Goal: Task Accomplishment & Management: Manage account settings

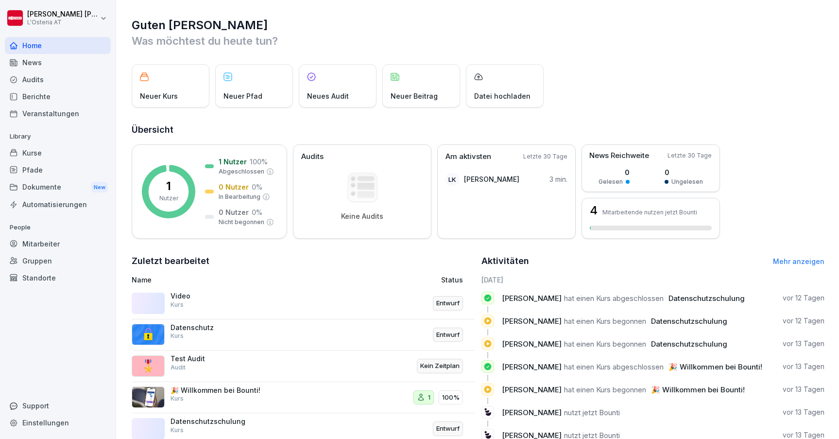
click at [55, 323] on div "Home News Audits Berichte Veranstaltungen Library Kurse Pfade Dokumente New Aut…" at bounding box center [58, 232] width 106 height 403
click at [629, 68] on div "Neuer Kurs Neuer Pfad Neues Audit Neuer Beitrag Datei hochladen" at bounding box center [478, 85] width 693 height 43
click at [40, 244] on div "Mitarbeiter" at bounding box center [58, 243] width 106 height 17
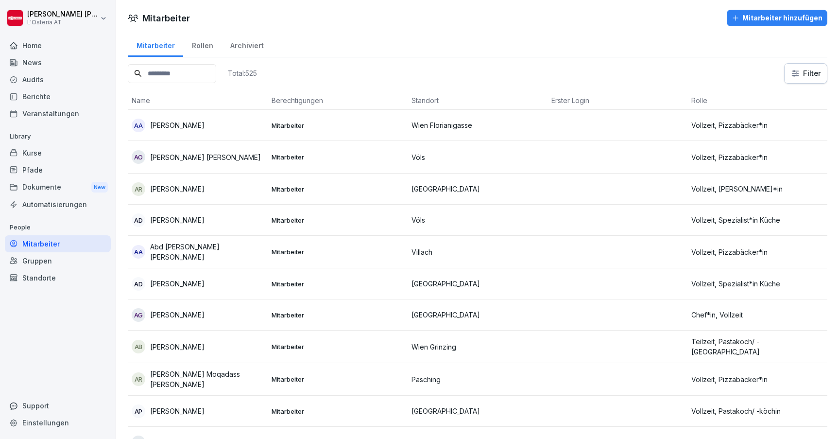
click at [31, 244] on div "Mitarbeiter" at bounding box center [58, 243] width 106 height 17
click at [203, 75] on input at bounding box center [172, 73] width 88 height 19
type input "*******"
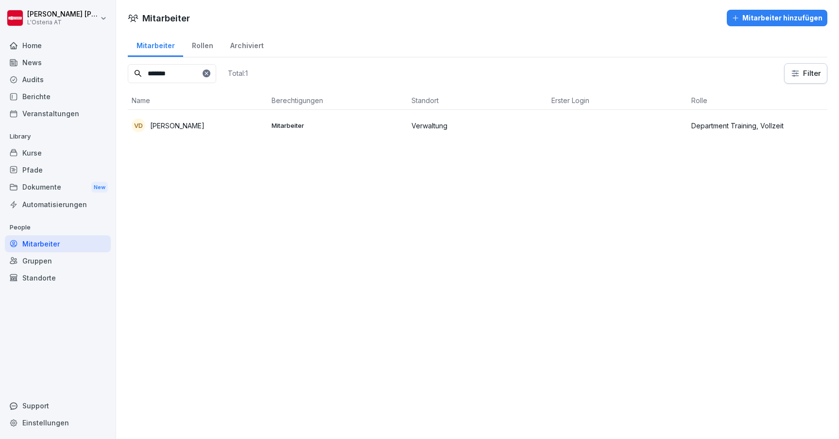
click at [205, 124] on p "[PERSON_NAME]" at bounding box center [177, 126] width 54 height 10
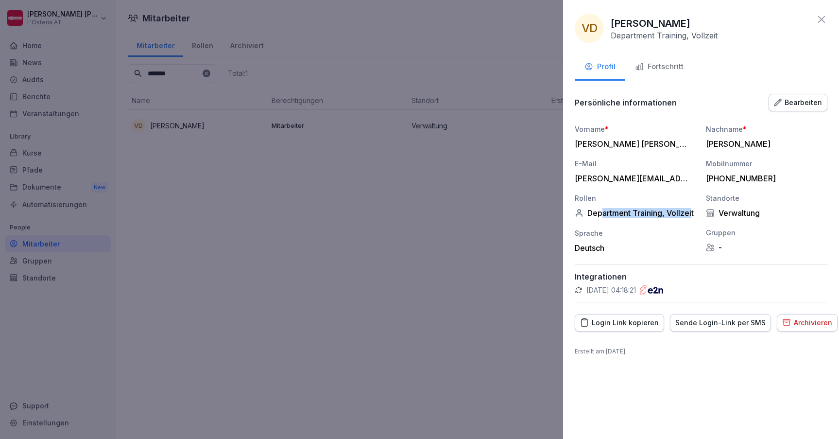
drag, startPoint x: 603, startPoint y: 214, endPoint x: 692, endPoint y: 213, distance: 88.9
click at [692, 213] on div "Department Training, Vollzeit" at bounding box center [635, 213] width 121 height 10
click at [672, 213] on div "Department Training, Vollzeit" at bounding box center [635, 213] width 121 height 10
click at [635, 323] on div "Login Link kopieren" at bounding box center [619, 322] width 79 height 11
click at [695, 320] on div "Sende Login-Link per SMS" at bounding box center [721, 322] width 90 height 11
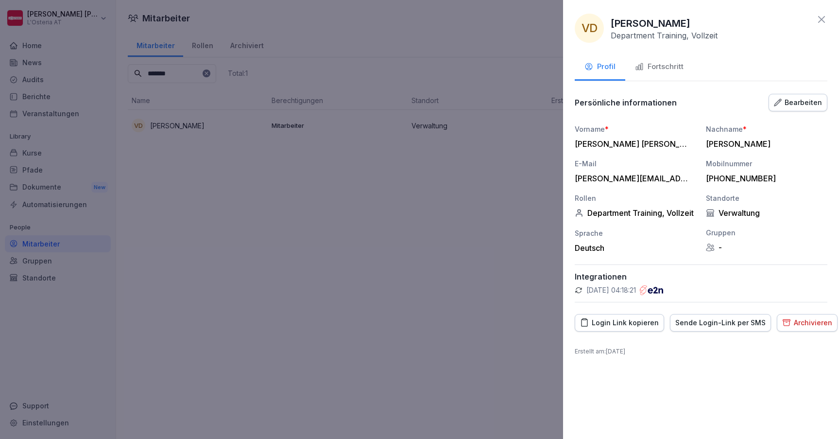
click at [668, 68] on div "Fortschritt" at bounding box center [659, 66] width 49 height 11
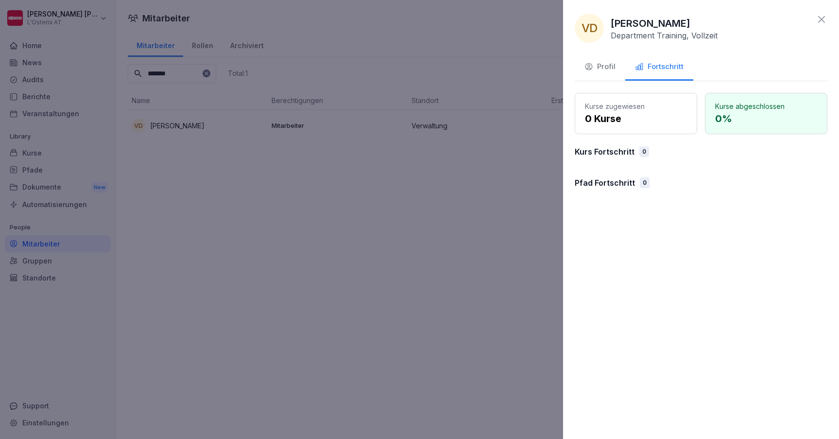
click at [609, 69] on div "Profil" at bounding box center [600, 66] width 31 height 11
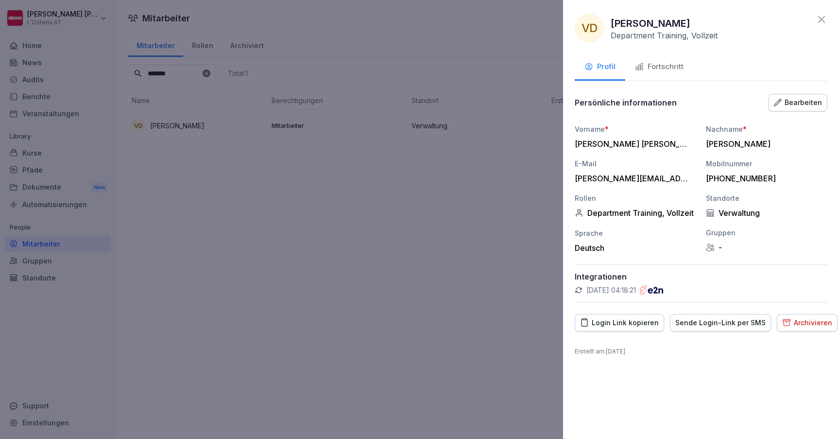
click at [821, 18] on icon at bounding box center [822, 20] width 12 height 12
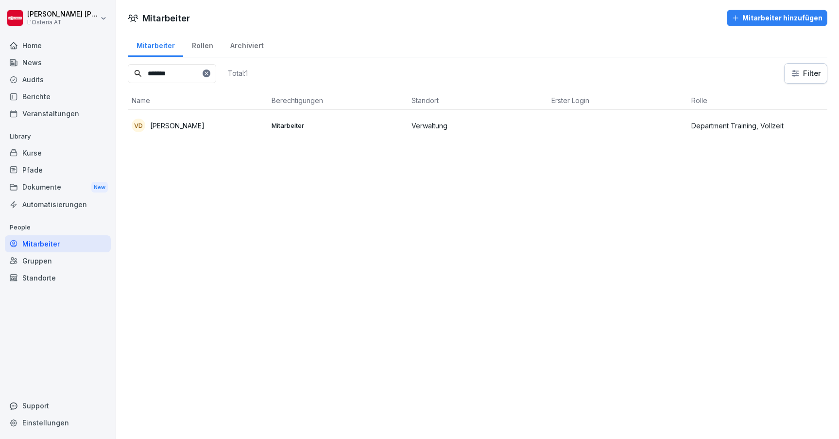
click at [209, 75] on icon at bounding box center [207, 73] width 6 height 6
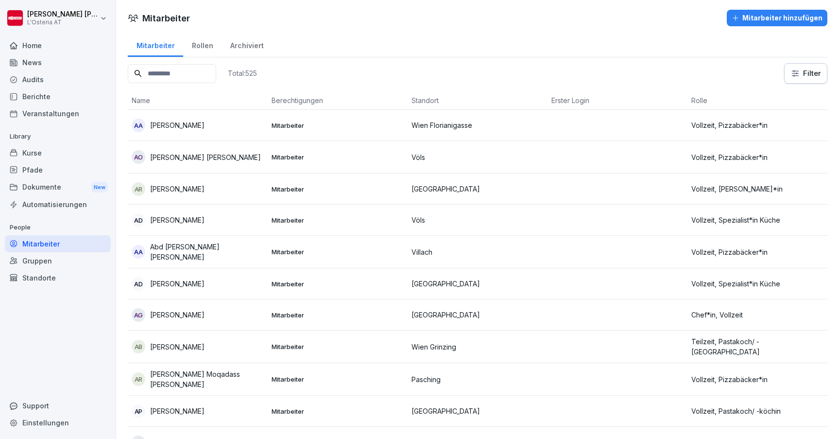
click at [43, 171] on div "Pfade" at bounding box center [58, 169] width 106 height 17
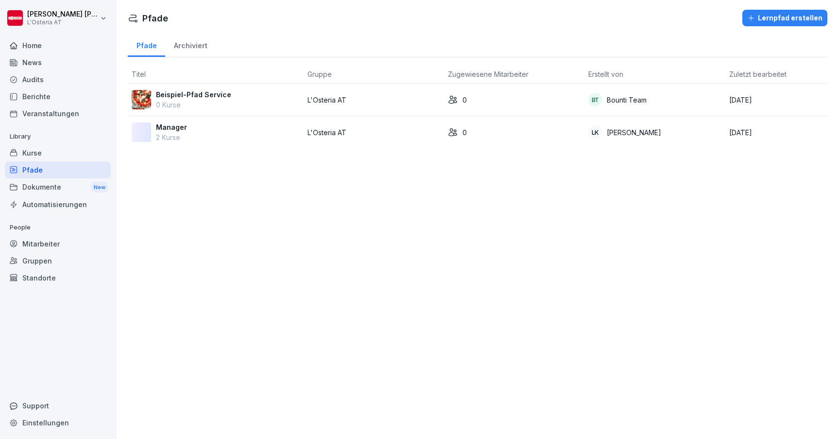
click at [50, 205] on div "Automatisierungen" at bounding box center [58, 204] width 106 height 17
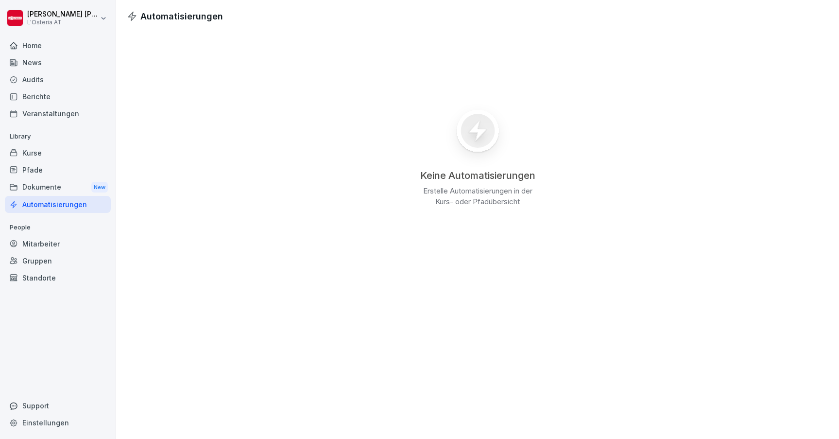
click at [47, 80] on div "Audits" at bounding box center [58, 79] width 106 height 17
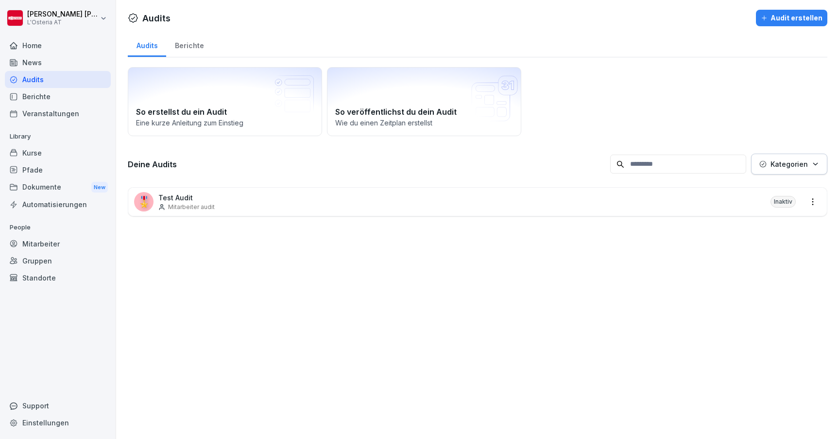
click at [32, 160] on div "Kurse" at bounding box center [58, 152] width 106 height 17
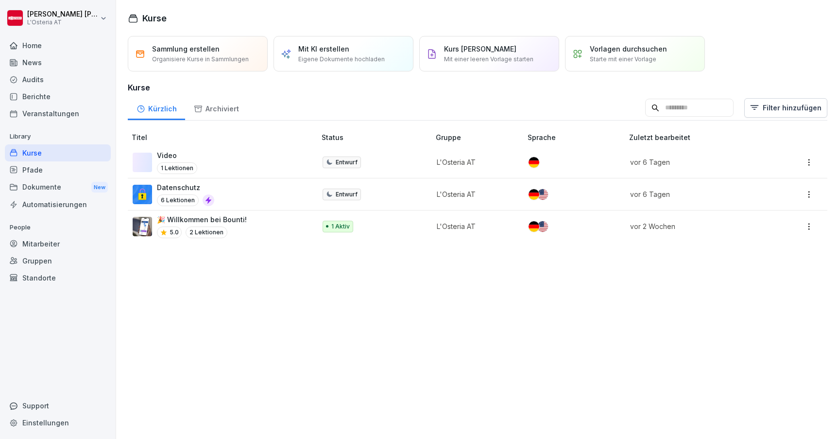
click at [249, 223] on div "🎉 Willkommen bei Bounti! 5.0 2 Lektionen" at bounding box center [219, 226] width 173 height 24
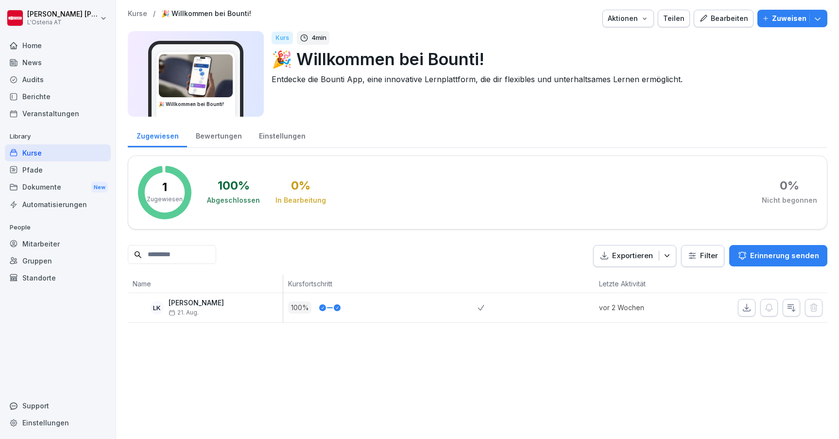
click at [726, 18] on div "Bearbeiten" at bounding box center [723, 18] width 49 height 11
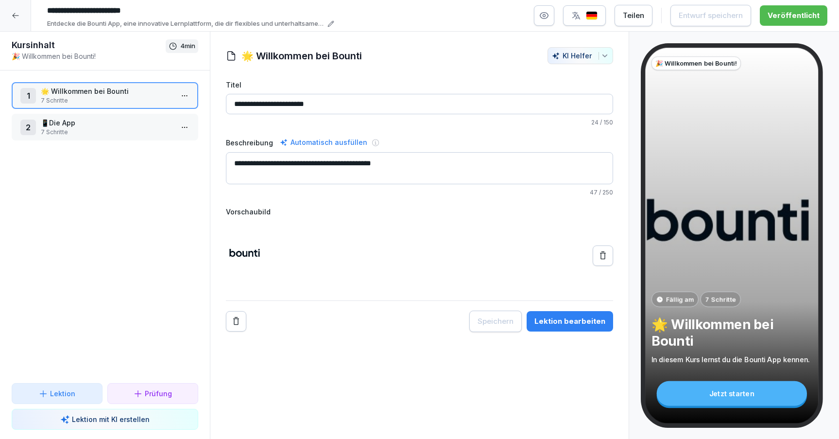
click at [559, 315] on button "Lektion bearbeiten" at bounding box center [570, 321] width 87 height 20
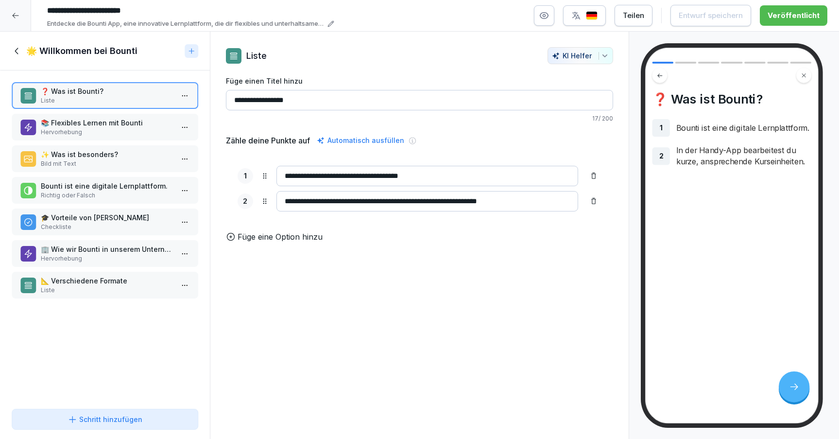
click at [120, 125] on p "📚 Flexibles Lernen mit Bounti" at bounding box center [107, 123] width 132 height 10
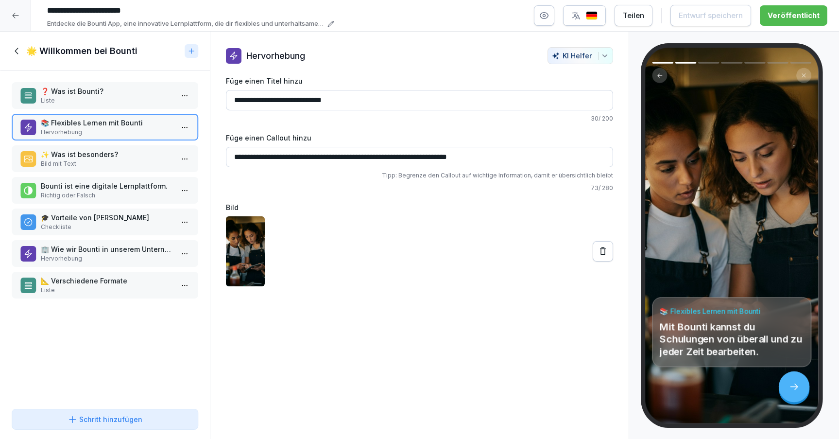
click at [97, 157] on p "✨ Was ist besonders?" at bounding box center [107, 154] width 132 height 10
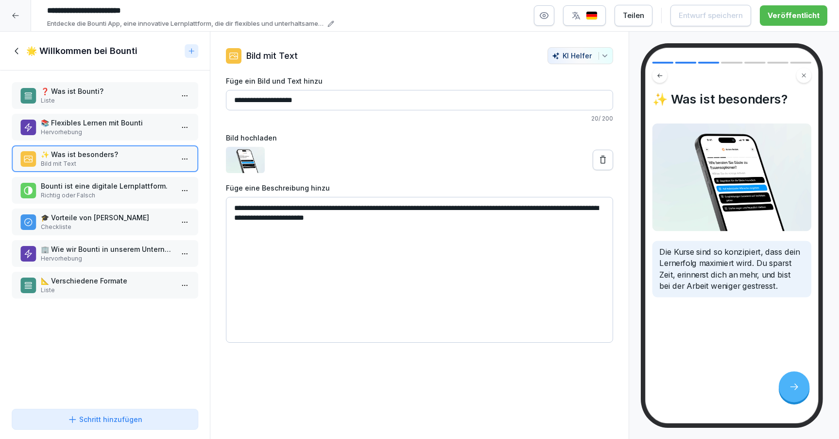
click at [107, 188] on p "Bounti ist eine digitale Lernplattform." at bounding box center [107, 186] width 132 height 10
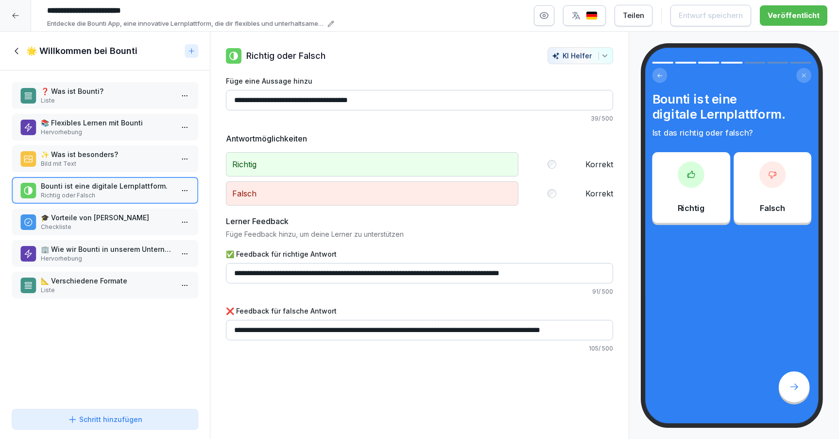
click at [110, 224] on p "Checkliste" at bounding box center [107, 227] width 132 height 9
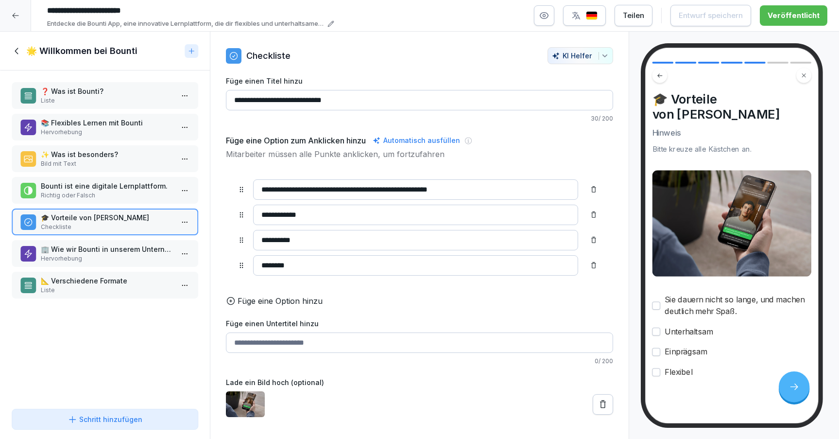
click at [109, 250] on p "🏢 Wie wir Bounti in unserem Unternehmen nutzen" at bounding box center [107, 249] width 132 height 10
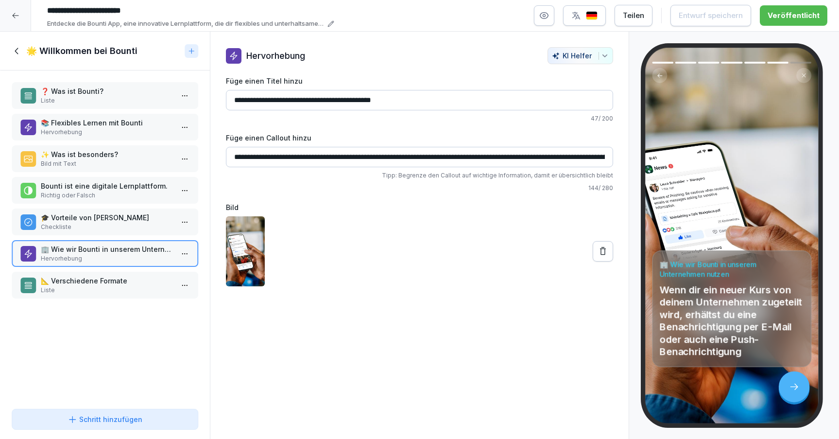
click at [114, 278] on p "📐 Verschiedene Formate" at bounding box center [107, 281] width 132 height 10
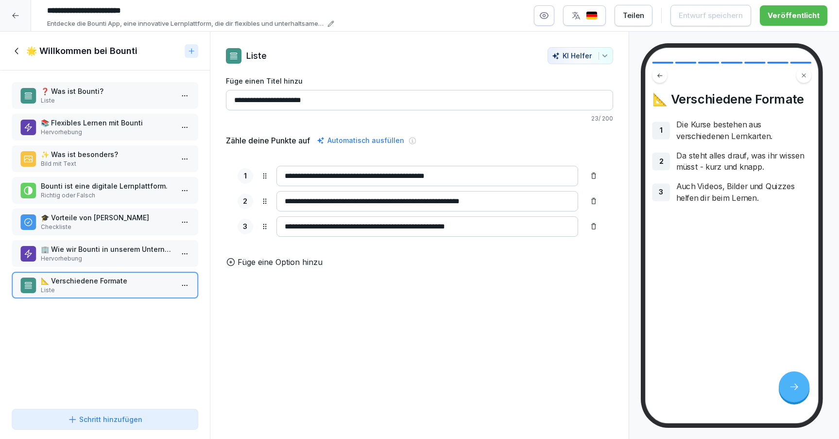
click at [86, 248] on p "🏢 Wie wir Bounti in unserem Unternehmen nutzen" at bounding box center [107, 249] width 132 height 10
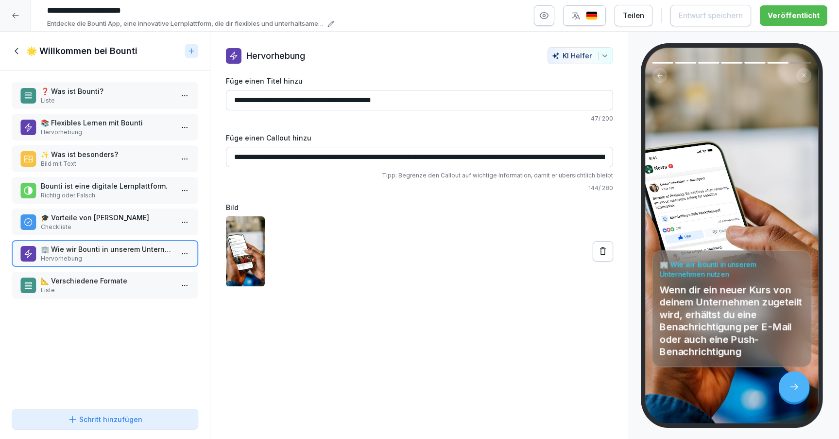
click at [16, 50] on icon at bounding box center [16, 51] width 3 height 6
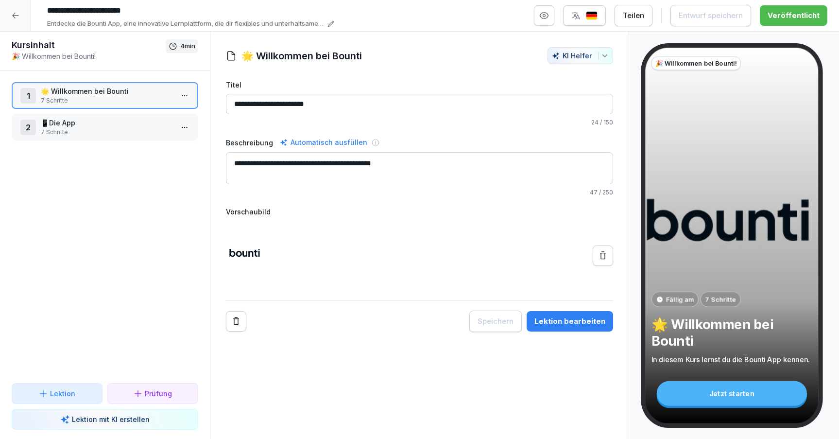
click at [116, 128] on p "7 Schritte" at bounding box center [107, 132] width 132 height 9
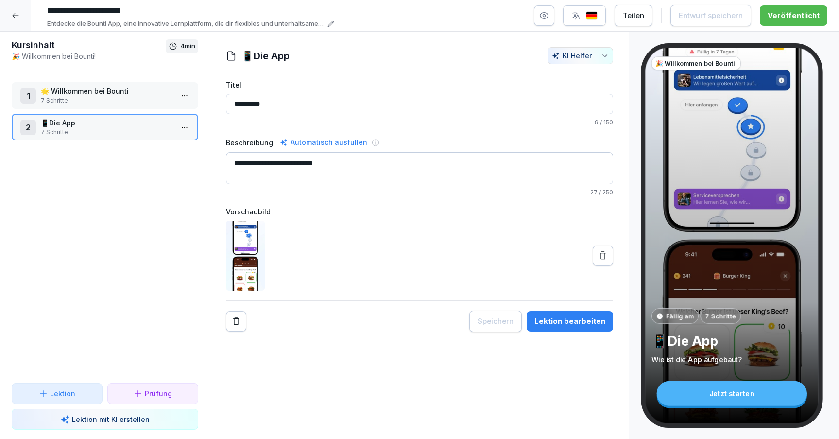
click at [565, 325] on div "Lektion bearbeiten" at bounding box center [570, 321] width 71 height 11
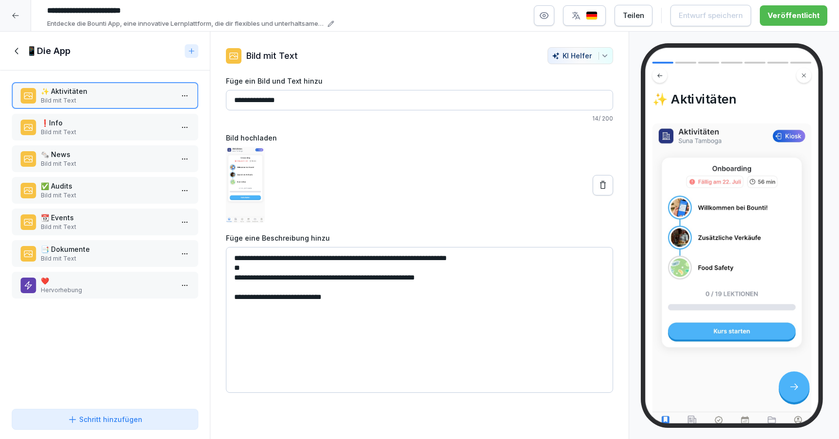
click at [79, 132] on p "Bild mit Text" at bounding box center [107, 132] width 132 height 9
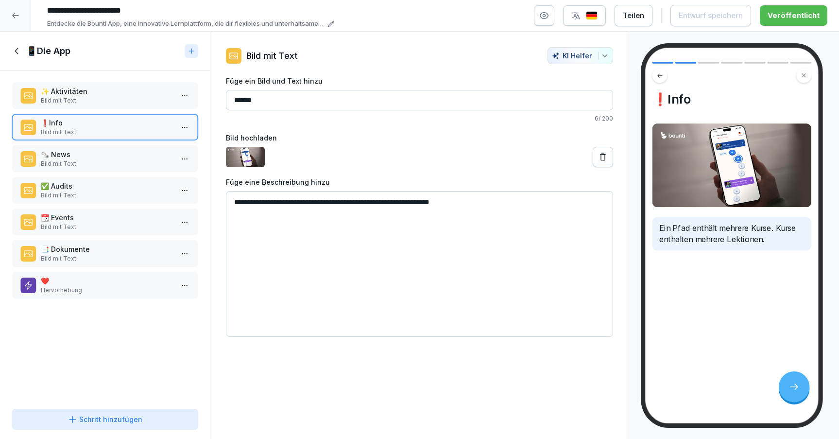
click at [87, 146] on div "🗞️ News Bild mit Text" at bounding box center [105, 158] width 187 height 27
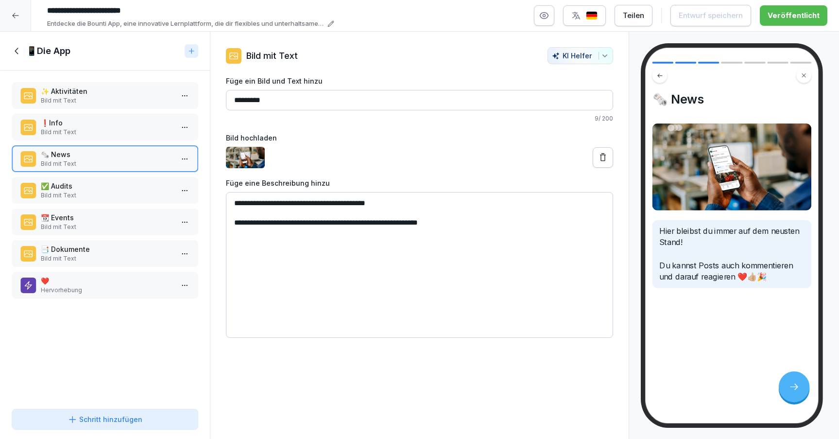
click at [95, 185] on p "✅ Audits" at bounding box center [107, 186] width 132 height 10
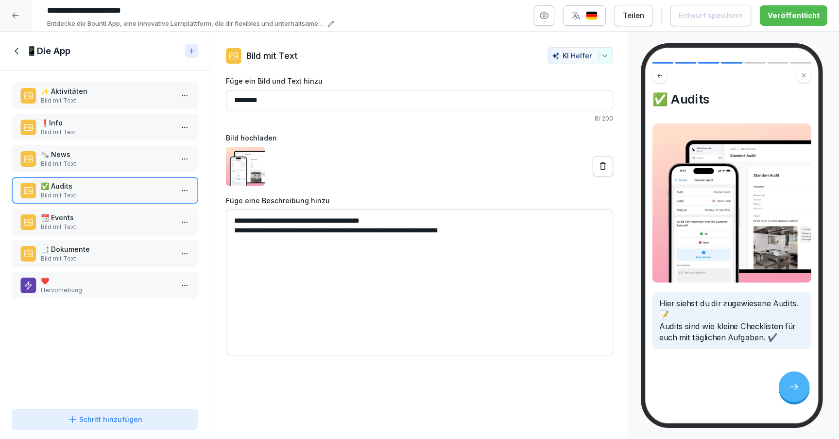
click at [103, 214] on p "📆 Events" at bounding box center [107, 217] width 132 height 10
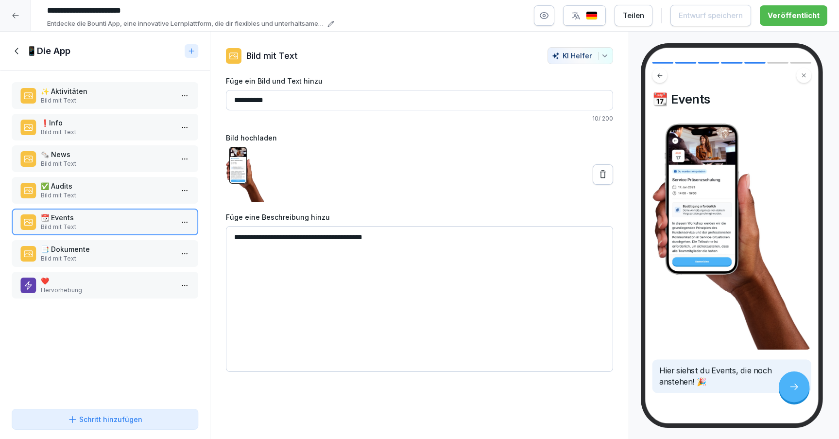
click at [112, 247] on p "📑 Dokumente" at bounding box center [107, 249] width 132 height 10
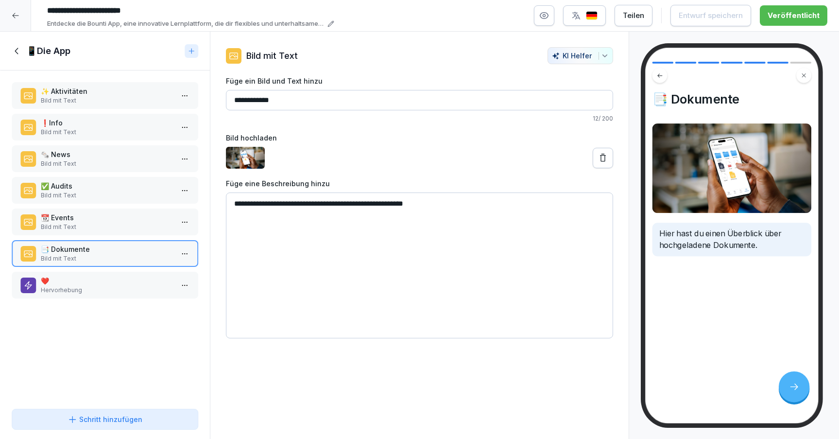
click at [115, 277] on p "❤️" at bounding box center [107, 281] width 132 height 10
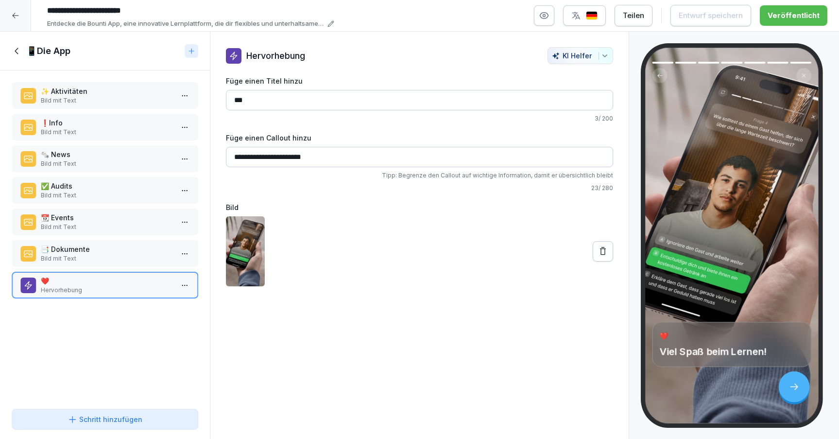
click at [97, 102] on p "Bild mit Text" at bounding box center [107, 100] width 132 height 9
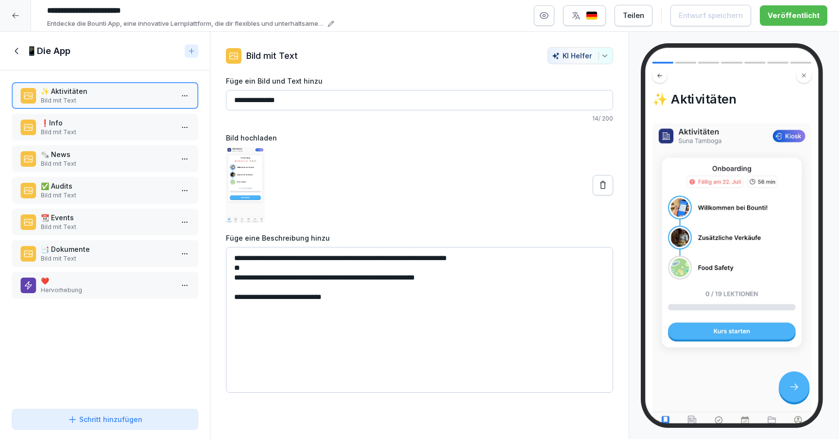
click at [17, 50] on icon at bounding box center [17, 51] width 11 height 11
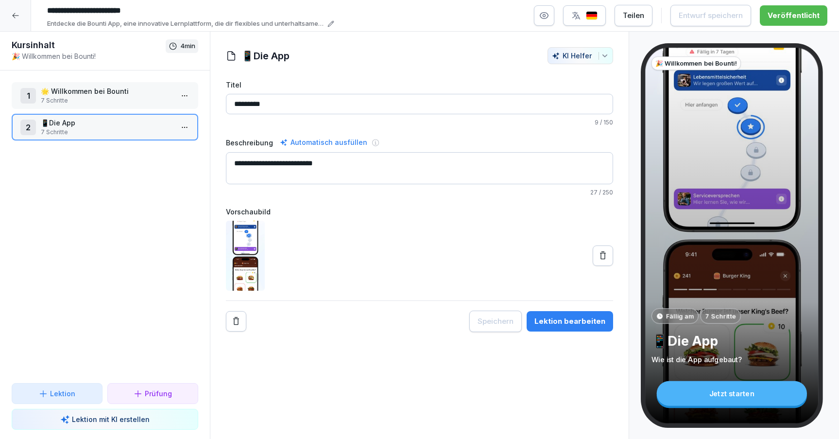
click at [20, 19] on div at bounding box center [15, 15] width 31 height 31
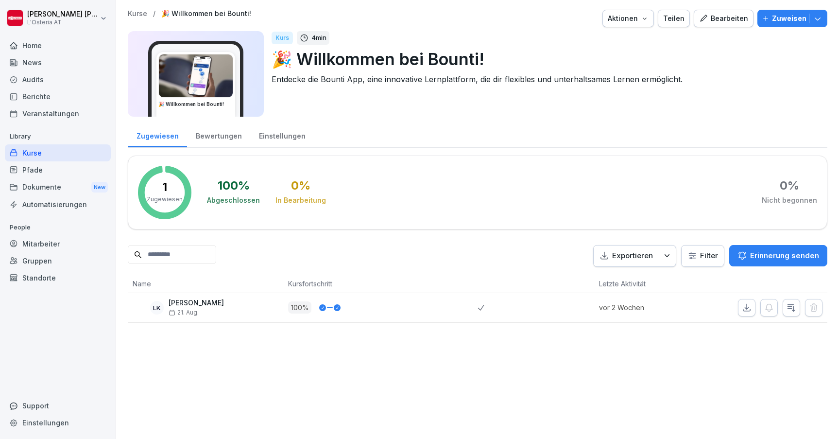
click at [52, 154] on div "Kurse" at bounding box center [58, 152] width 106 height 17
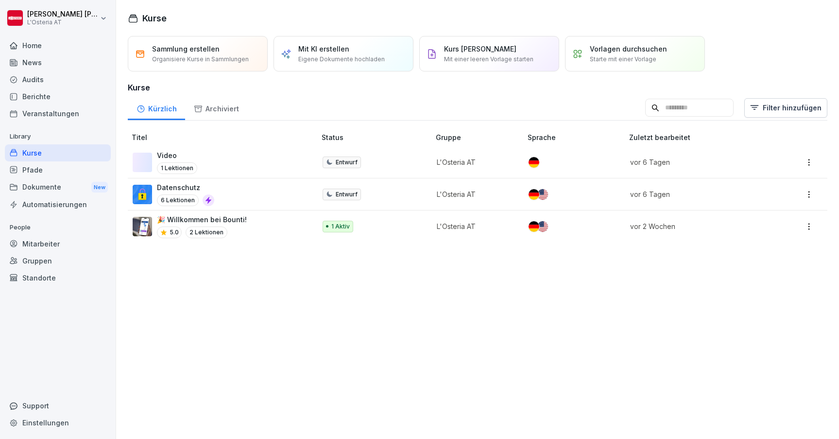
click at [636, 62] on p "Starte mit einer Vorlage" at bounding box center [623, 59] width 67 height 9
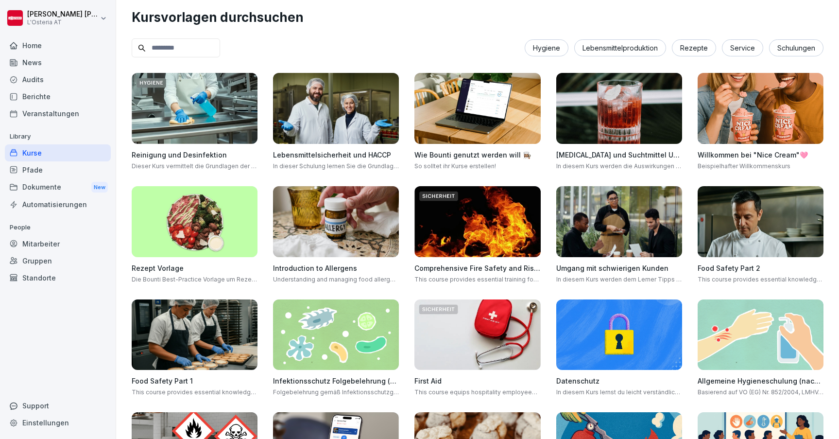
click at [44, 148] on div "Kurse" at bounding box center [58, 152] width 106 height 17
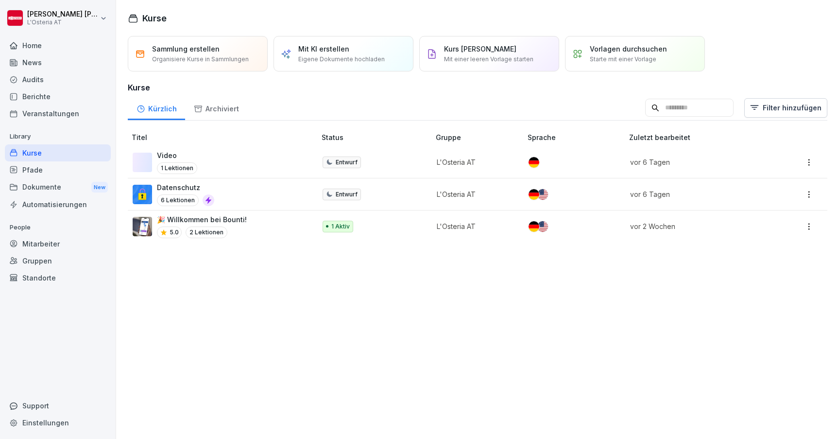
click at [348, 54] on div "Mit KI erstellen Eigene Dokumente hochladen" at bounding box center [341, 54] width 87 height 20
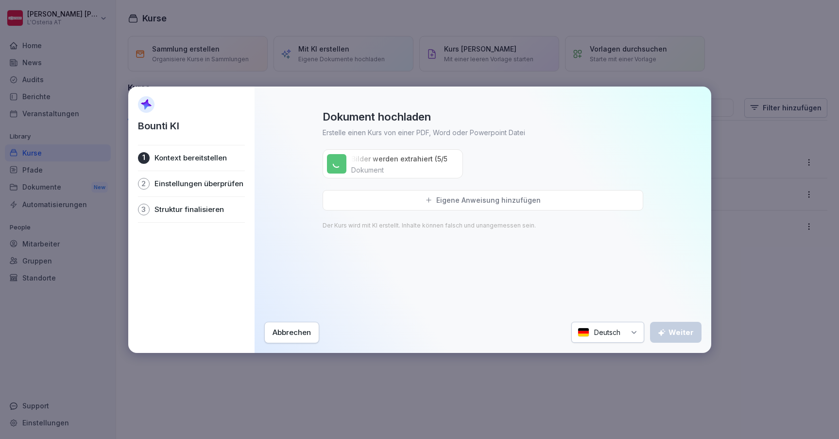
click at [472, 199] on p "Eigene Anweisung hinzufügen" at bounding box center [488, 200] width 104 height 9
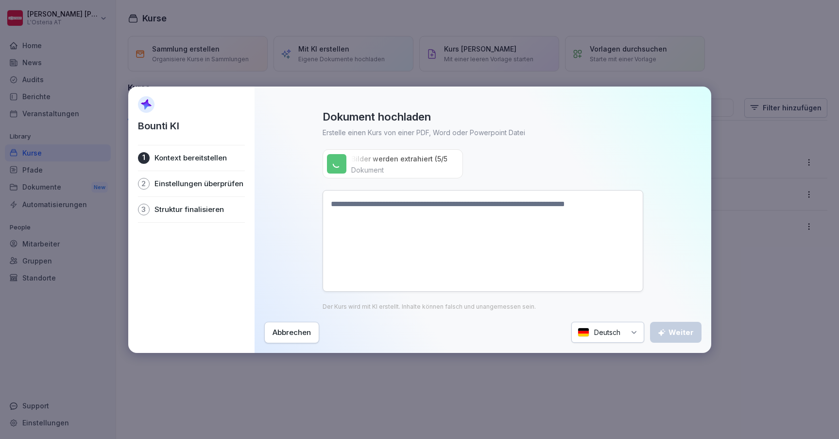
click at [469, 242] on textarea at bounding box center [483, 241] width 321 height 102
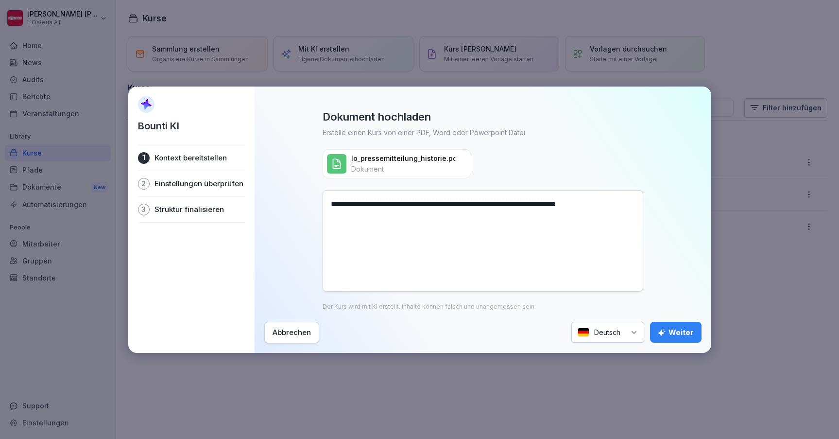
type textarea "**********"
click at [681, 330] on div "Weiter" at bounding box center [676, 332] width 36 height 11
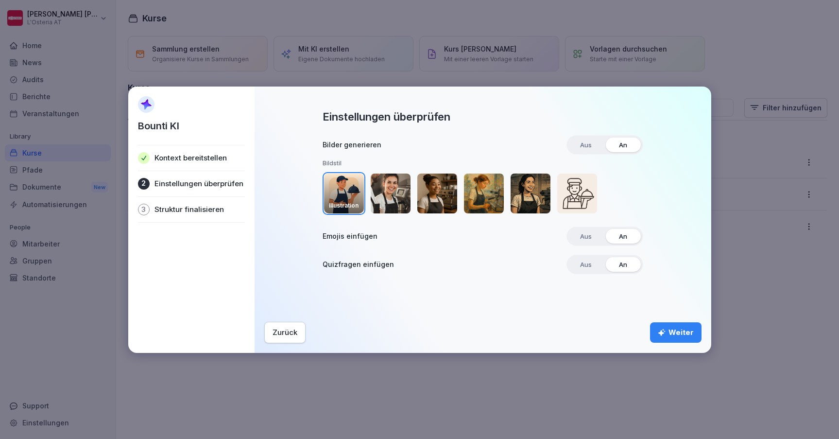
click at [572, 187] on img "button" at bounding box center [577, 193] width 40 height 40
click at [444, 190] on img "button" at bounding box center [437, 193] width 40 height 40
click at [678, 332] on div "Weiter" at bounding box center [676, 332] width 36 height 11
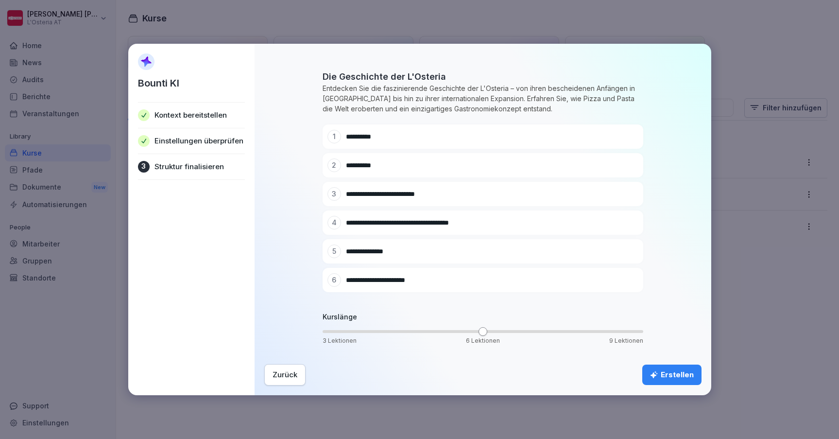
scroll to position [22, 0]
click at [676, 378] on div "Erstellen" at bounding box center [672, 374] width 44 height 11
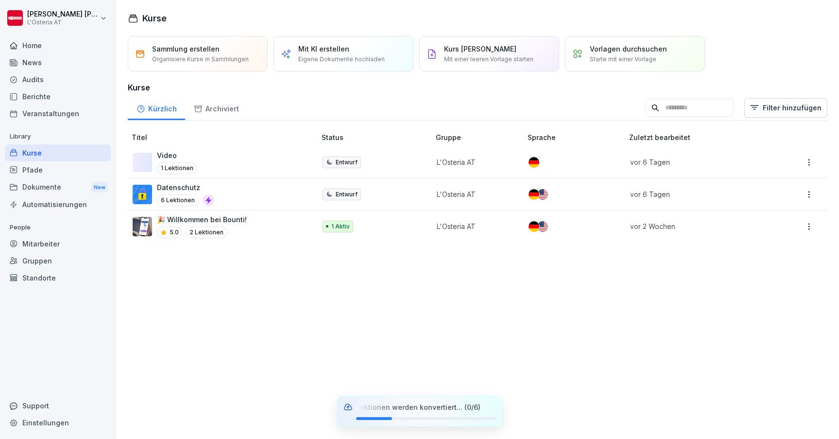
click at [37, 63] on div "News" at bounding box center [58, 62] width 106 height 17
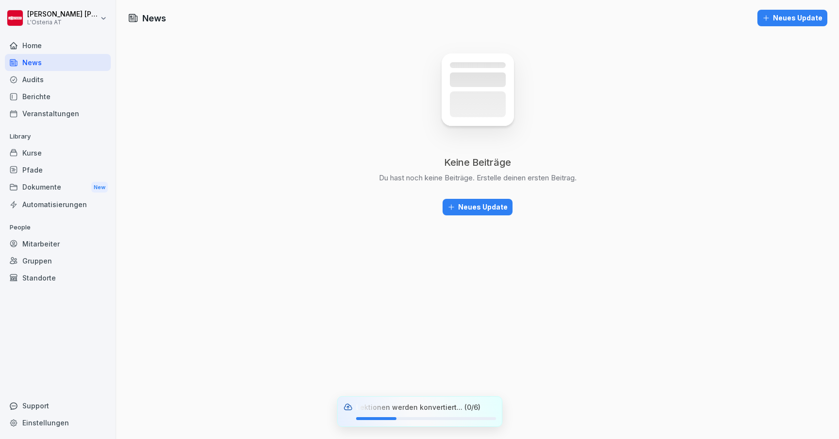
click at [486, 207] on div "Neues Update" at bounding box center [478, 207] width 60 height 11
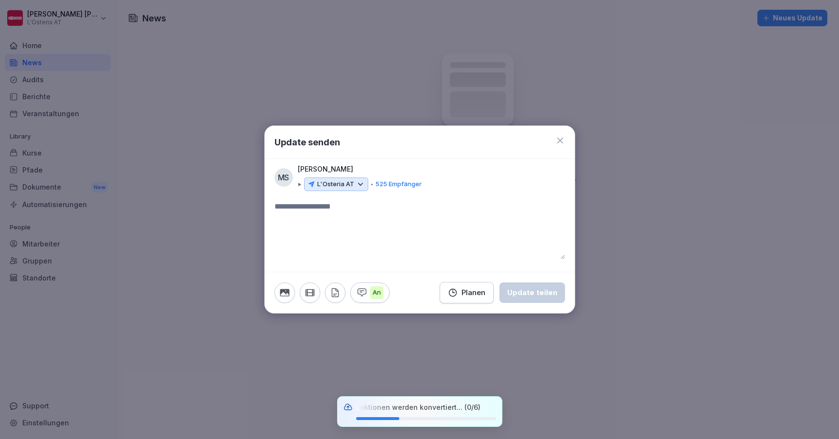
click at [560, 140] on icon at bounding box center [560, 141] width 10 height 10
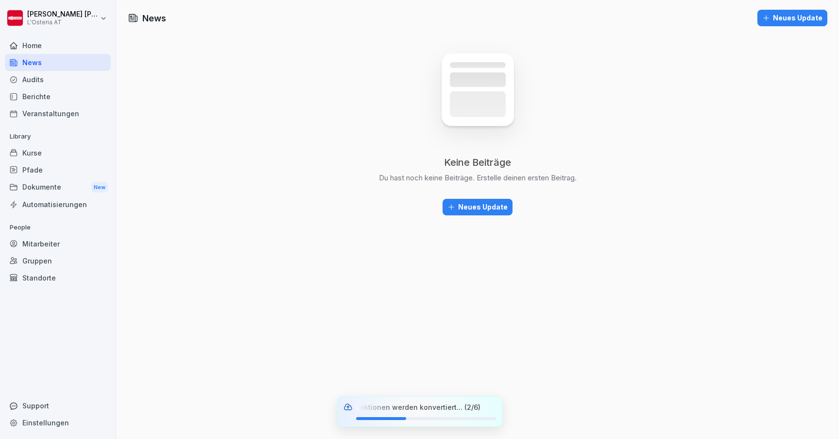
click at [491, 207] on div "Neues Update" at bounding box center [478, 207] width 60 height 11
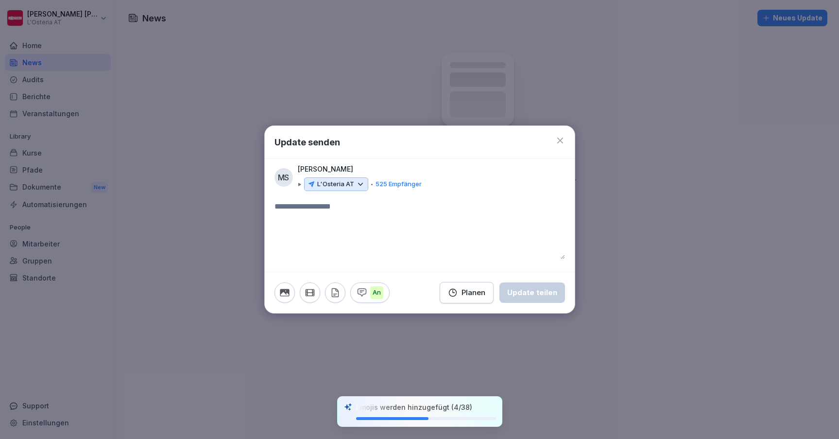
paste textarea "**********"
type textarea "**********"
click at [495, 238] on textarea "**********" at bounding box center [420, 230] width 291 height 58
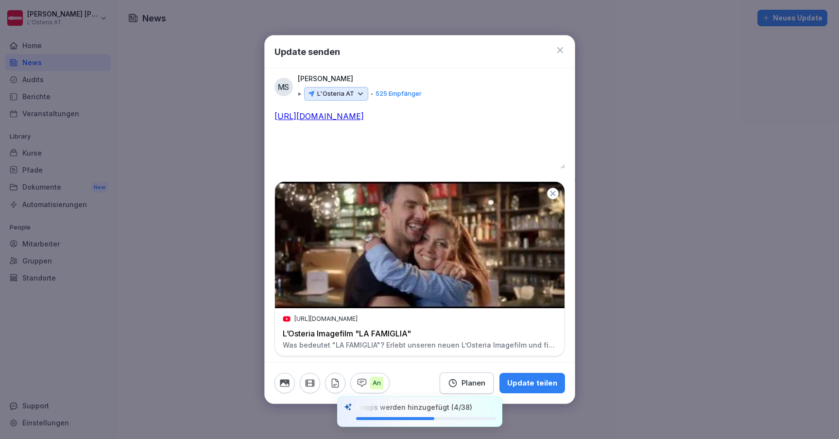
drag, startPoint x: 477, startPoint y: 127, endPoint x: 260, endPoint y: 127, distance: 217.2
click at [260, 127] on body "**********" at bounding box center [419, 219] width 839 height 439
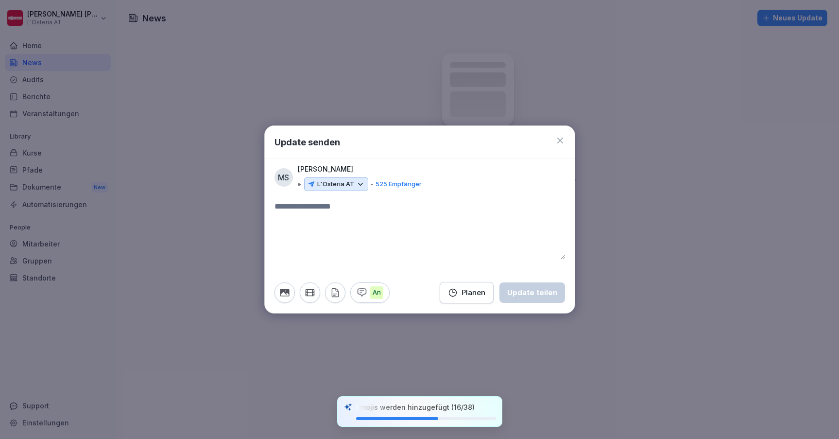
paste textarea "**********"
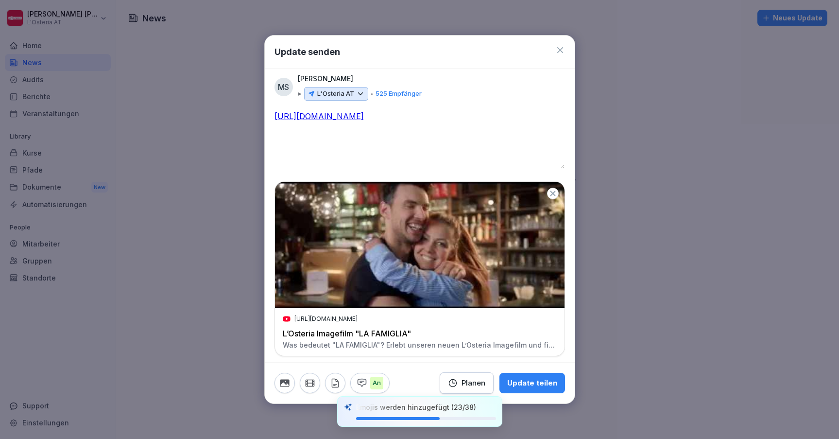
type textarea "**********"
click at [351, 89] on p "L'Osteria AT" at bounding box center [335, 94] width 37 height 10
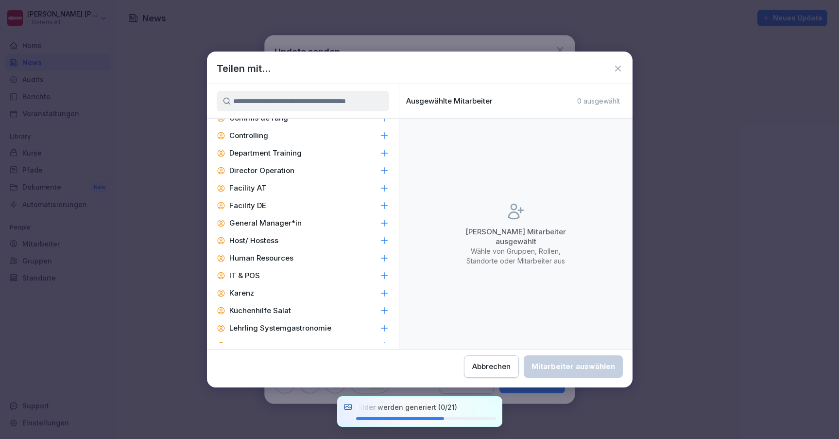
scroll to position [521, 0]
click at [385, 274] on icon at bounding box center [385, 274] width 10 height 10
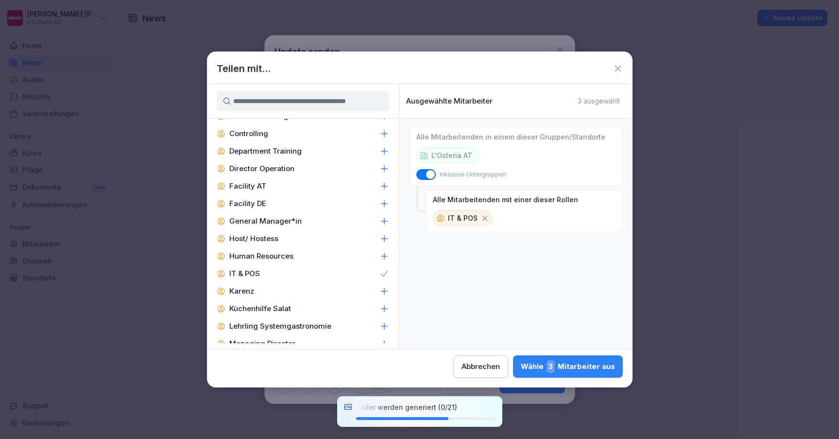
click at [521, 362] on div "Wähle 3 Mitarbeiter aus" at bounding box center [568, 366] width 94 height 13
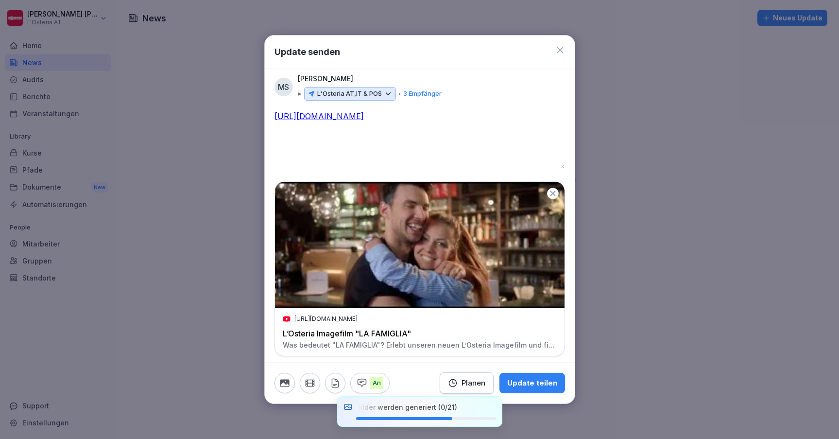
click at [543, 383] on div "Update teilen" at bounding box center [532, 383] width 50 height 11
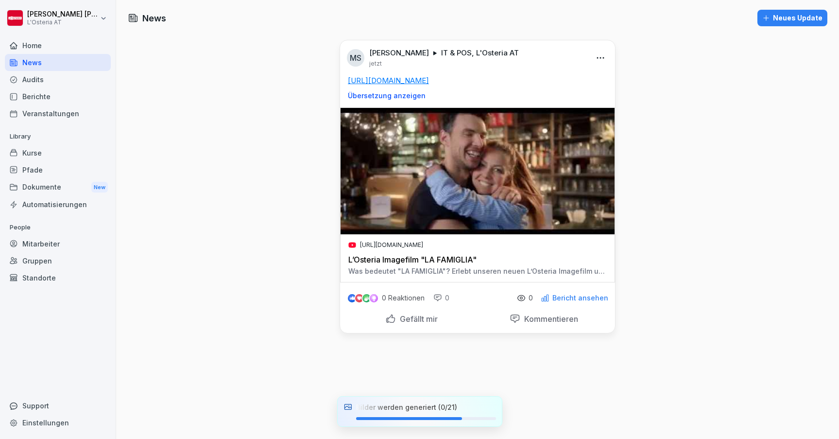
click at [788, 17] on div "Neues Update" at bounding box center [793, 18] width 60 height 11
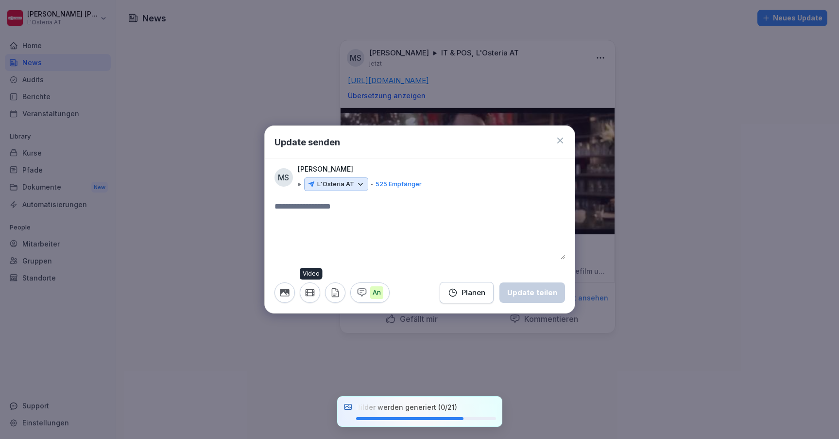
click at [307, 293] on icon "button" at bounding box center [310, 292] width 11 height 11
click at [557, 140] on icon at bounding box center [560, 141] width 10 height 10
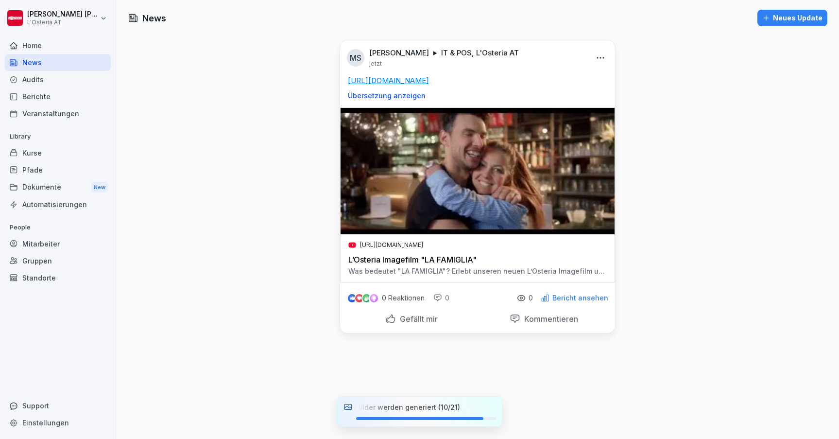
click at [601, 58] on html "Manfred Schneider L'Osteria AT Home News Audits Berichte Veranstaltungen Librar…" at bounding box center [419, 219] width 839 height 439
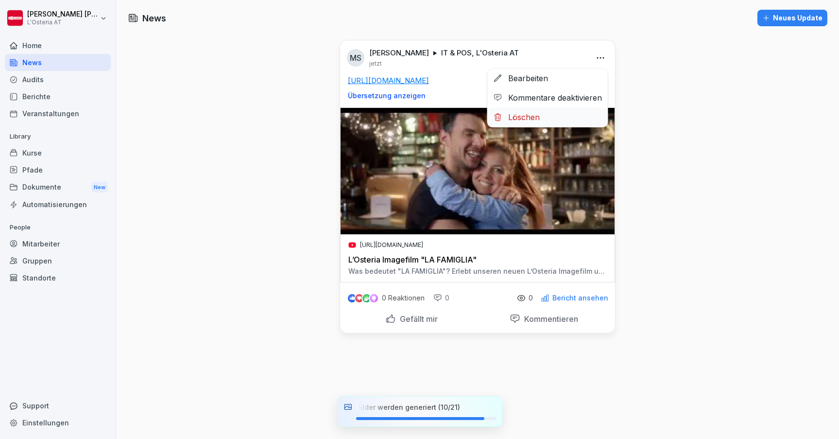
click at [563, 114] on div "Löschen" at bounding box center [548, 116] width 120 height 19
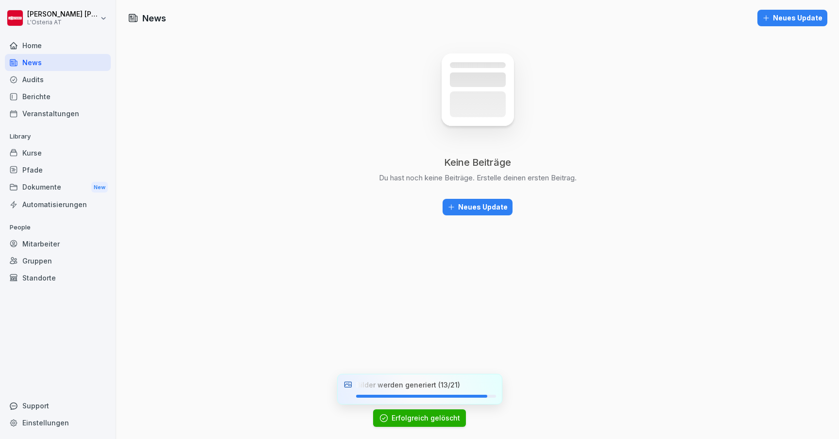
click at [45, 76] on div "Audits" at bounding box center [58, 79] width 106 height 17
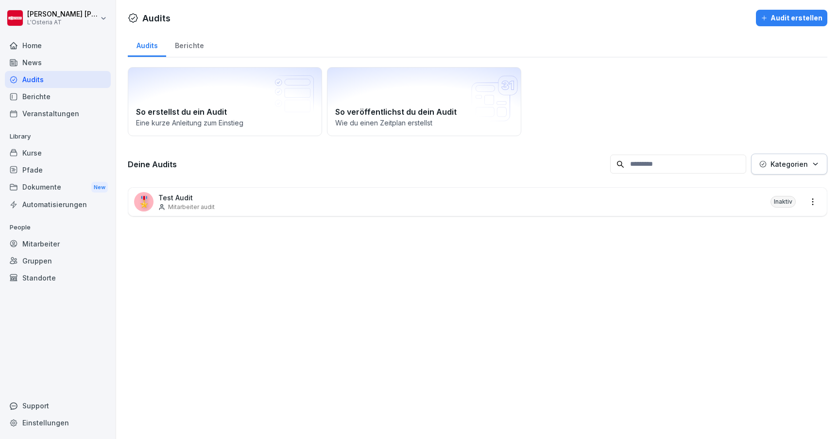
click at [299, 299] on div "Audits Audit erstellen Audits Berichte So erstellst du ein Audit Eine kurze Anl…" at bounding box center [477, 219] width 723 height 439
click at [299, 208] on div "🎖️ Test Audit Mitarbeiter audit Inaktiv" at bounding box center [477, 202] width 699 height 28
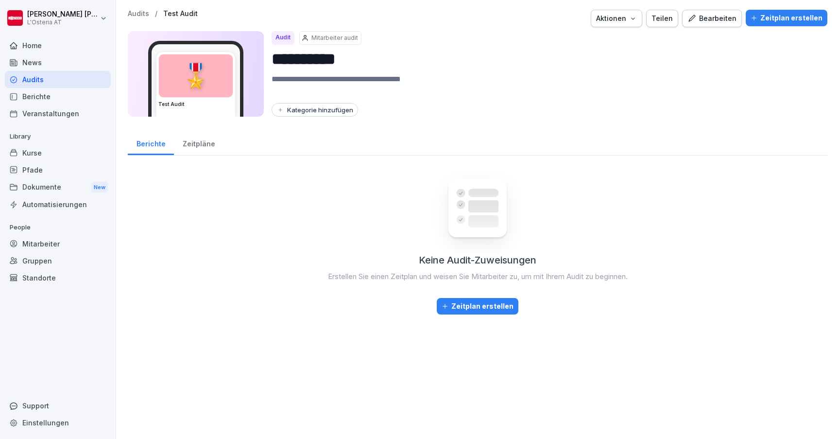
click at [145, 12] on p "Audits" at bounding box center [138, 14] width 21 height 8
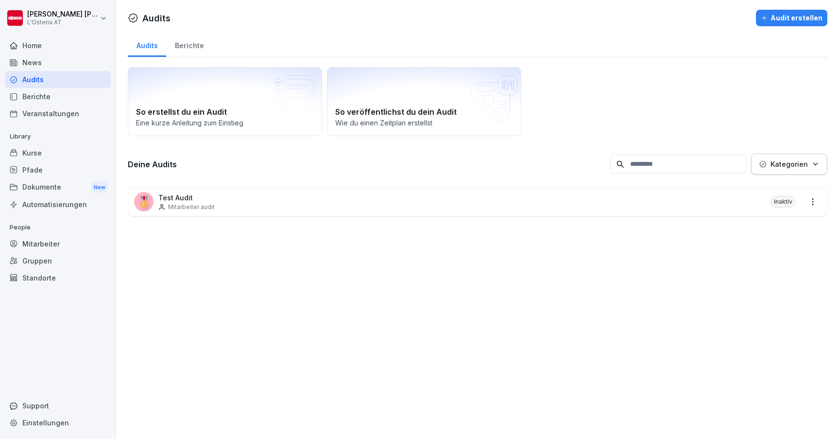
click at [793, 14] on div "Audit erstellen" at bounding box center [792, 18] width 62 height 11
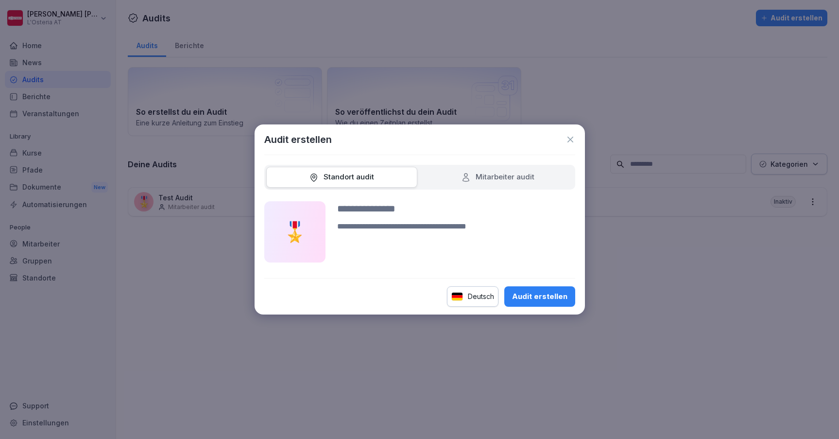
click at [497, 177] on div "Mitarbeiter audit" at bounding box center [497, 177] width 73 height 11
click at [387, 177] on div "Standort audit" at bounding box center [341, 177] width 151 height 21
click at [364, 179] on div "Standort audit" at bounding box center [341, 177] width 65 height 11
drag, startPoint x: 571, startPoint y: 139, endPoint x: 517, endPoint y: 135, distance: 54.1
click at [517, 135] on div "Audit erstellen" at bounding box center [419, 139] width 311 height 15
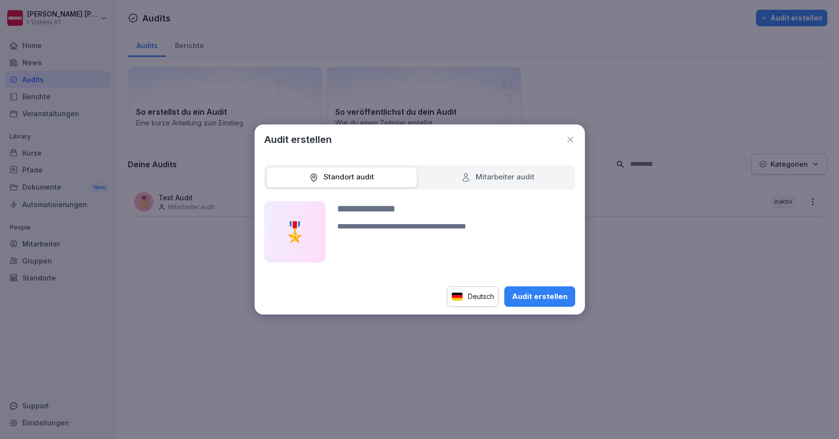
click at [571, 139] on icon at bounding box center [571, 140] width 6 height 6
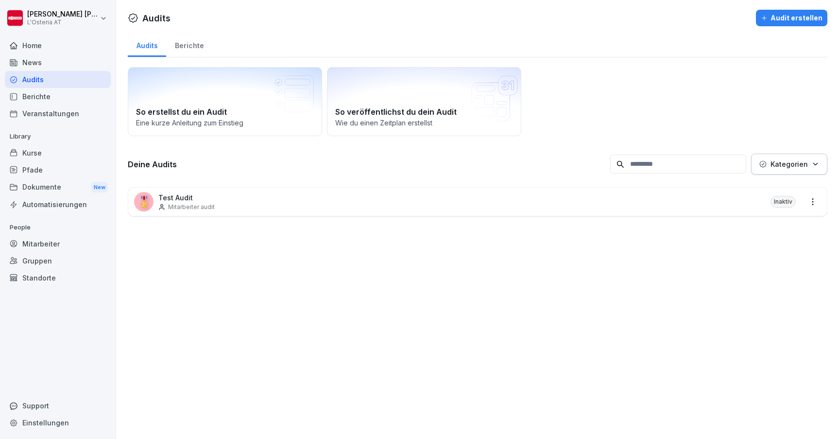
click at [192, 44] on div "Berichte" at bounding box center [189, 44] width 46 height 25
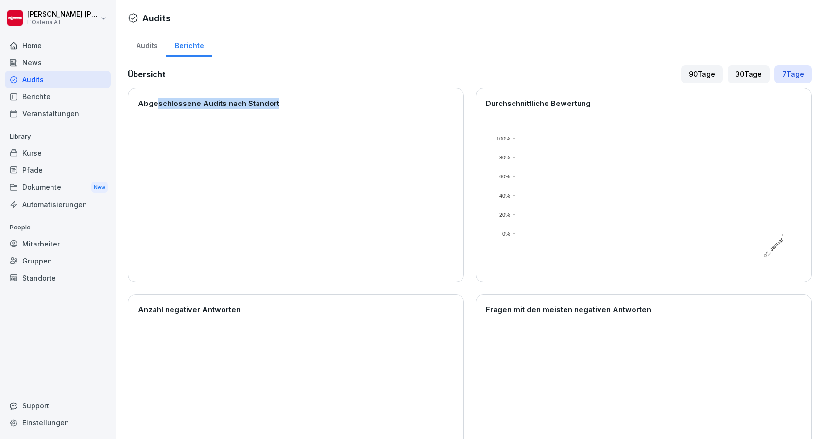
drag, startPoint x: 156, startPoint y: 104, endPoint x: 328, endPoint y: 104, distance: 171.6
click at [328, 104] on p "Abgeschlossene Audits nach Standort" at bounding box center [296, 103] width 316 height 11
click at [298, 96] on div "Abgeschlossene Audits nach Standort" at bounding box center [296, 185] width 336 height 194
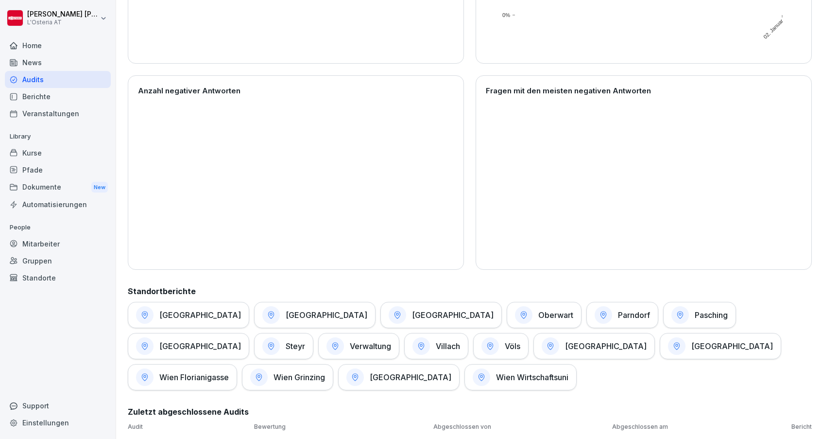
scroll to position [219, 0]
drag, startPoint x: 797, startPoint y: 226, endPoint x: 443, endPoint y: 376, distance: 385.0
click at [443, 376] on div "Graz Innsbruck Linz Oberwart Parndorf Pasching Salzburg Steyr Verwaltung Villac…" at bounding box center [470, 346] width 684 height 88
click at [35, 261] on div "Gruppen" at bounding box center [58, 260] width 106 height 17
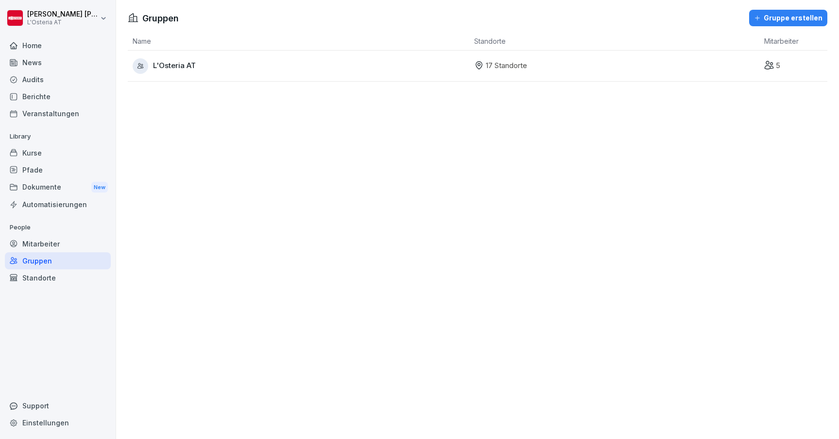
click at [56, 242] on div "Mitarbeiter" at bounding box center [58, 243] width 106 height 17
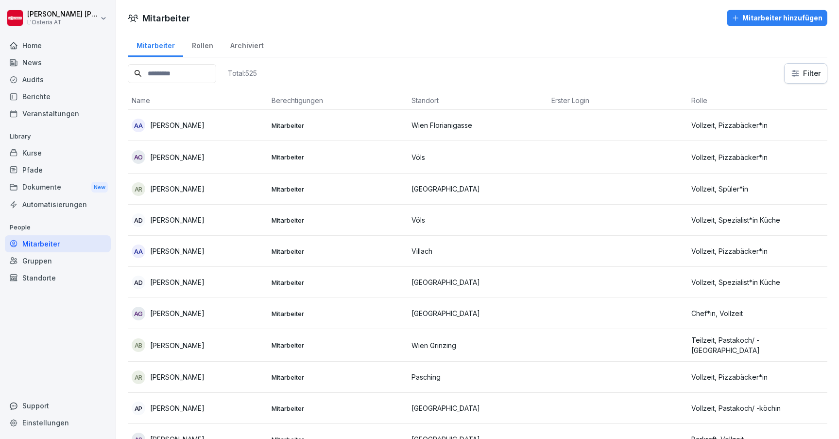
click at [198, 43] on div "Rollen" at bounding box center [202, 44] width 38 height 25
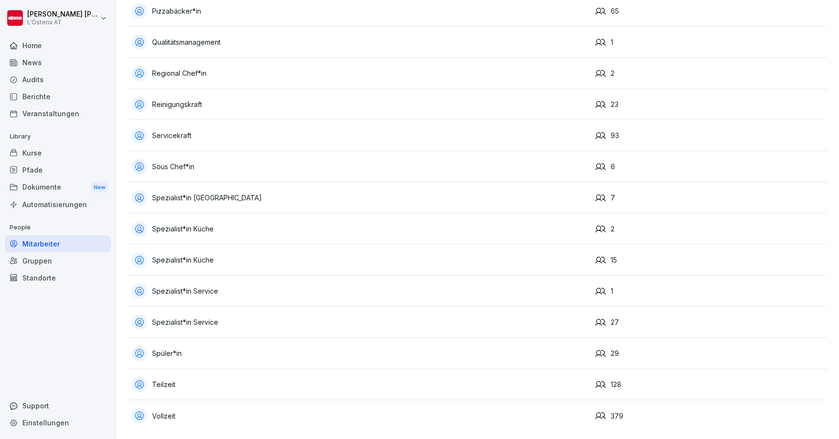
scroll to position [895, 0]
click at [257, 234] on div "Spezialist*in Küche" at bounding box center [360, 229] width 456 height 16
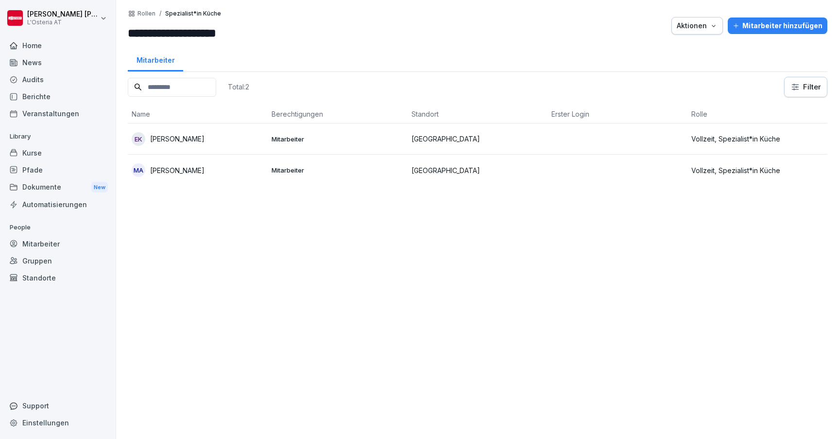
click at [151, 14] on p "Rollen" at bounding box center [147, 13] width 18 height 7
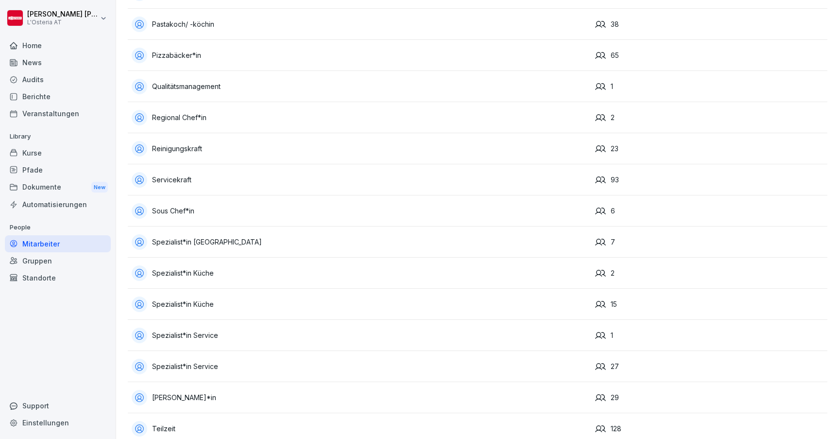
scroll to position [877, 0]
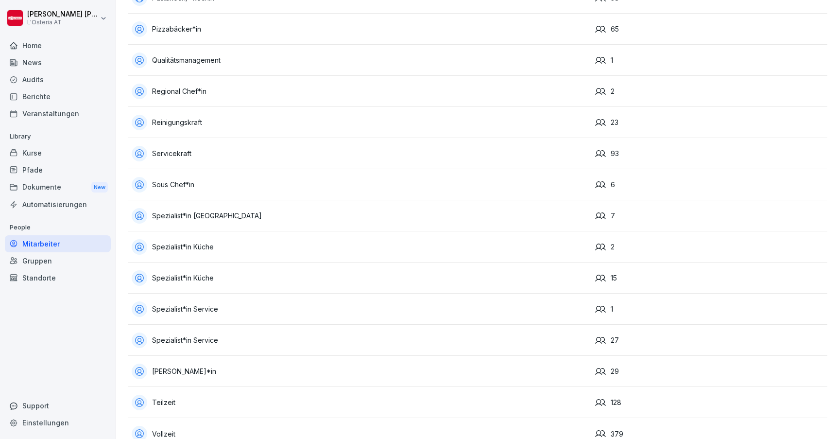
click at [278, 340] on div "Spezialist*in Service" at bounding box center [360, 340] width 456 height 16
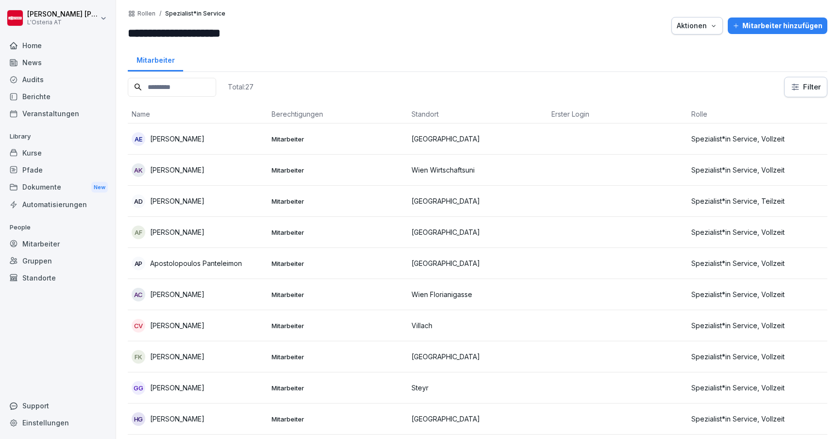
click at [691, 24] on div "Aktionen" at bounding box center [697, 25] width 41 height 11
click at [634, 19] on html "**********" at bounding box center [419, 219] width 839 height 439
click at [46, 260] on div "Gruppen" at bounding box center [58, 260] width 106 height 17
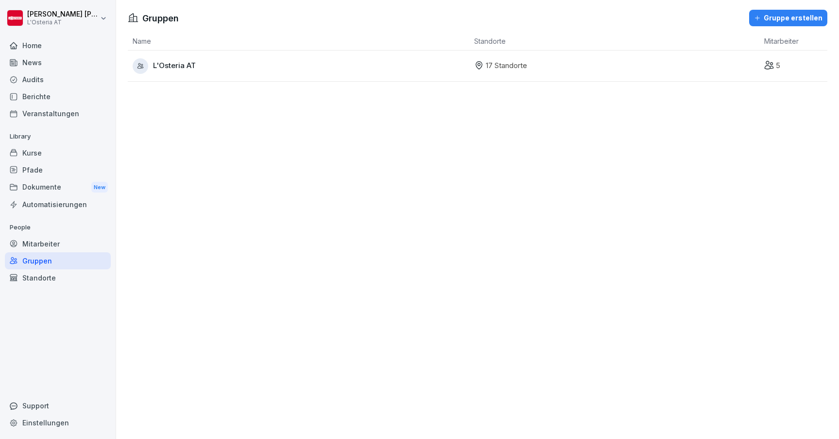
click at [202, 71] on div "L'Osteria AT" at bounding box center [301, 66] width 337 height 16
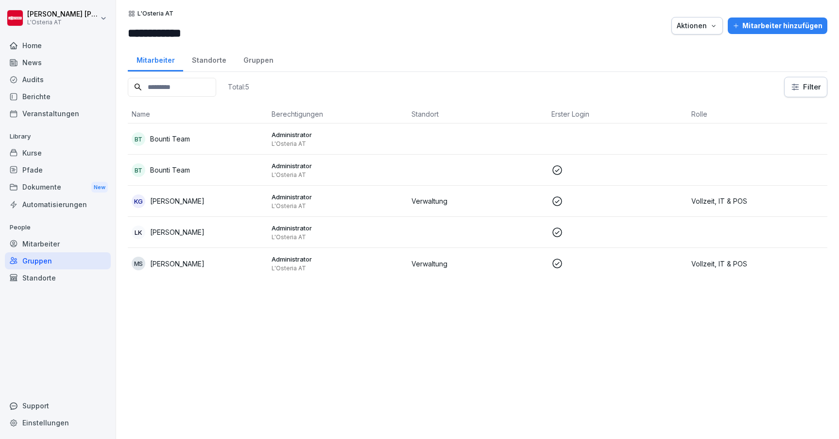
click at [215, 60] on div "Standorte" at bounding box center [209, 59] width 52 height 25
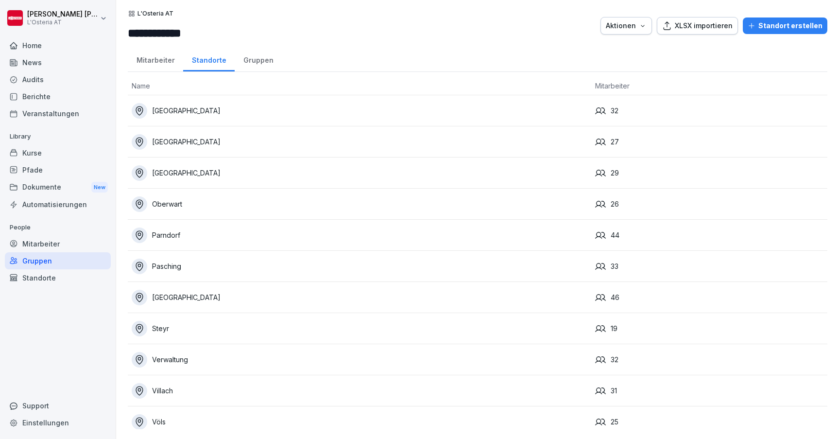
click at [250, 59] on div "Gruppen" at bounding box center [258, 59] width 47 height 25
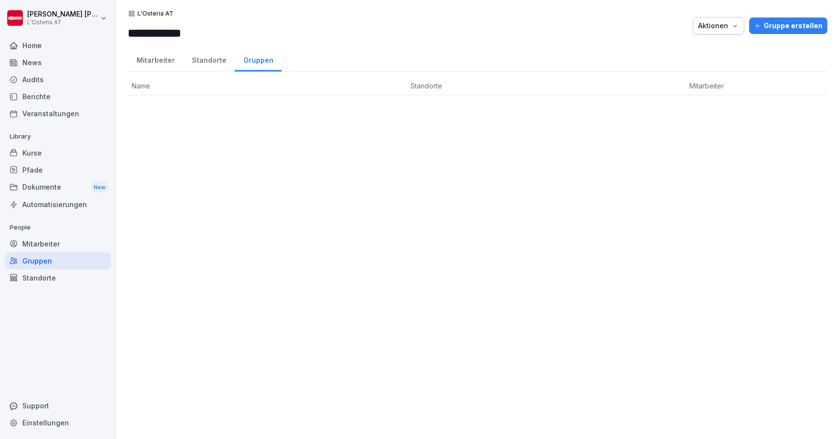
click at [213, 61] on div "Standorte" at bounding box center [209, 59] width 52 height 25
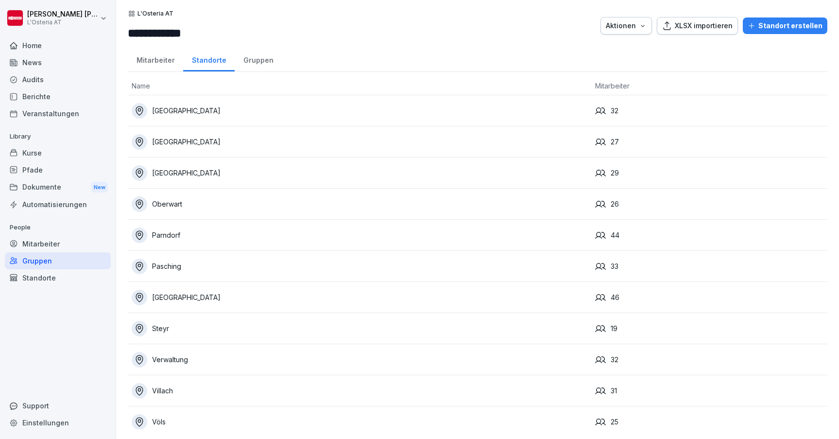
click at [250, 60] on div "Gruppen" at bounding box center [258, 59] width 47 height 25
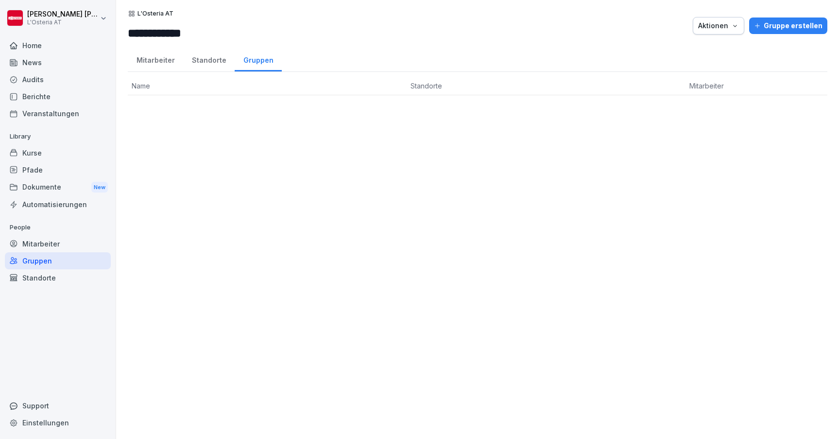
click at [209, 59] on div "Standorte" at bounding box center [209, 59] width 52 height 25
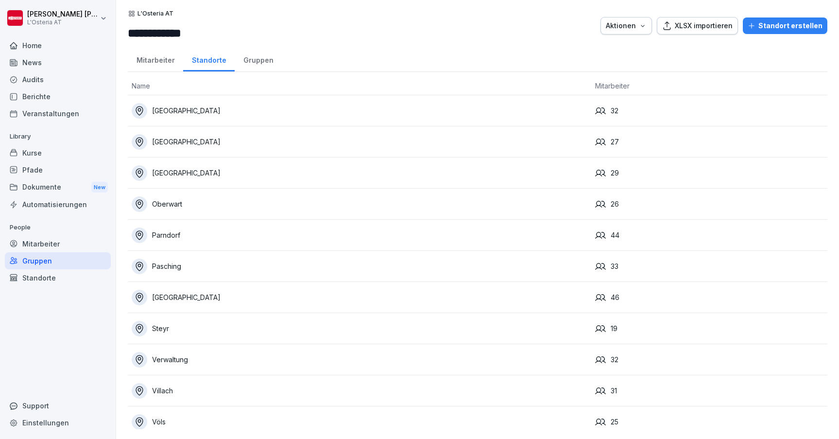
click at [161, 56] on div "Mitarbeiter" at bounding box center [155, 59] width 55 height 25
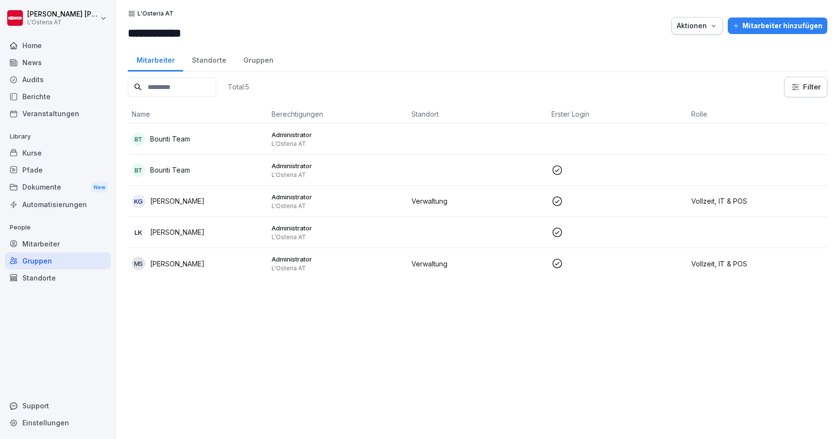
click at [41, 156] on div "Kurse" at bounding box center [58, 152] width 106 height 17
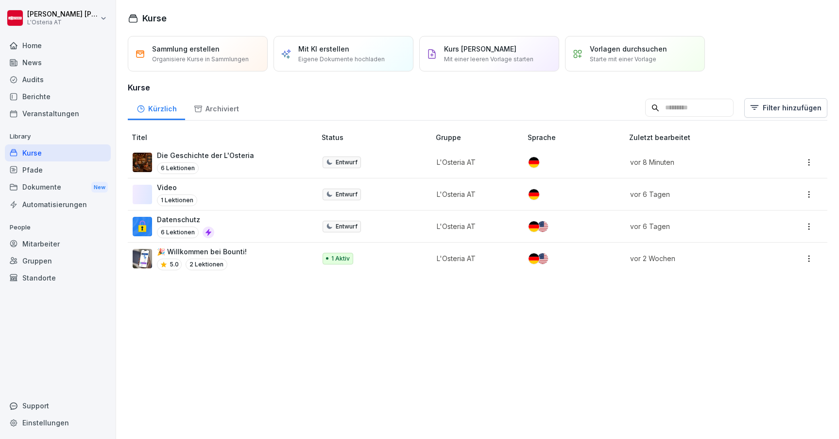
click at [253, 157] on div "Die Geschichte der L'Osteria 6 Lektionen" at bounding box center [219, 162] width 173 height 24
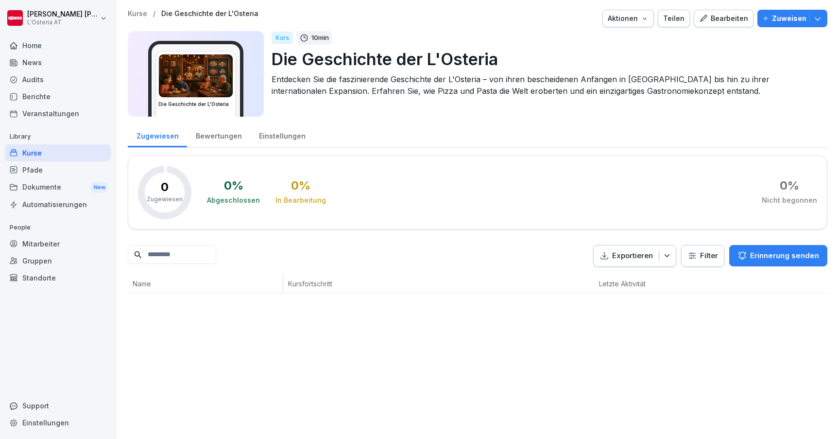
click at [724, 15] on div "Bearbeiten" at bounding box center [723, 18] width 49 height 11
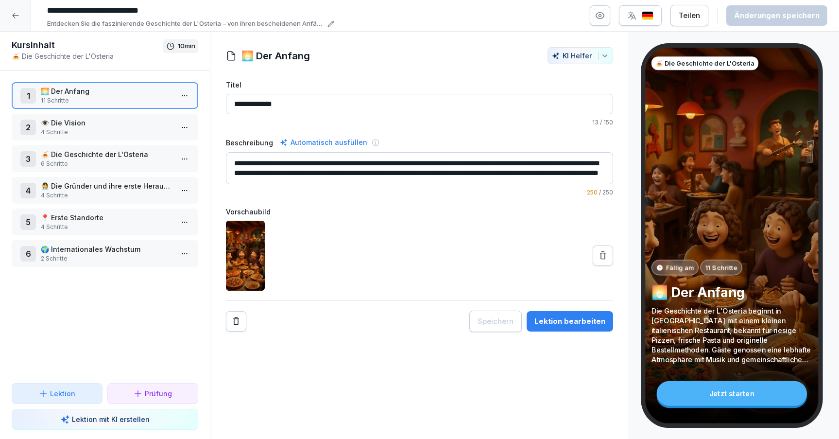
click at [580, 324] on div "Lektion bearbeiten" at bounding box center [570, 321] width 71 height 11
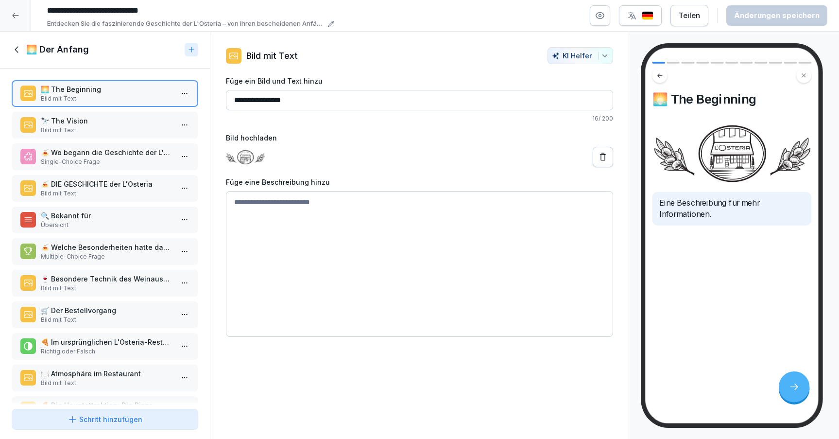
click at [98, 122] on p "🔭 The Vision" at bounding box center [107, 121] width 132 height 10
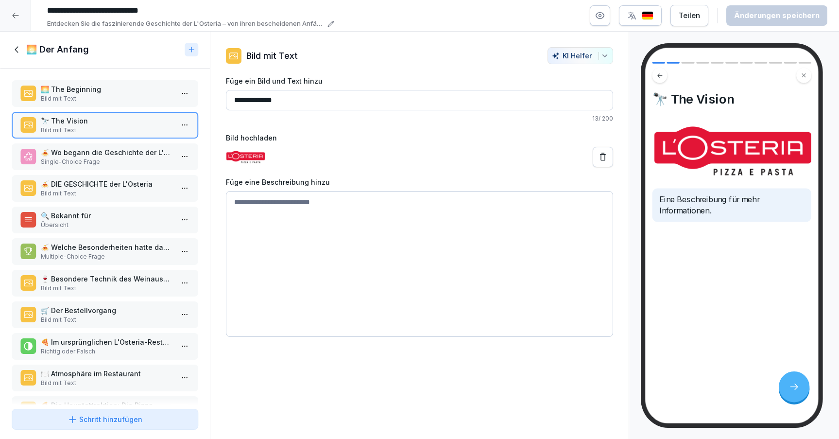
click at [105, 154] on p "🍝 Wo begann die Geschichte der L'Osteria?" at bounding box center [107, 152] width 132 height 10
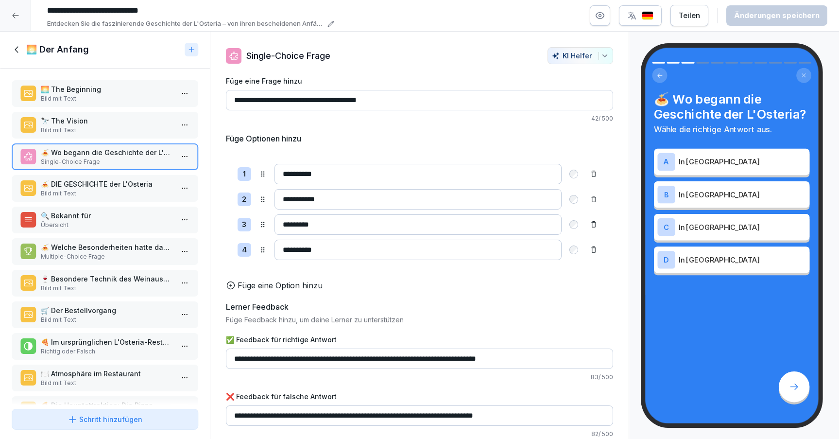
click at [123, 191] on p "Bild mit Text" at bounding box center [107, 193] width 132 height 9
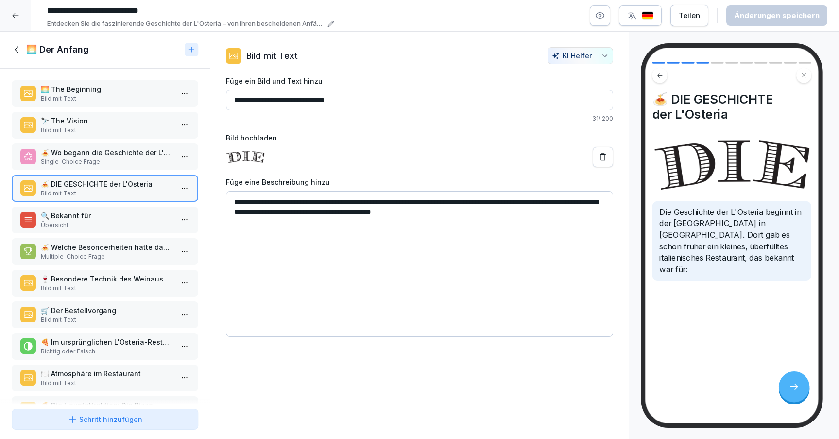
click at [120, 223] on p "Übersicht" at bounding box center [107, 225] width 132 height 9
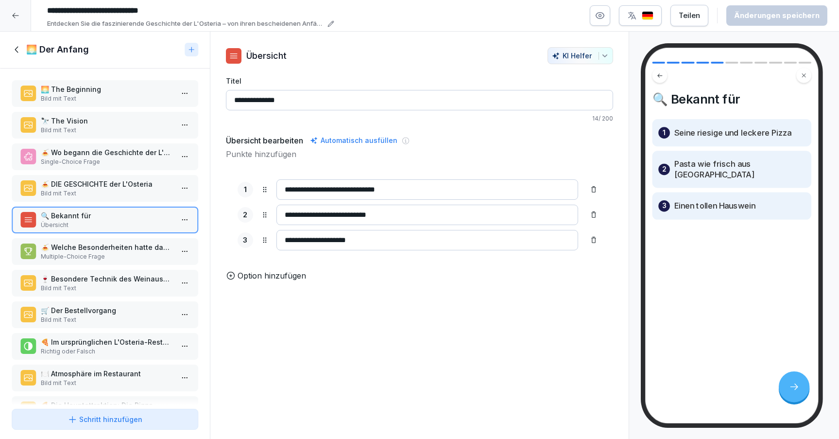
click at [121, 249] on p "🍝 Welche Besonderheiten hatte das ursprüngliche L'Osteria-Restaurant?" at bounding box center [107, 247] width 132 height 10
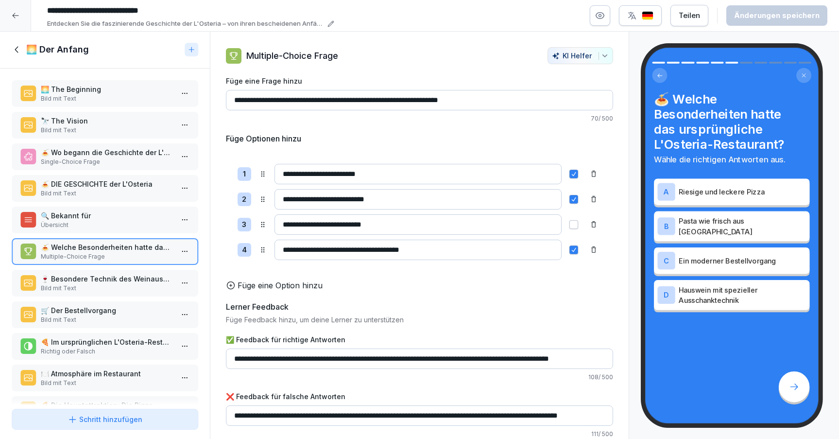
click at [17, 50] on icon at bounding box center [17, 49] width 11 height 11
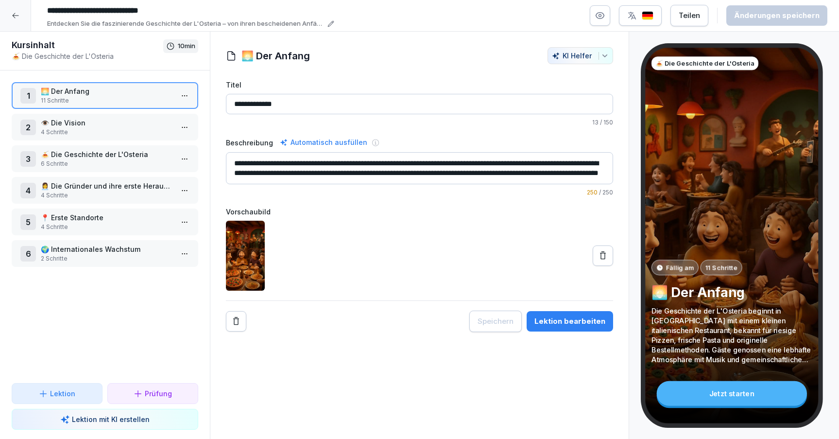
click at [101, 127] on p "👁️ Die Vision" at bounding box center [107, 123] width 132 height 10
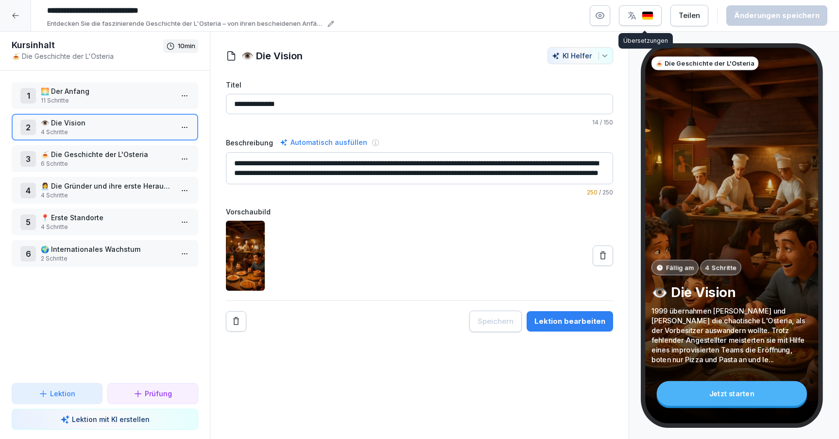
click at [647, 15] on img "button" at bounding box center [648, 15] width 12 height 9
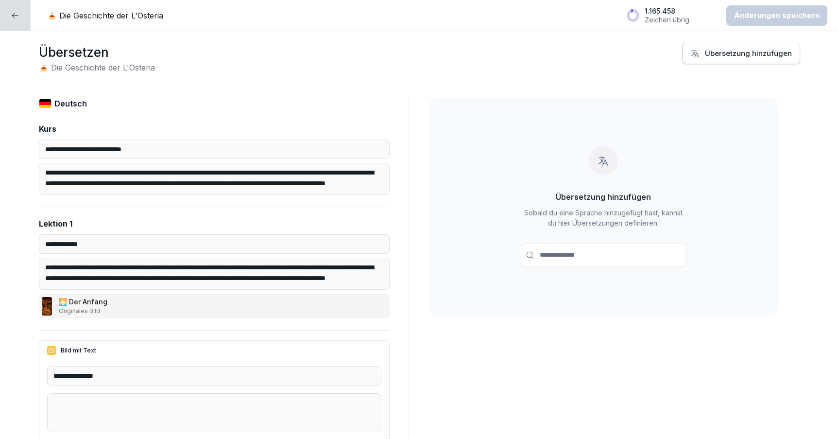
click at [712, 52] on div "Übersetzung hinzufügen" at bounding box center [742, 53] width 102 height 11
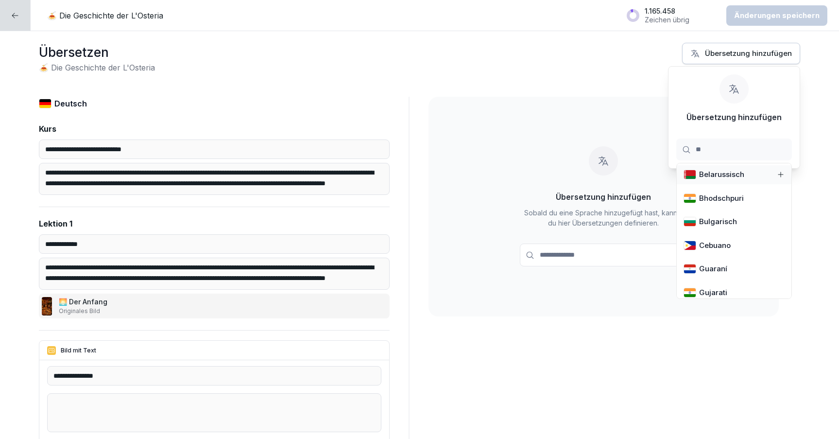
type input "***"
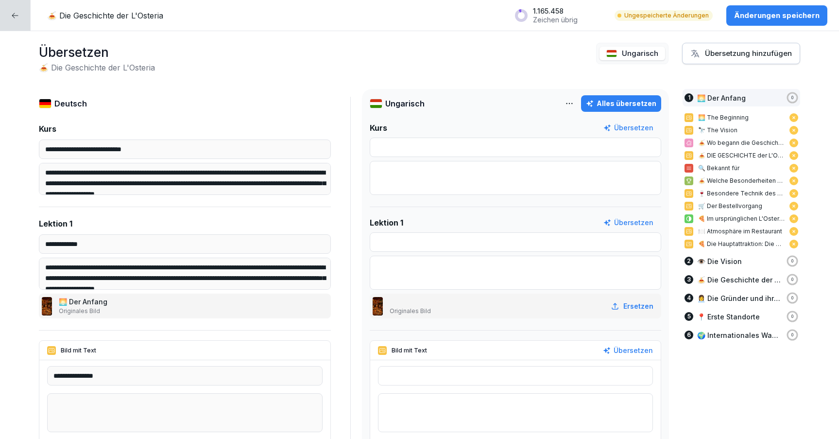
click at [590, 65] on div "Übersetzen 🍝 Die Geschichte der L'Osteria Ungarisch Übersetzung hinzufügen" at bounding box center [420, 58] width 762 height 31
click at [617, 102] on div "Alles übersetzen" at bounding box center [621, 103] width 70 height 11
type input "**********"
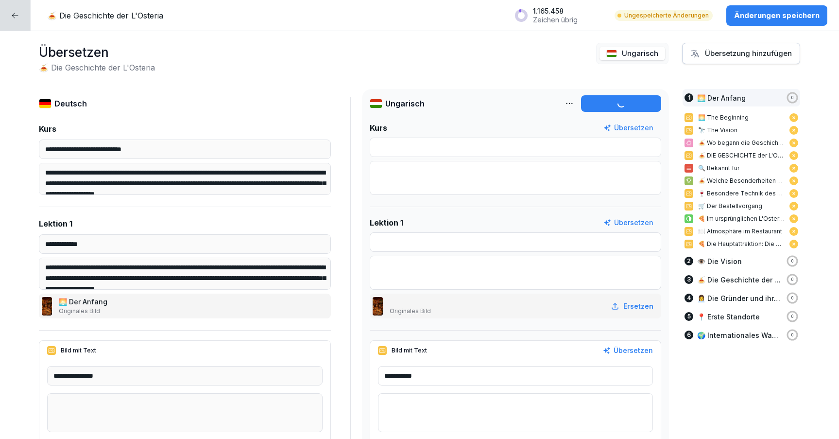
type input "**********"
type textarea "**********"
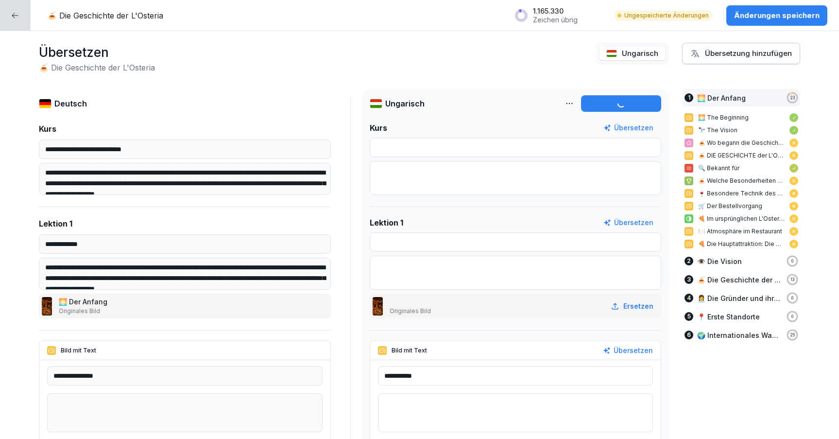
type input "**********"
type input "*********"
type input "**********"
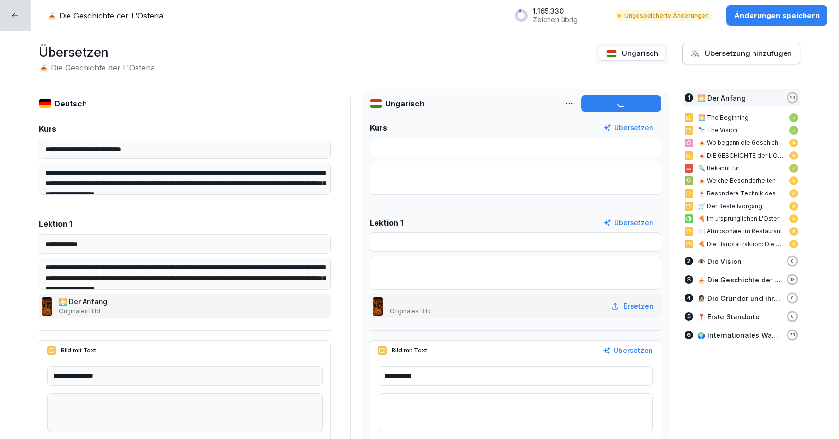
type input "**********"
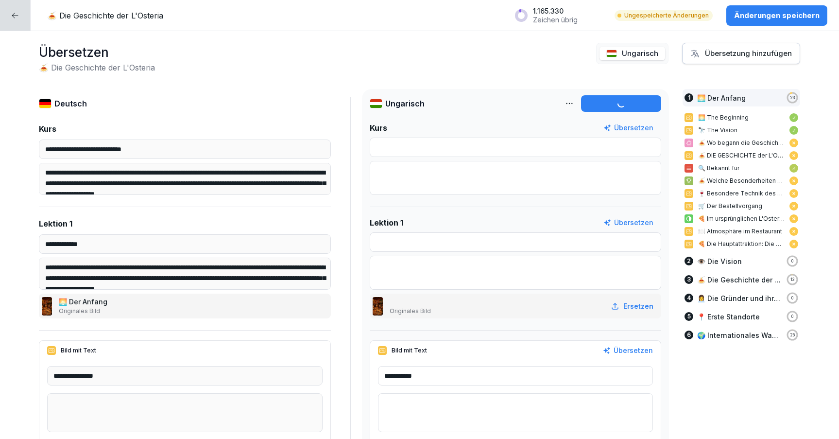
type input "**********"
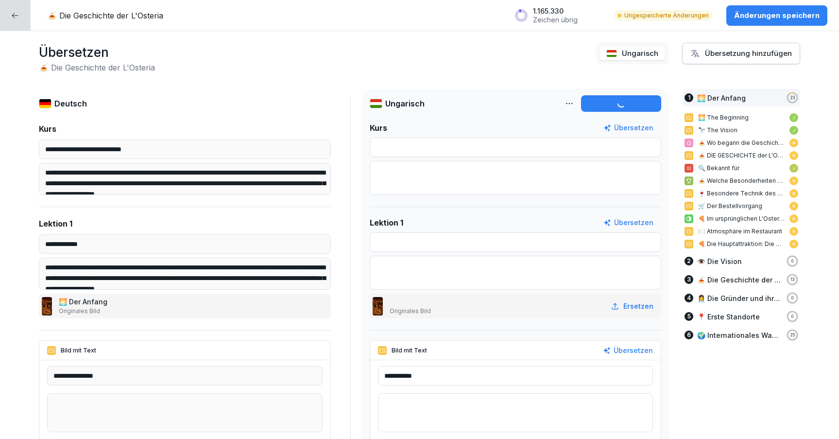
type textarea "**********"
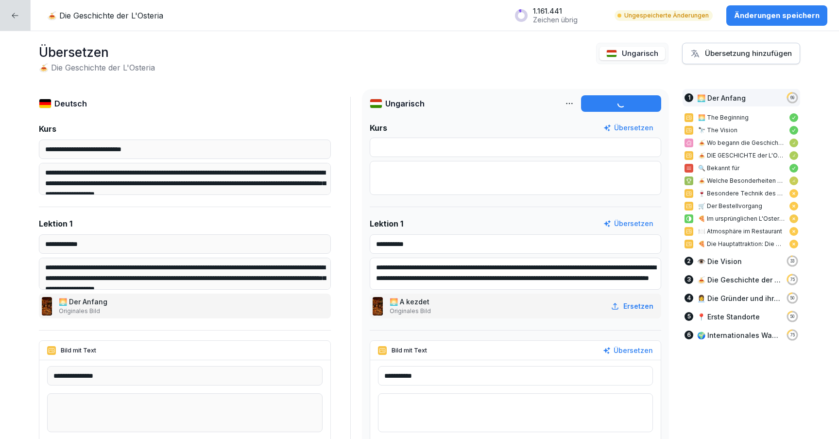
type input "**********"
type textarea "**********"
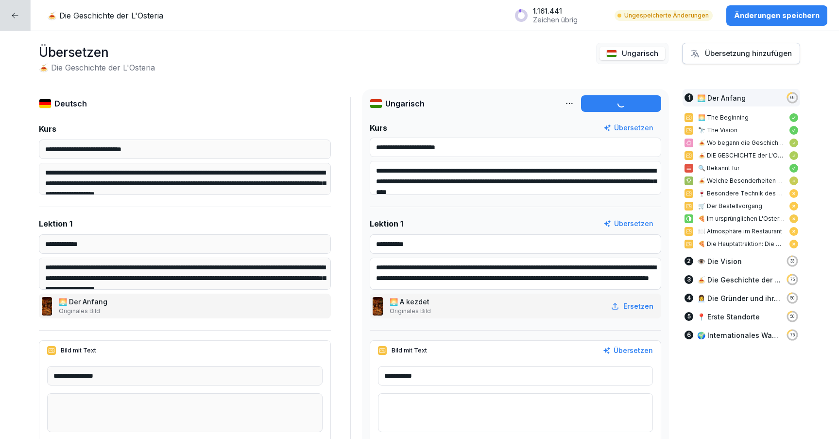
type input "**********"
type textarea "**********"
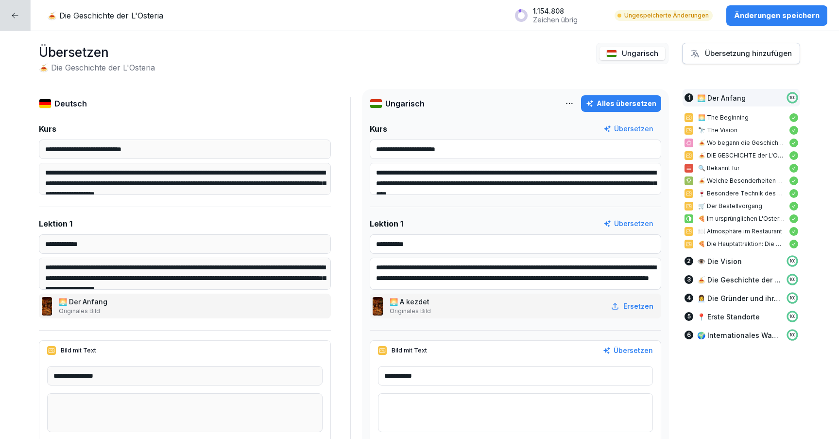
click at [772, 17] on p "Änderungen speichern" at bounding box center [777, 15] width 86 height 11
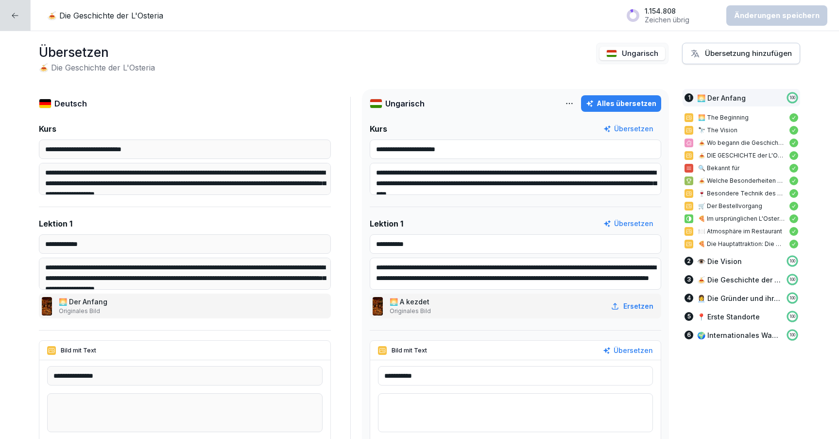
click at [14, 18] on icon at bounding box center [15, 16] width 8 height 8
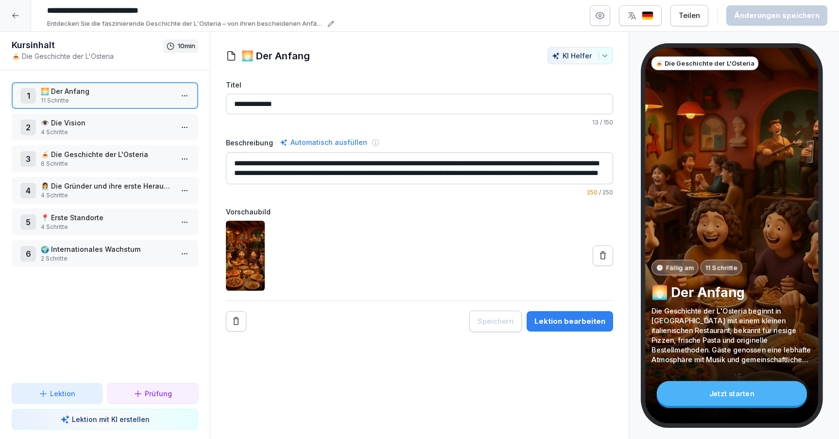
click at [698, 15] on div "Teilen" at bounding box center [689, 15] width 21 height 11
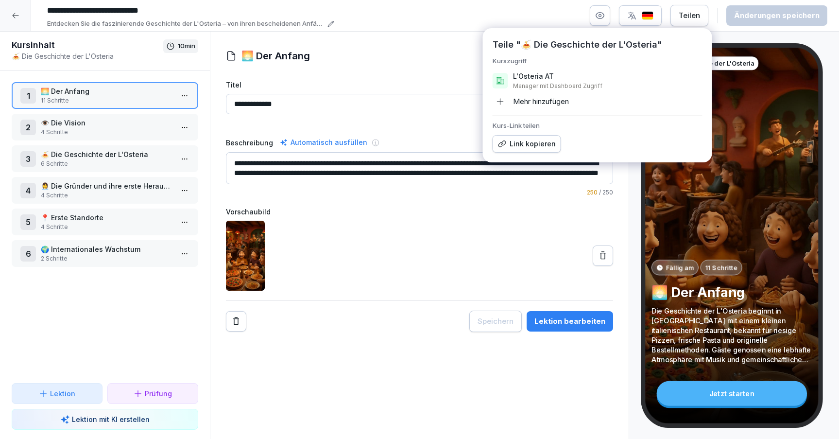
click at [523, 104] on div "Mehr hinzufügen" at bounding box center [531, 102] width 76 height 16
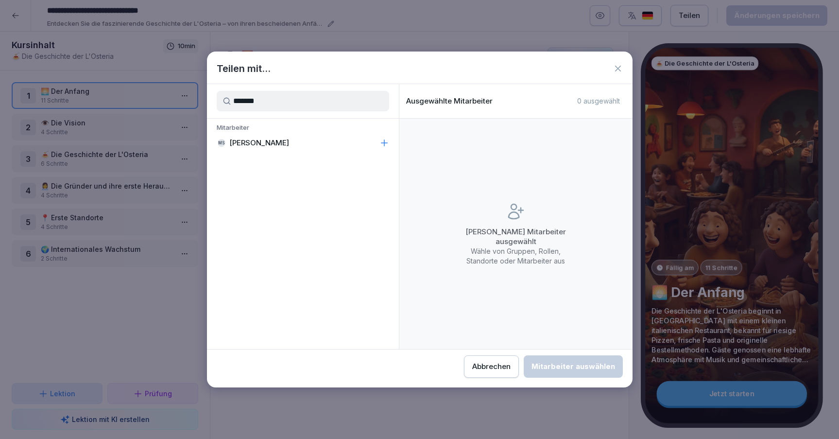
type input "*******"
click at [388, 143] on icon at bounding box center [385, 143] width 10 height 10
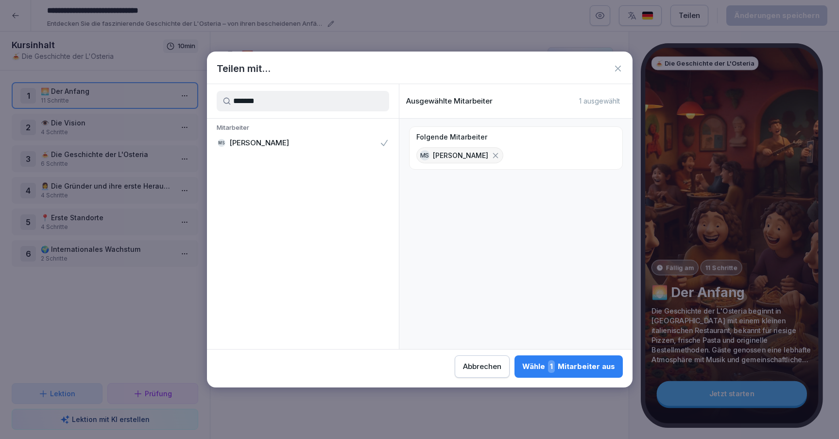
click at [522, 364] on div "Wähle 1 Mitarbeiter aus" at bounding box center [568, 366] width 93 height 13
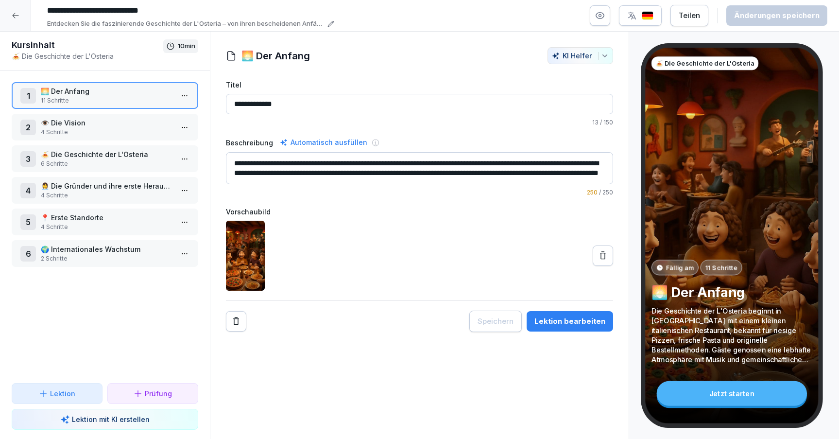
click at [7, 15] on div at bounding box center [15, 15] width 31 height 31
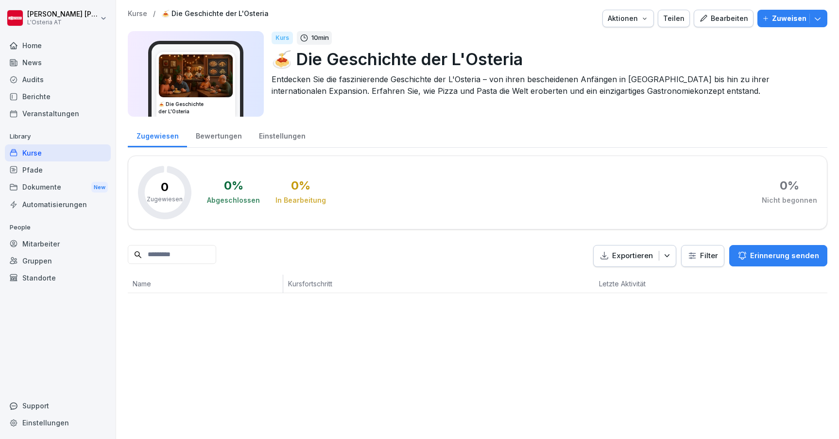
click at [800, 19] on p "Zuweisen" at bounding box center [789, 18] width 35 height 11
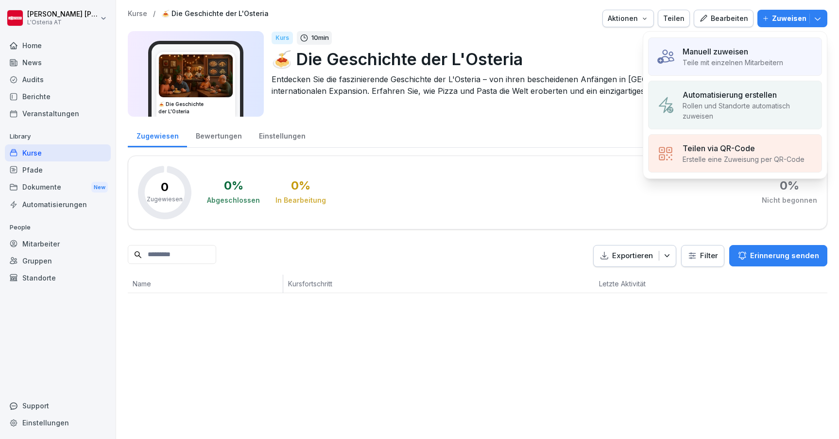
click at [739, 53] on p "Manuell zuweisen" at bounding box center [716, 52] width 66 height 12
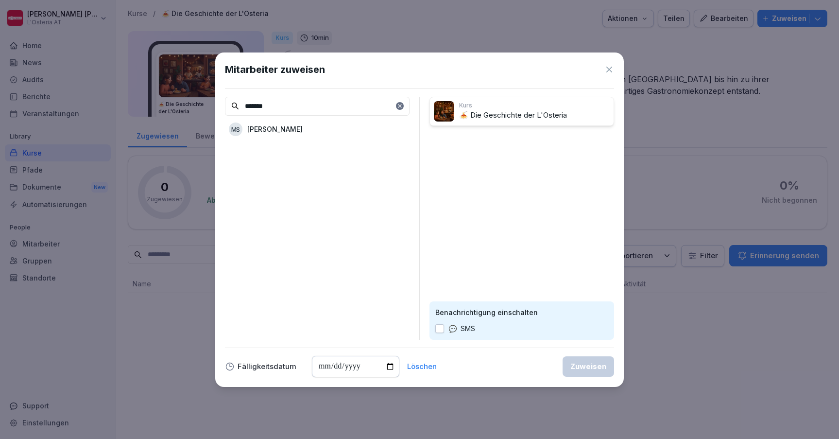
type input "*******"
click at [345, 130] on div "MS Manfred Schneider" at bounding box center [317, 129] width 185 height 17
click at [589, 369] on div "Zuweisen" at bounding box center [589, 366] width 36 height 11
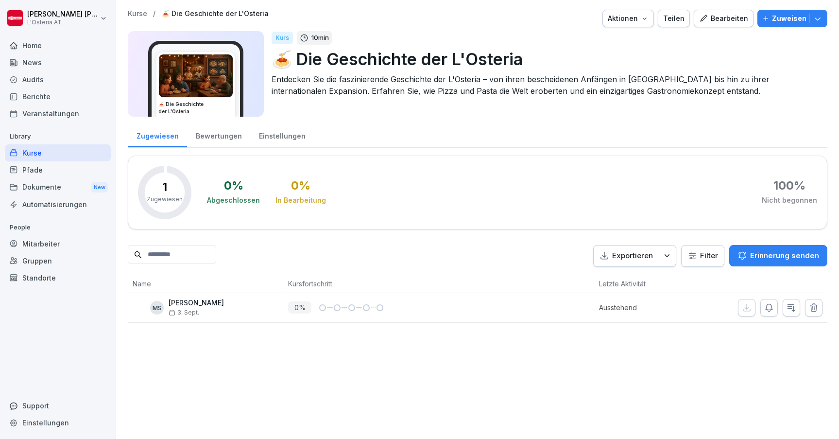
click at [74, 153] on div "Kurse" at bounding box center [58, 152] width 106 height 17
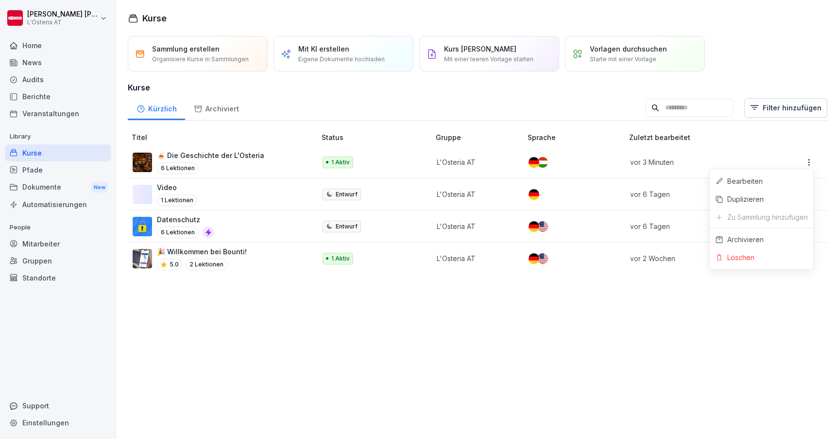
click at [812, 163] on html "Manfred Schneider L'Osteria AT Home News Audits Berichte Veranstaltungen Librar…" at bounding box center [419, 219] width 839 height 439
click at [754, 259] on div "Löschen" at bounding box center [741, 257] width 27 height 10
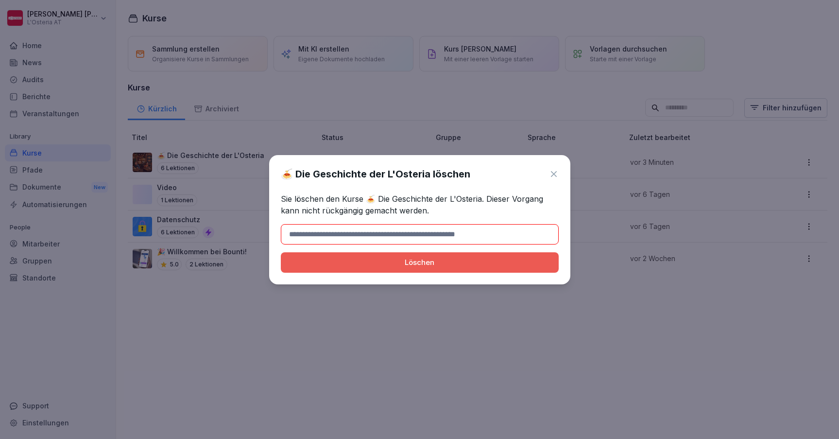
drag, startPoint x: 482, startPoint y: 199, endPoint x: 369, endPoint y: 197, distance: 112.8
click at [369, 197] on p "Sie löschen den Kurse 🍝 Die Geschichte der L'Osteria. Dieser Vorgang kann nicht…" at bounding box center [420, 204] width 278 height 23
copy p "🍝 Die Geschichte der L'Osteria."
click at [404, 238] on input at bounding box center [420, 234] width 278 height 20
paste input "**********"
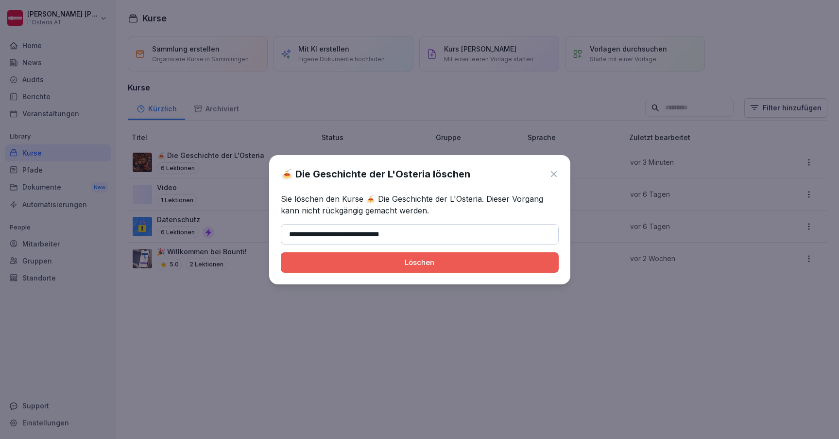
type input "**********"
click at [420, 261] on div "Löschen" at bounding box center [420, 262] width 262 height 11
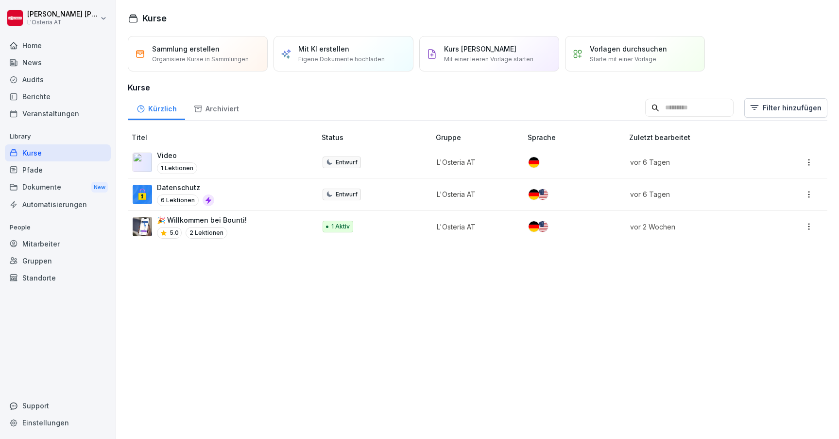
click at [235, 156] on div "Video 1 Lektionen" at bounding box center [219, 162] width 173 height 24
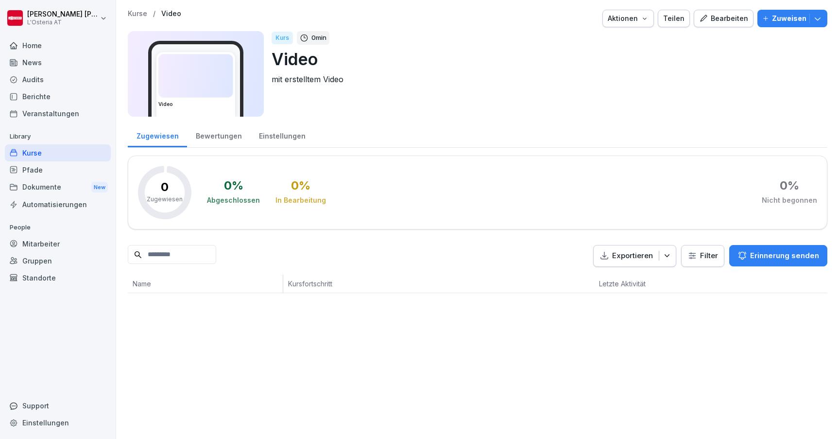
click at [739, 22] on div "Bearbeiten" at bounding box center [723, 18] width 49 height 11
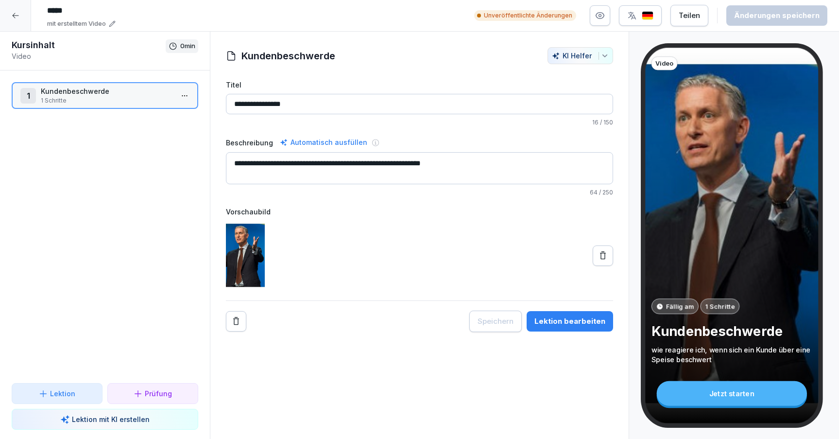
click at [555, 325] on div "Lektion bearbeiten" at bounding box center [570, 321] width 71 height 11
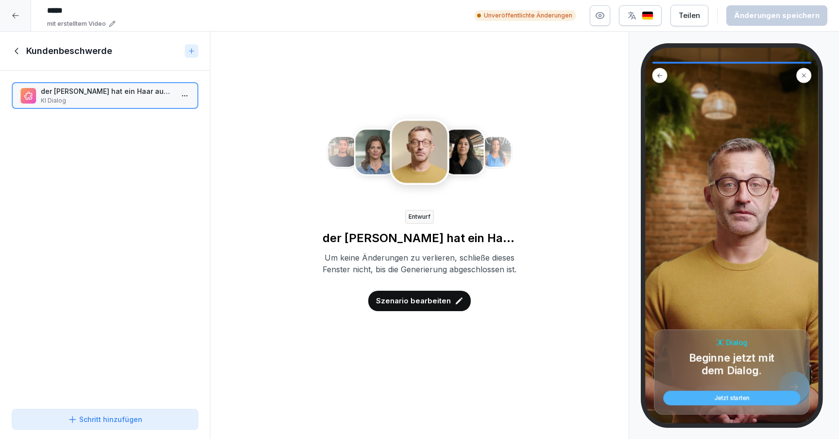
click at [421, 306] on p "Szenario bearbeiten" at bounding box center [413, 300] width 75 height 11
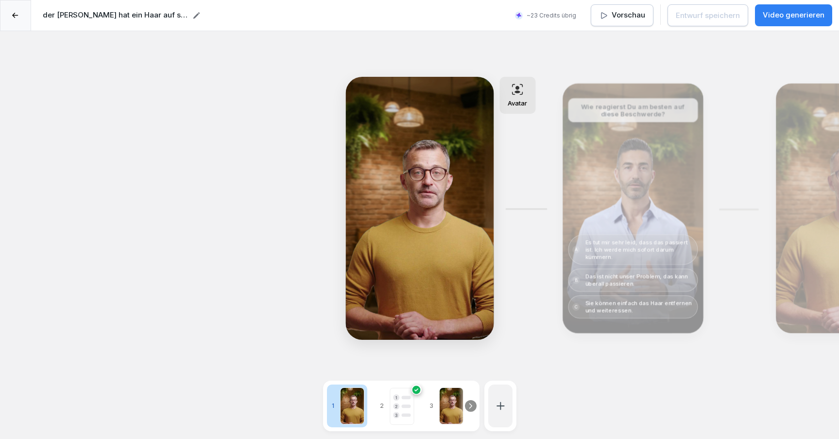
click at [513, 100] on p "Avatar" at bounding box center [517, 103] width 19 height 8
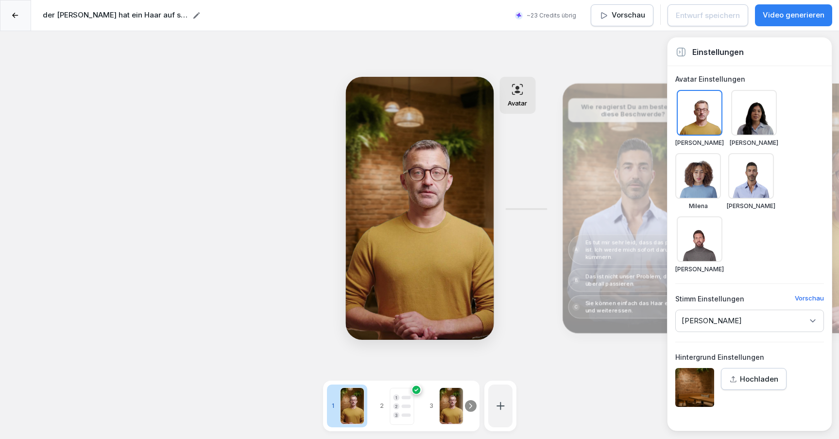
click at [680, 52] on icon at bounding box center [679, 52] width 1 height 2
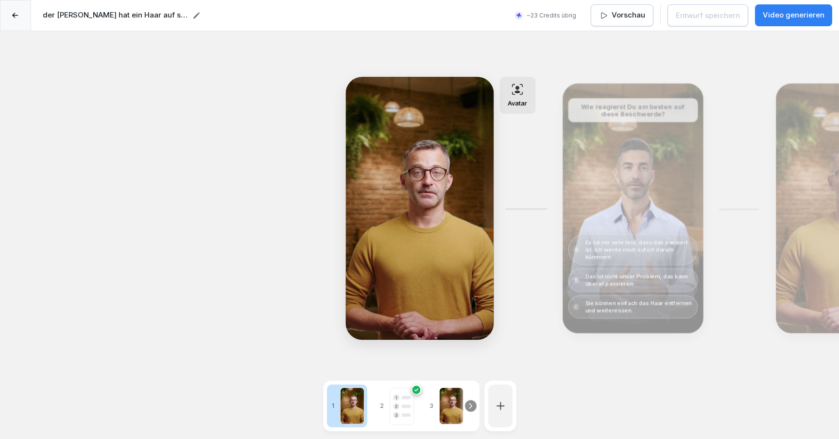
click at [469, 408] on icon at bounding box center [470, 405] width 2 height 4
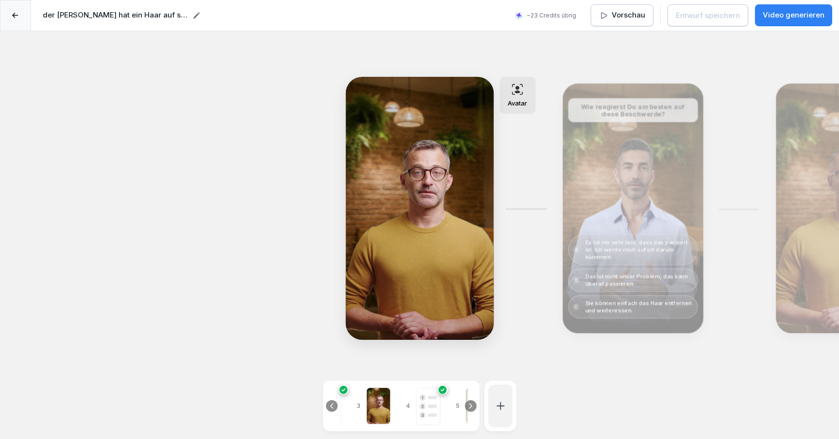
click at [469, 408] on icon at bounding box center [470, 405] width 2 height 4
click at [406, 412] on div at bounding box center [405, 405] width 24 height 37
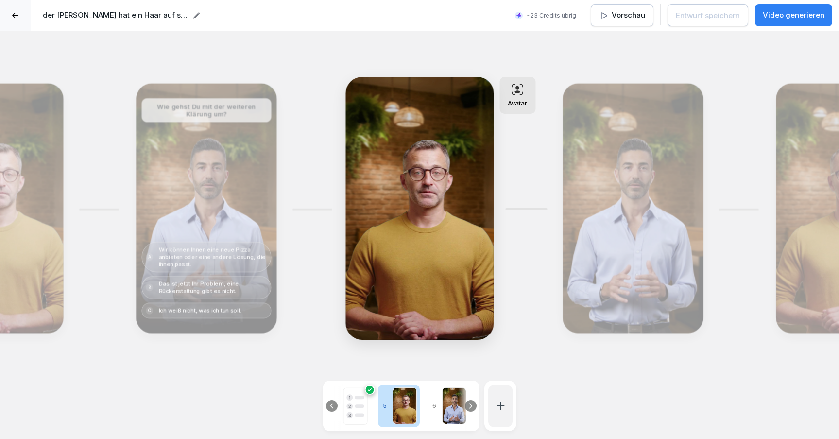
click at [451, 410] on div at bounding box center [454, 405] width 24 height 37
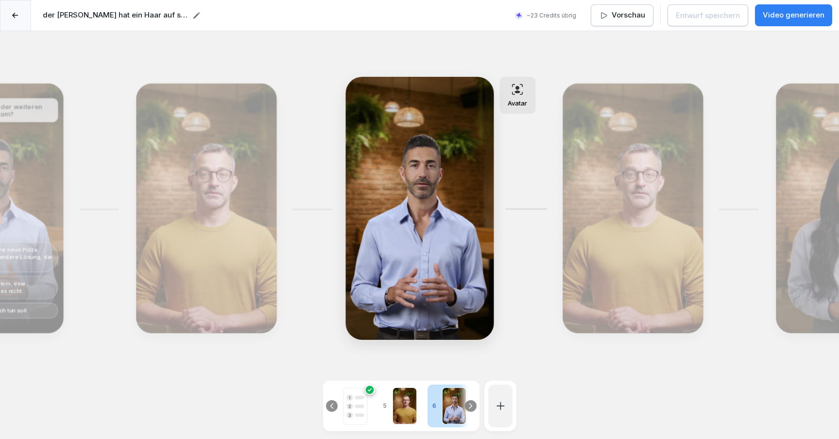
click at [469, 408] on icon at bounding box center [470, 405] width 2 height 4
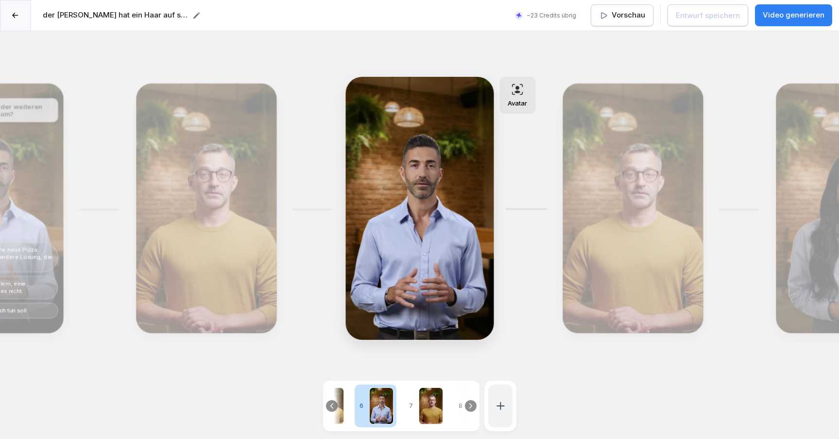
click at [434, 406] on div at bounding box center [431, 405] width 24 height 37
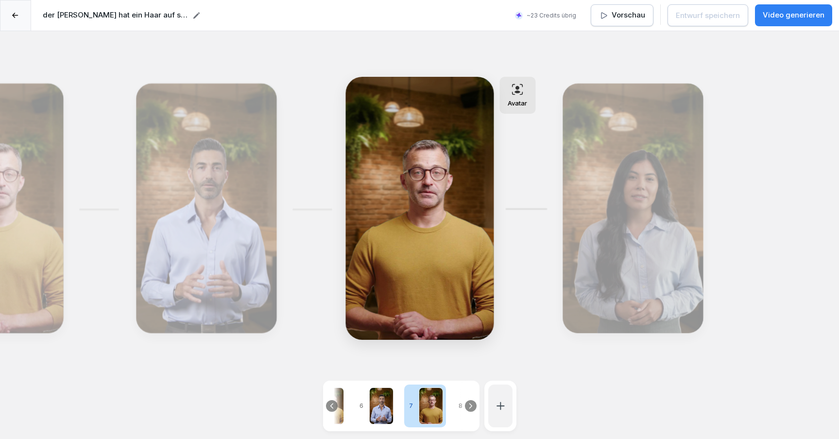
click at [468, 406] on icon at bounding box center [471, 406] width 8 height 8
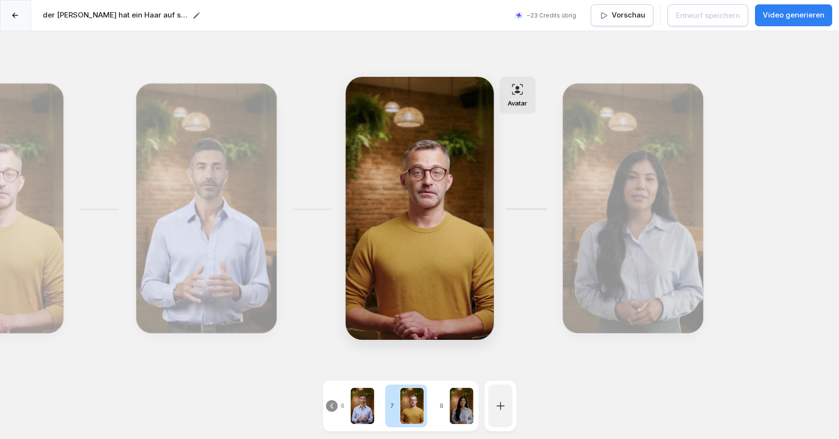
click at [457, 407] on div at bounding box center [462, 405] width 24 height 37
type textarea "**********"
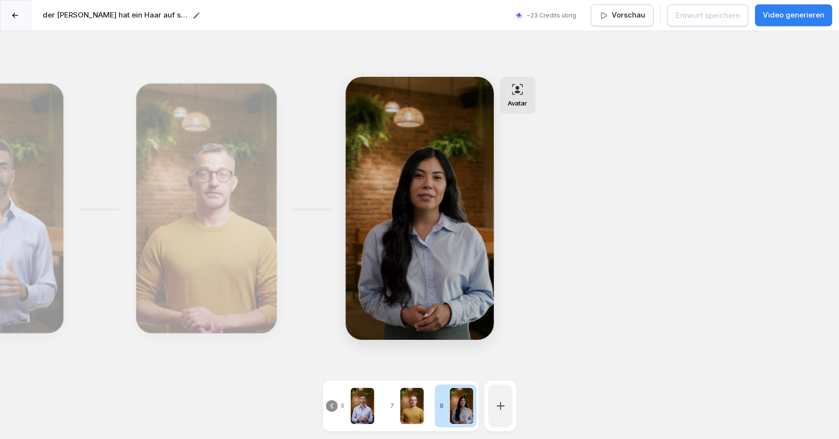
click at [16, 18] on icon at bounding box center [15, 16] width 6 height 6
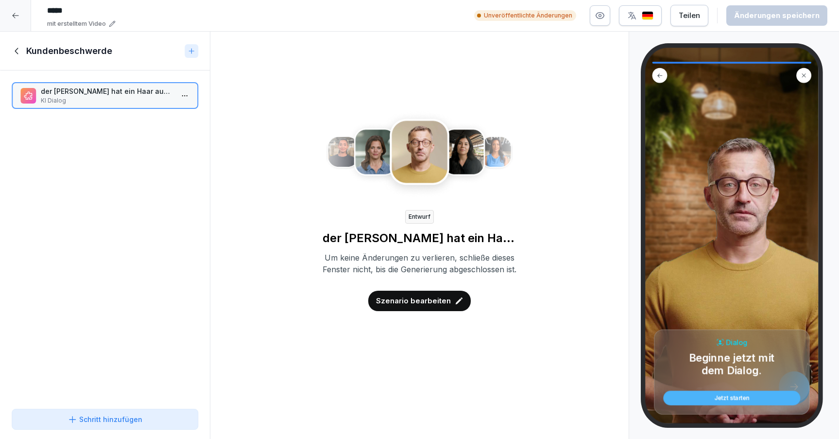
click at [19, 50] on icon at bounding box center [17, 51] width 11 height 11
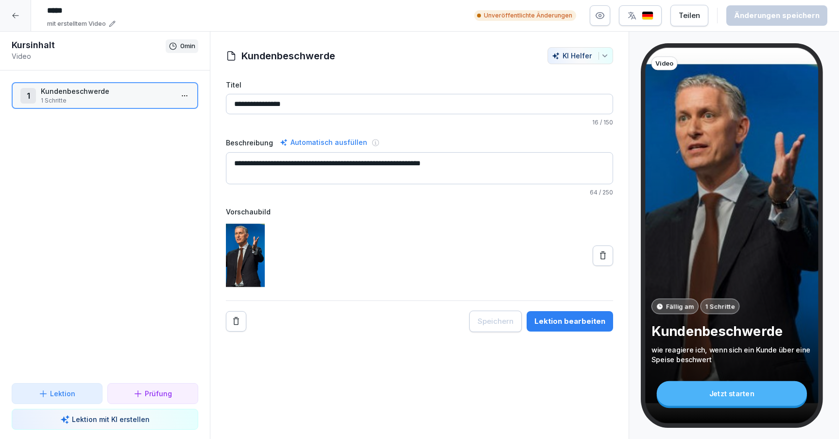
click at [14, 15] on icon at bounding box center [16, 16] width 8 height 8
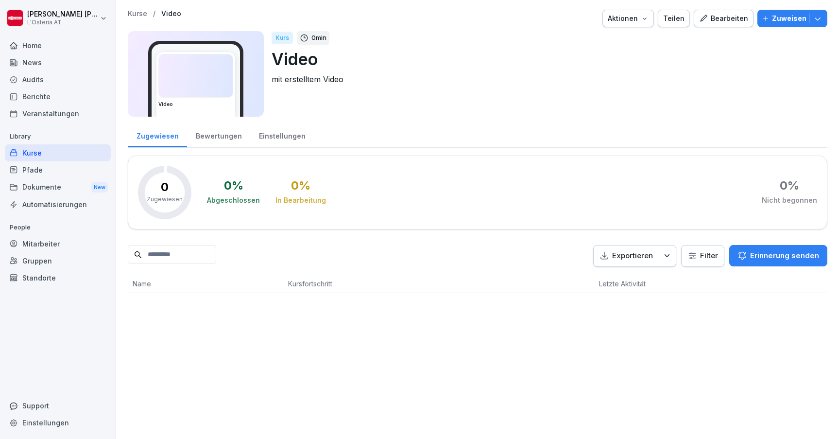
click at [729, 22] on div "Bearbeiten" at bounding box center [723, 18] width 49 height 11
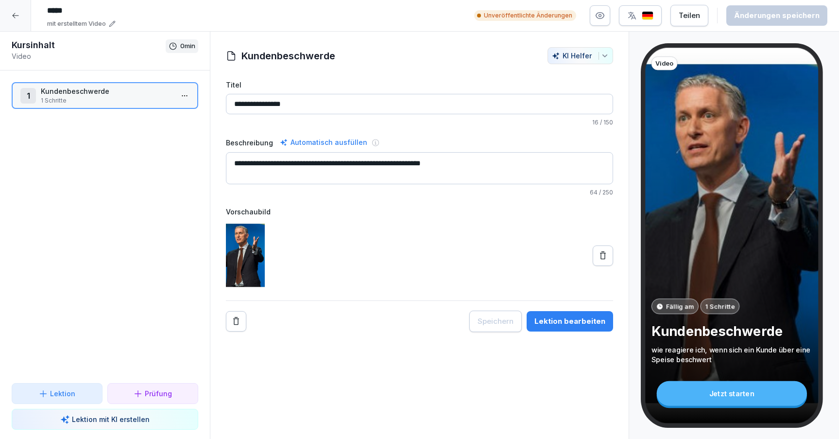
click at [563, 323] on div "Lektion bearbeiten" at bounding box center [570, 321] width 71 height 11
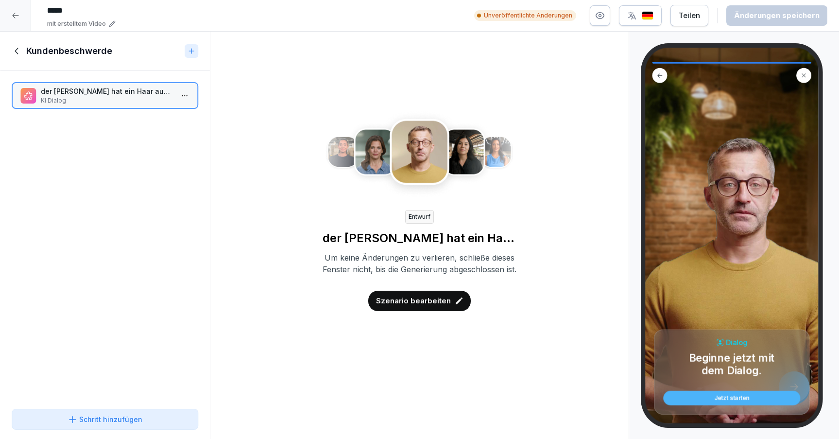
click at [396, 306] on p "Szenario bearbeiten" at bounding box center [413, 300] width 75 height 11
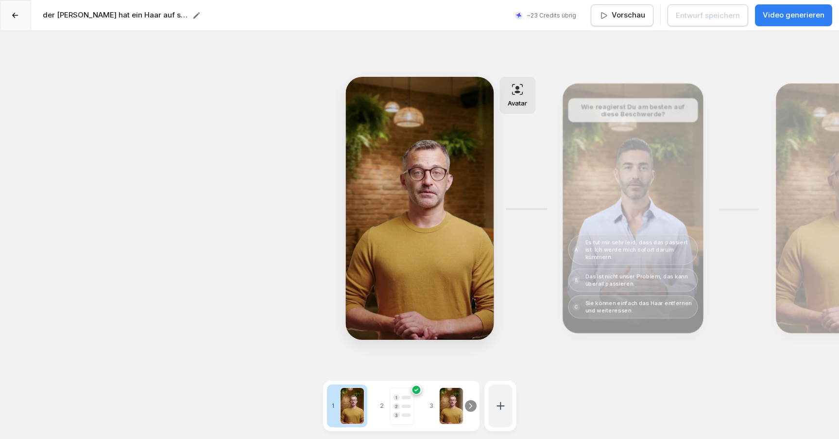
click at [471, 405] on icon at bounding box center [470, 405] width 2 height 4
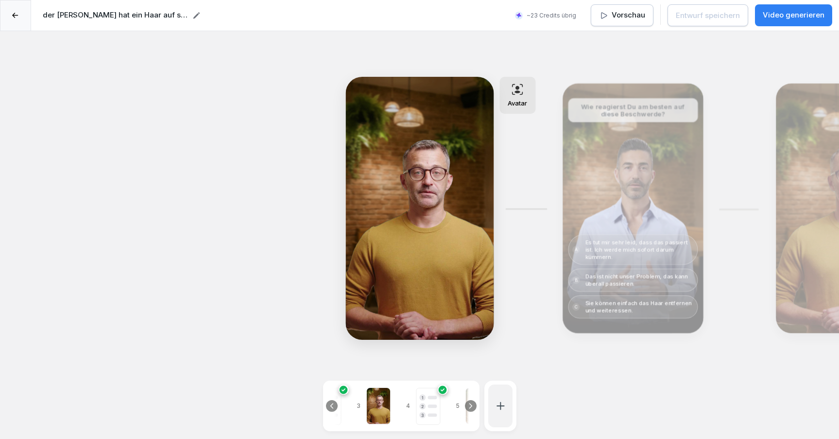
click at [471, 405] on icon at bounding box center [470, 405] width 2 height 4
click at [449, 399] on div at bounding box center [454, 405] width 24 height 37
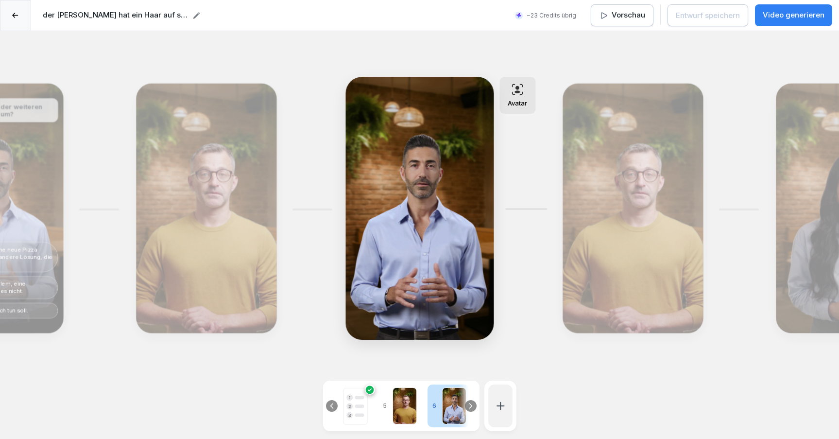
click at [473, 403] on icon at bounding box center [471, 406] width 8 height 8
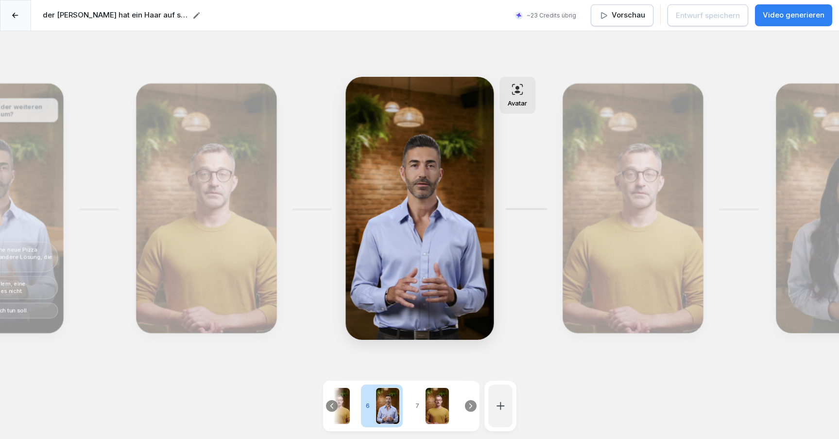
scroll to position [0, 219]
click at [430, 401] on div at bounding box center [431, 405] width 24 height 37
type textarea "**********"
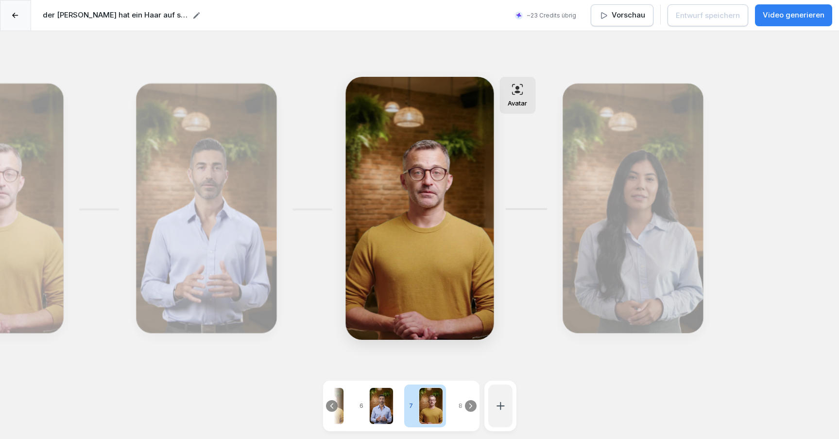
click at [15, 13] on icon at bounding box center [16, 15] width 6 height 5
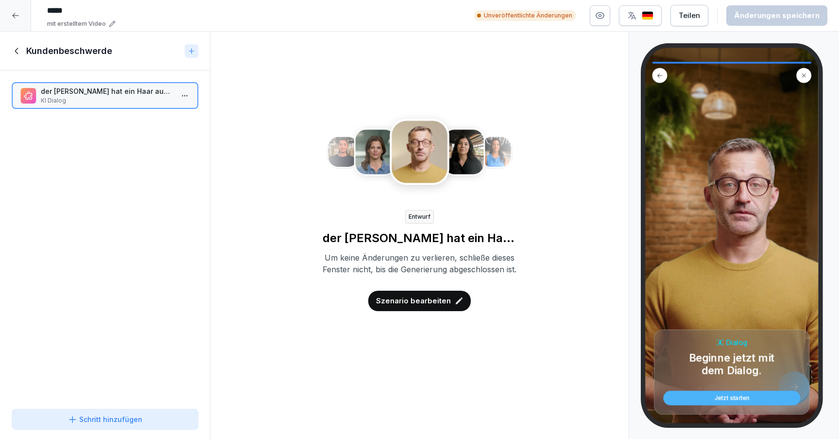
click at [17, 46] on icon at bounding box center [17, 51] width 11 height 11
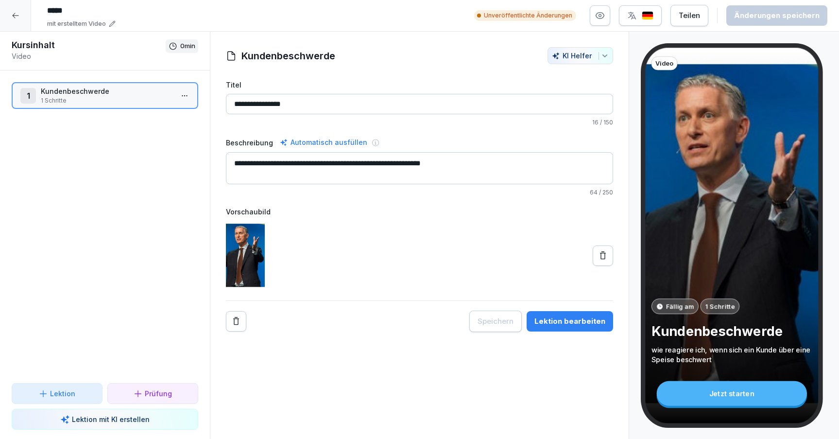
click at [19, 18] on div at bounding box center [15, 15] width 31 height 31
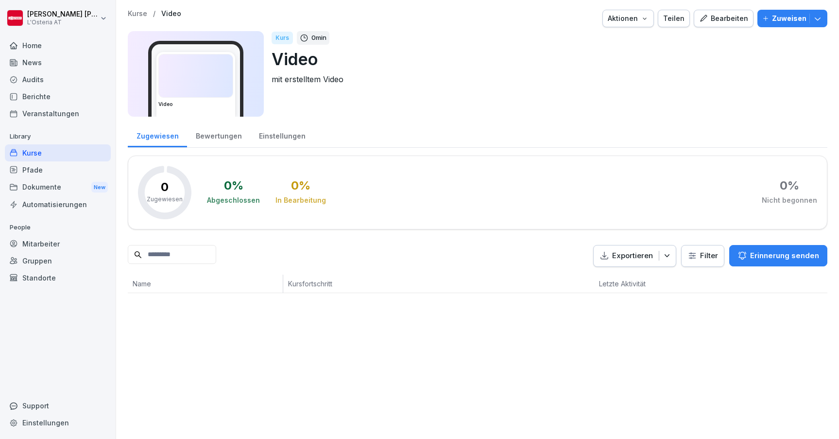
click at [50, 148] on div "Kurse" at bounding box center [58, 152] width 106 height 17
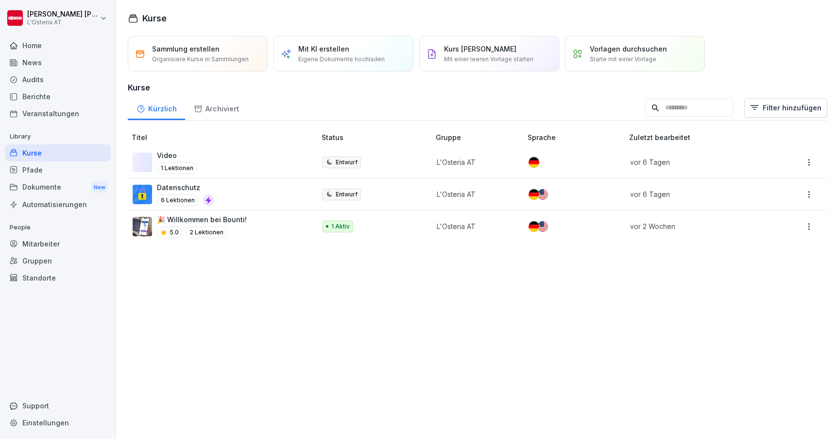
click at [211, 60] on p "Organisiere Kurse in Sammlungen" at bounding box center [200, 59] width 97 height 9
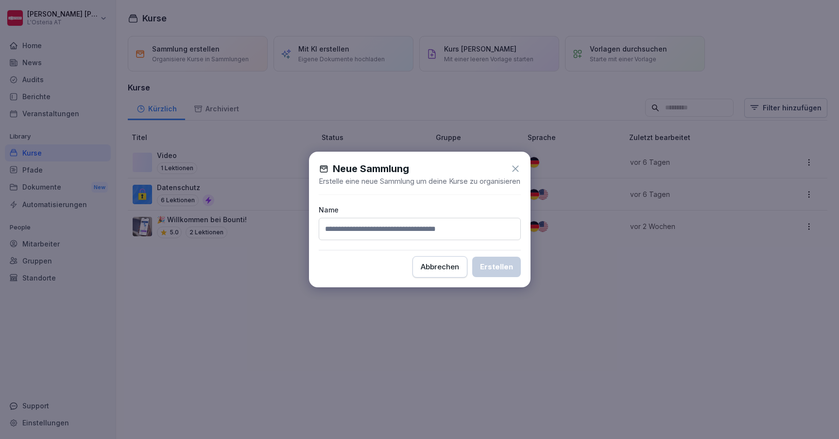
click at [453, 271] on div "Abbrechen" at bounding box center [440, 266] width 38 height 11
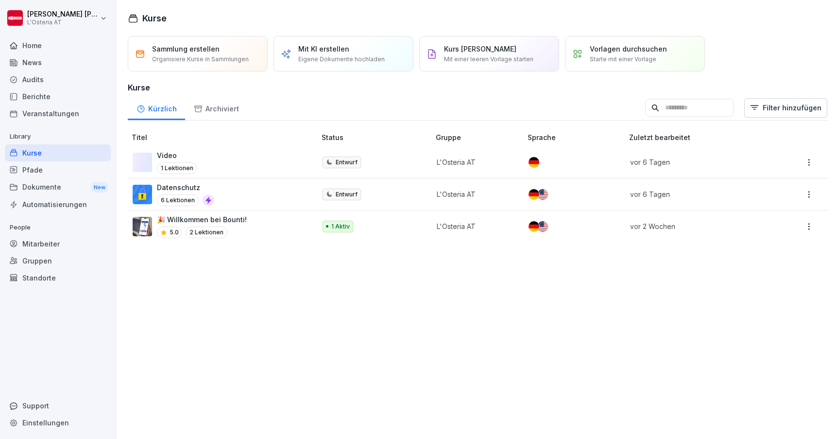
click at [474, 51] on p "Kurs [PERSON_NAME]" at bounding box center [480, 49] width 72 height 10
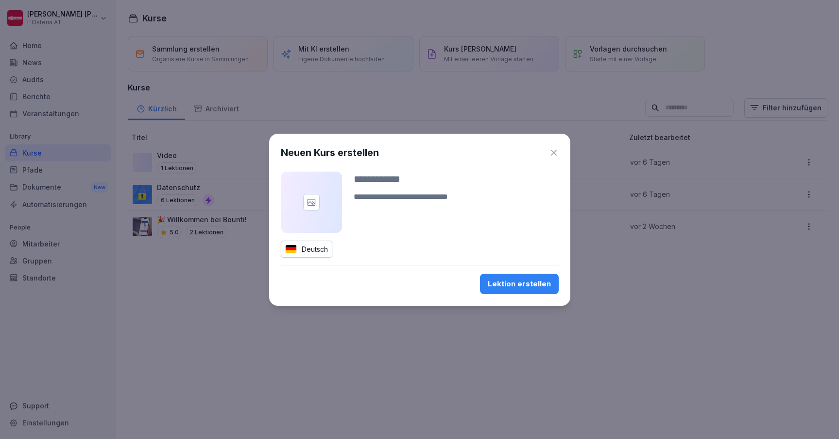
click at [412, 184] on input at bounding box center [456, 179] width 205 height 15
type input "****"
click at [515, 287] on div "Lektion erstellen" at bounding box center [519, 283] width 63 height 11
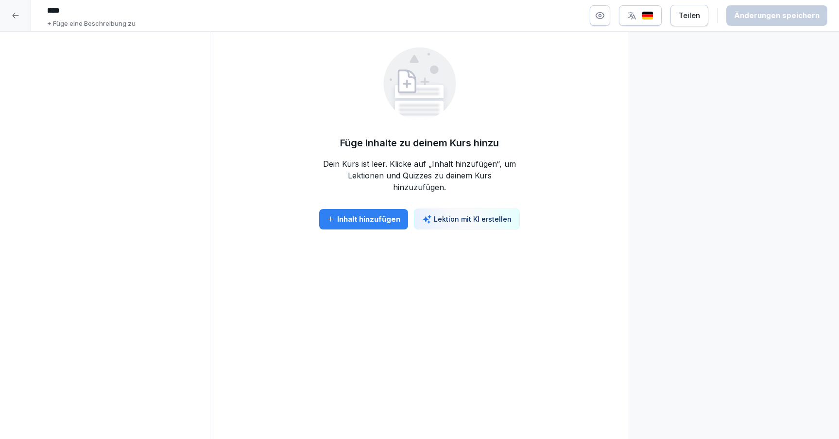
click at [362, 221] on div "Inhalt hinzufügen" at bounding box center [363, 219] width 73 height 11
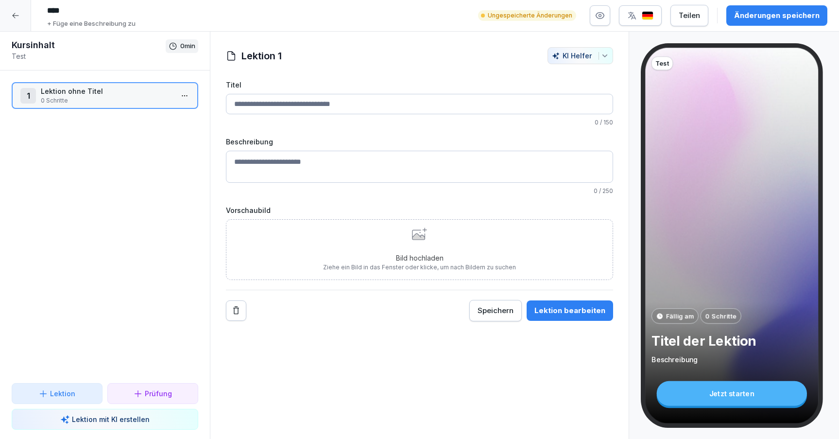
click at [93, 420] on p "Lektion mit KI erstellen" at bounding box center [111, 419] width 78 height 10
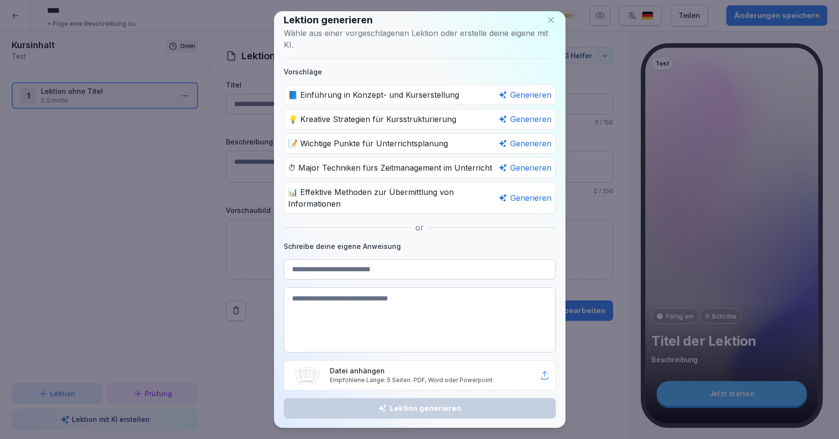
scroll to position [8, 0]
click at [551, 17] on icon at bounding box center [551, 21] width 10 height 10
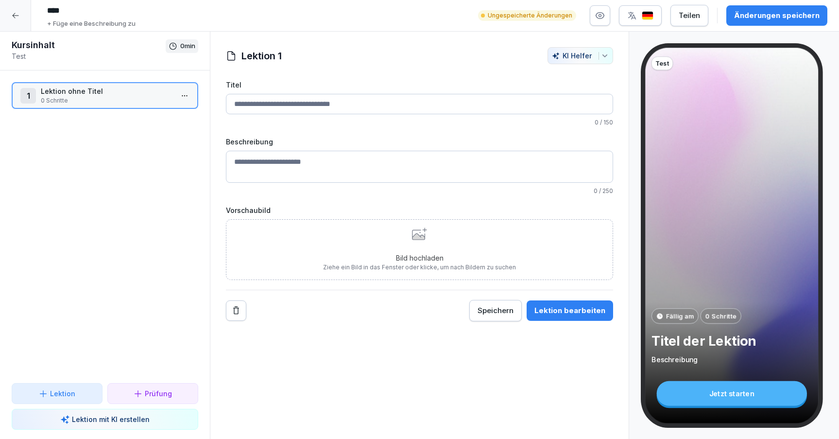
click at [89, 97] on p "0 Schritte" at bounding box center [107, 100] width 132 height 9
click at [568, 314] on div "Lektion bearbeiten" at bounding box center [570, 310] width 71 height 11
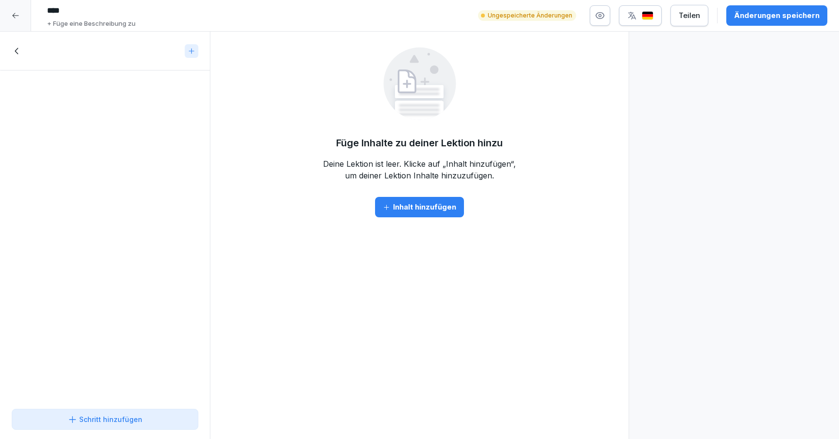
click at [112, 411] on button "Schritt hinzufügen" at bounding box center [105, 419] width 187 height 21
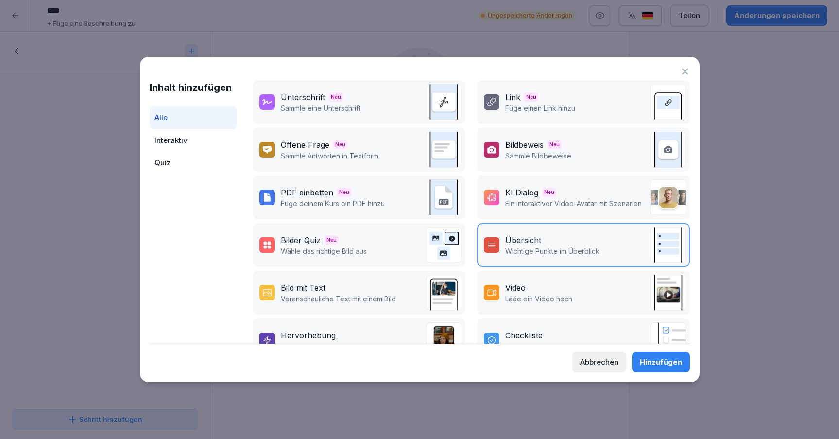
scroll to position [0, 0]
click at [607, 200] on p "Ein interaktiver Video-Avatar mit Szenarien" at bounding box center [573, 203] width 137 height 10
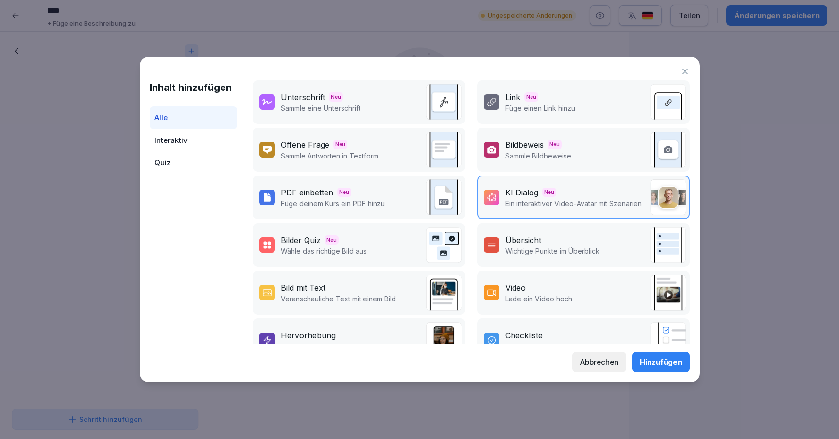
click at [663, 364] on div "Hinzufügen" at bounding box center [661, 362] width 42 height 11
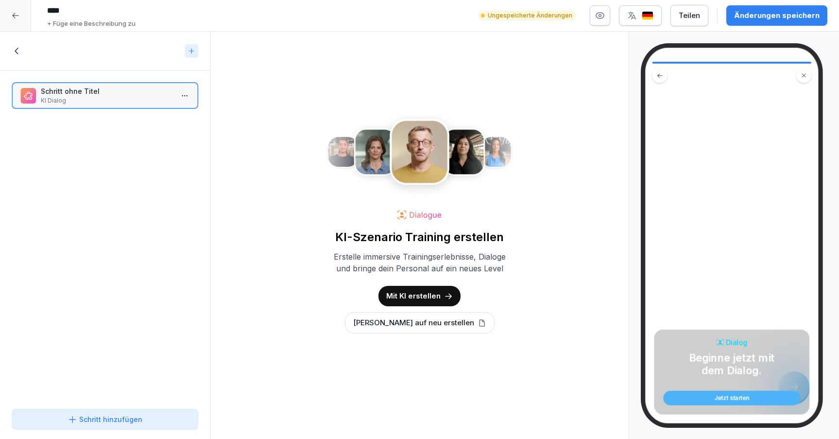
click at [433, 298] on p "Mit KI erstellen" at bounding box center [413, 296] width 54 height 11
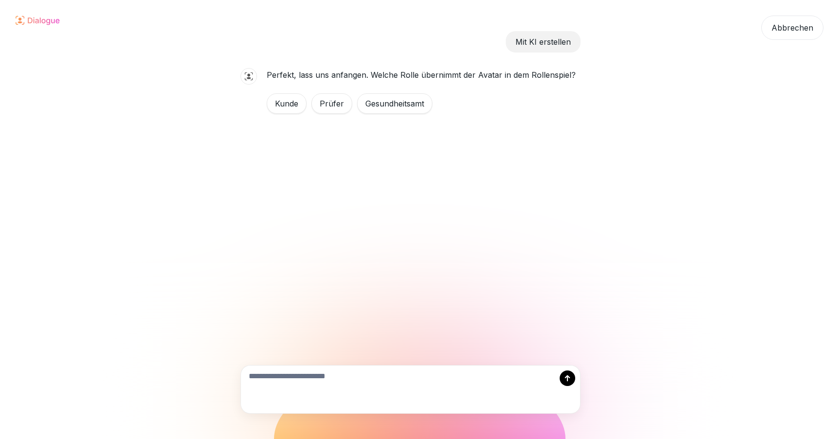
click at [292, 107] on div "Kunde" at bounding box center [287, 103] width 40 height 20
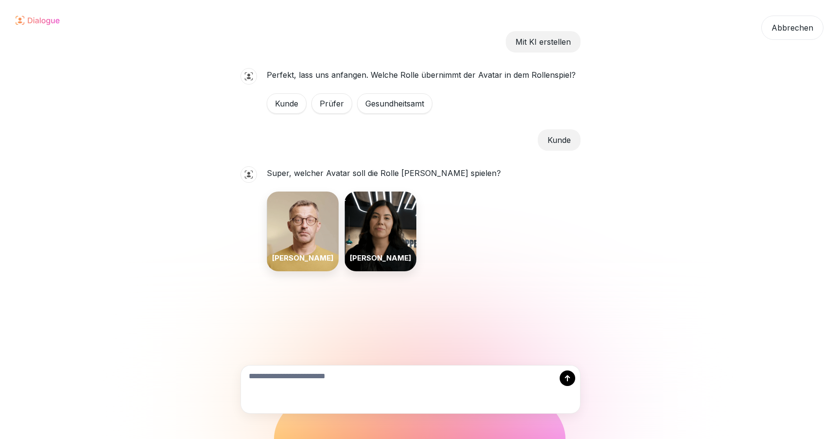
click at [306, 225] on div "[PERSON_NAME]" at bounding box center [303, 231] width 72 height 80
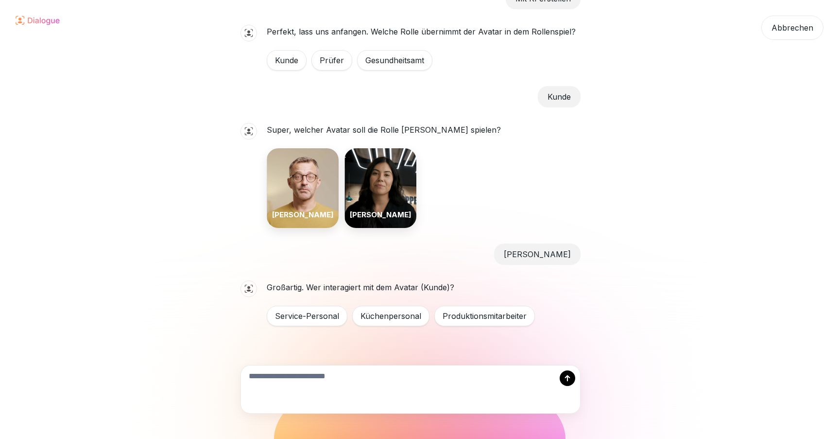
click at [313, 311] on div "Service-Personal" at bounding box center [307, 316] width 81 height 20
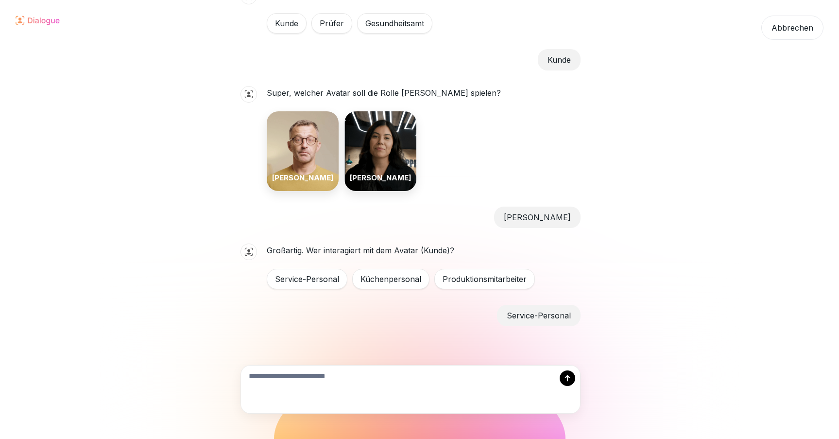
scroll to position [112, 0]
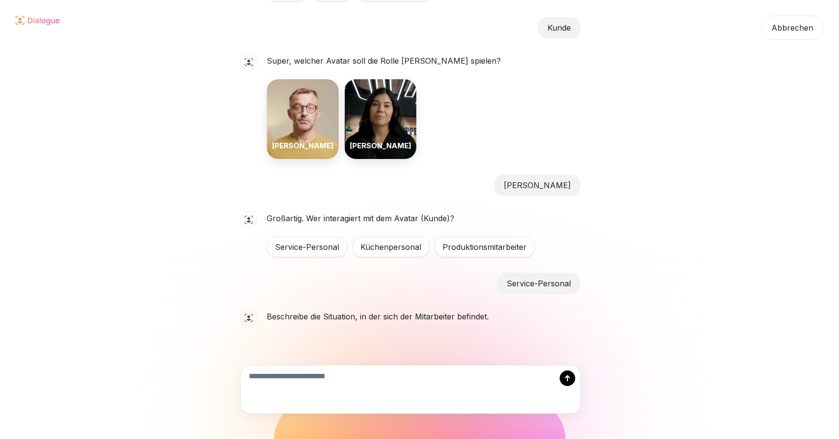
click at [362, 369] on textarea at bounding box center [410, 389] width 339 height 48
type textarea "**********"
click at [570, 377] on icon at bounding box center [567, 378] width 5 height 6
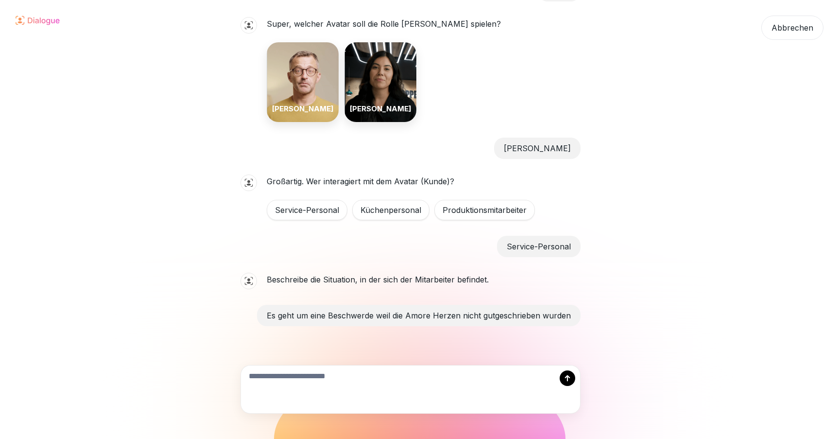
scroll to position [236, 0]
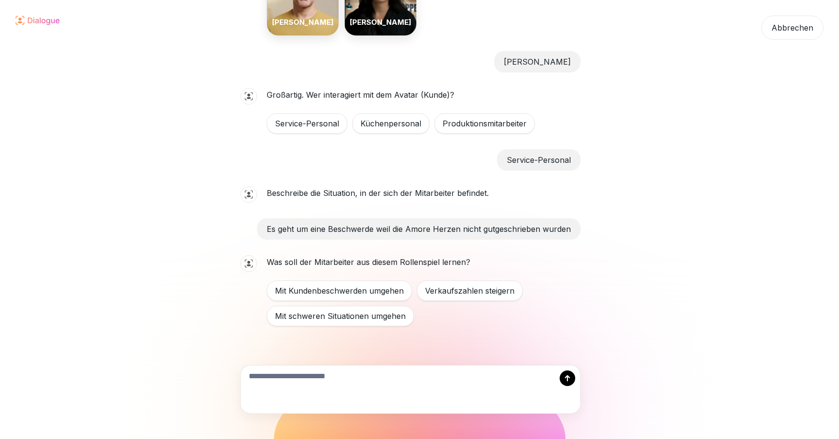
click at [377, 317] on div "Mit schweren Situationen umgehen" at bounding box center [340, 316] width 147 height 20
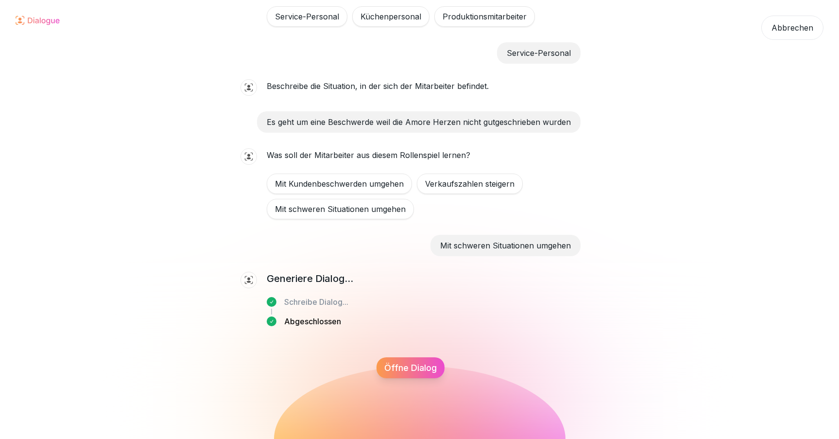
scroll to position [395, 0]
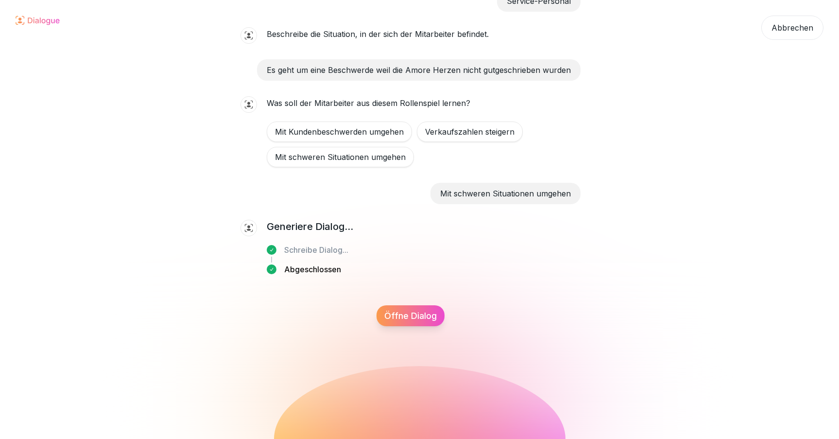
click at [413, 316] on div "Öffne Dialog" at bounding box center [411, 315] width 68 height 21
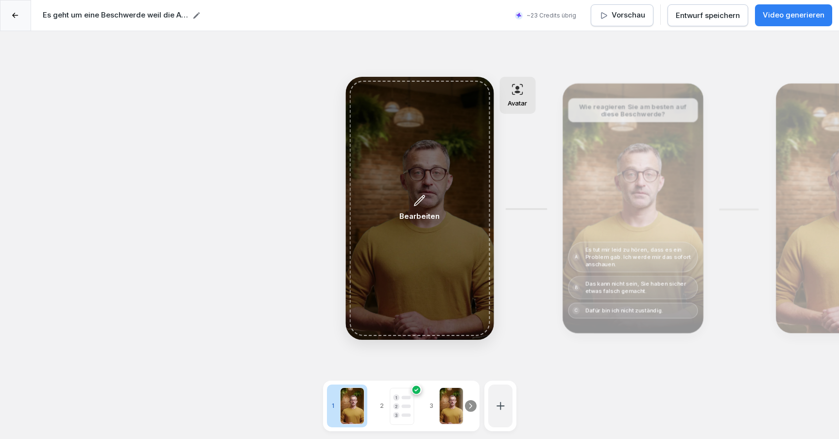
click at [420, 208] on div "Bearbeiten" at bounding box center [419, 208] width 40 height 28
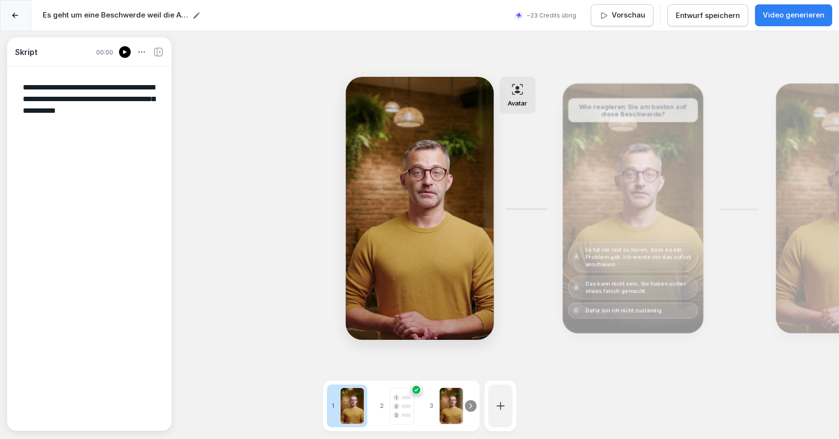
click at [399, 406] on rect at bounding box center [396, 406] width 6 height 6
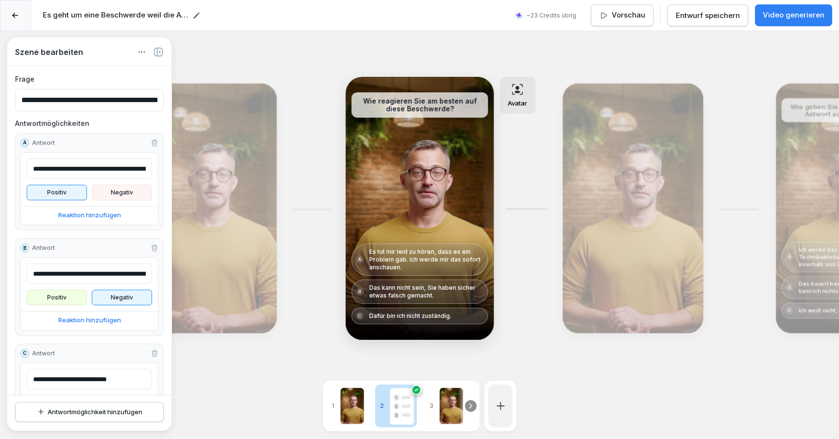
click at [445, 411] on div at bounding box center [451, 405] width 24 height 37
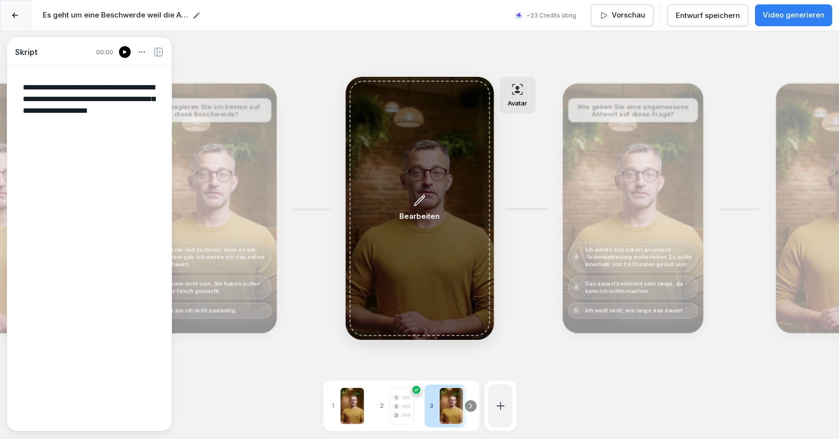
click at [424, 197] on icon at bounding box center [420, 200] width 10 height 10
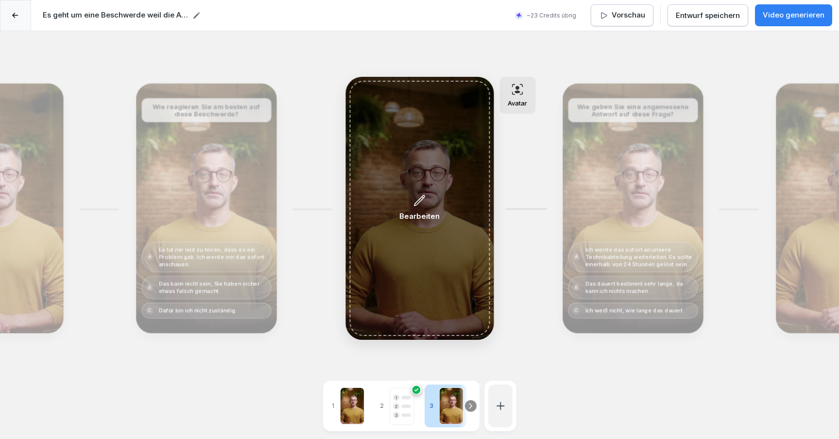
click at [419, 204] on icon at bounding box center [420, 200] width 13 height 13
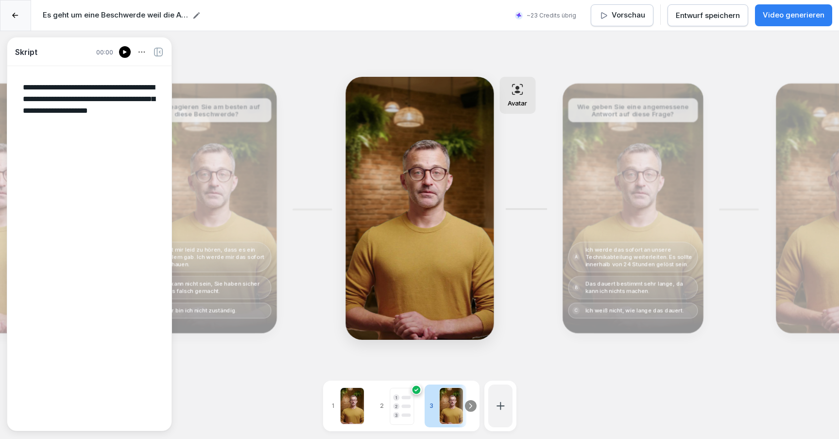
click at [472, 405] on icon at bounding box center [471, 406] width 8 height 8
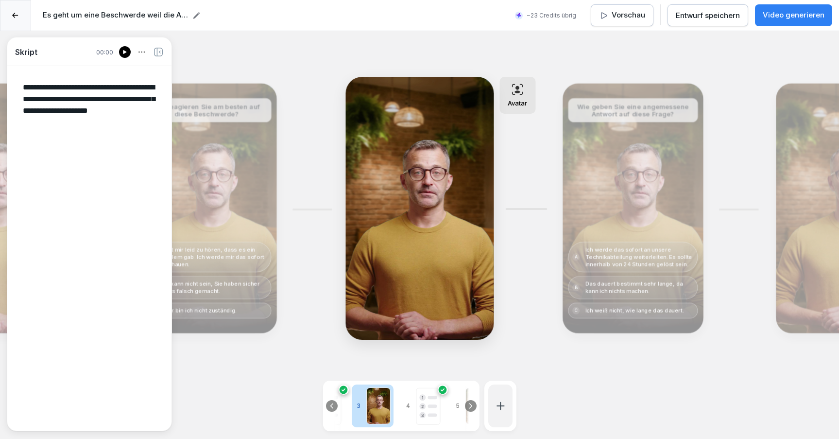
click at [426, 405] on rect at bounding box center [428, 406] width 24 height 36
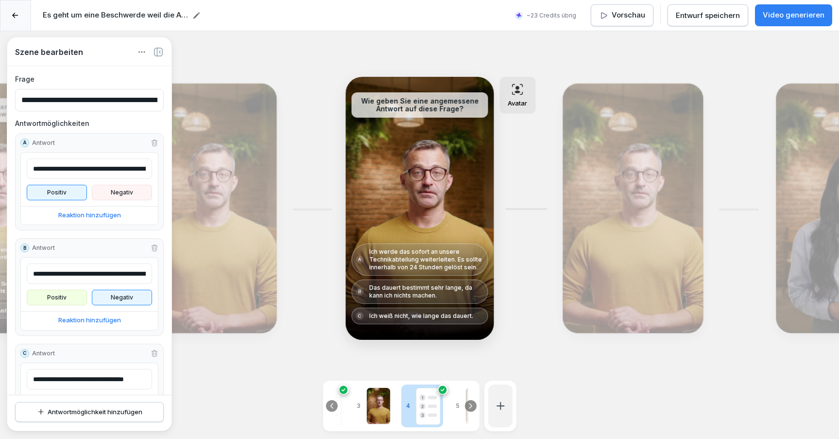
click at [519, 91] on icon at bounding box center [517, 91] width 6 height 3
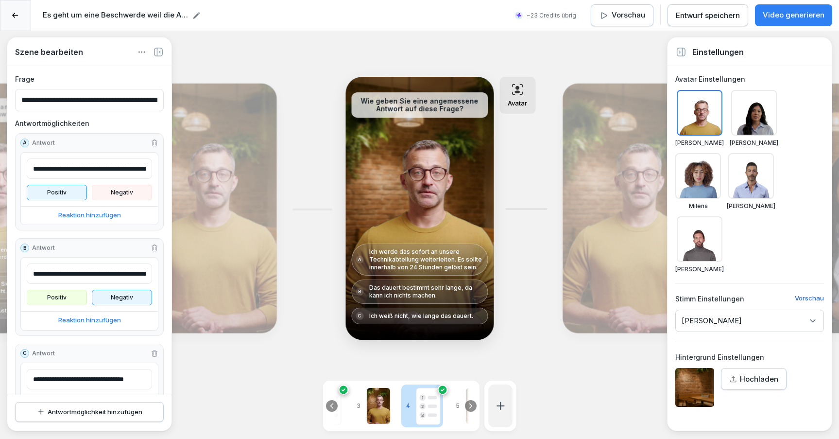
click at [610, 388] on div "**********" at bounding box center [419, 250] width 839 height 439
click at [681, 52] on icon at bounding box center [681, 52] width 9 height 9
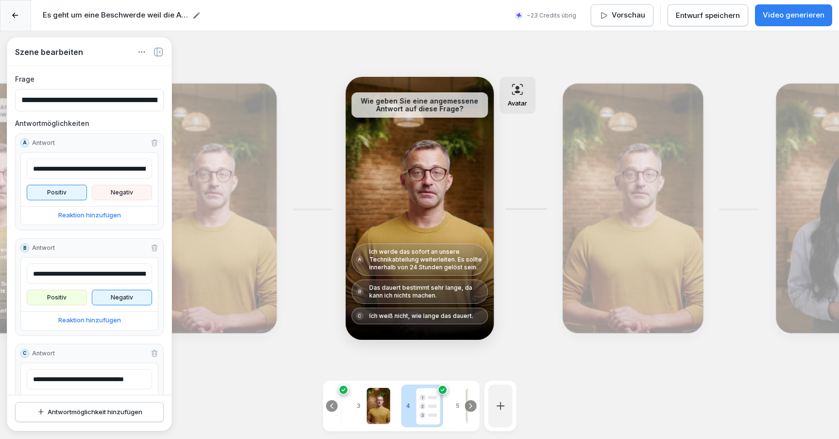
click at [471, 407] on icon at bounding box center [471, 406] width 8 height 8
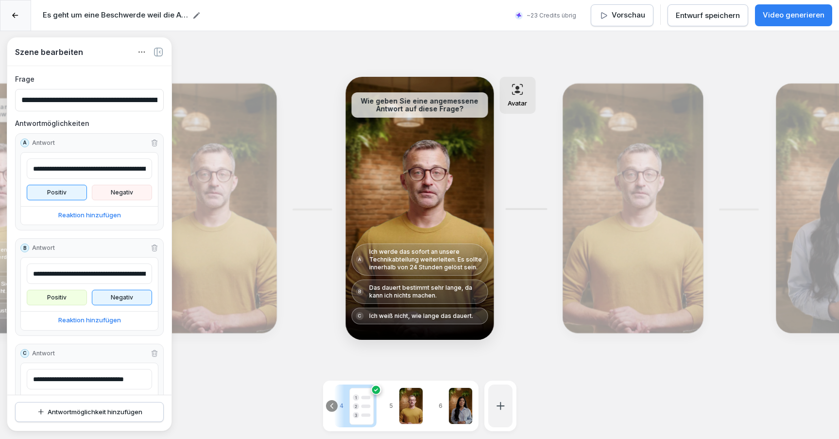
click at [451, 405] on div at bounding box center [461, 405] width 24 height 37
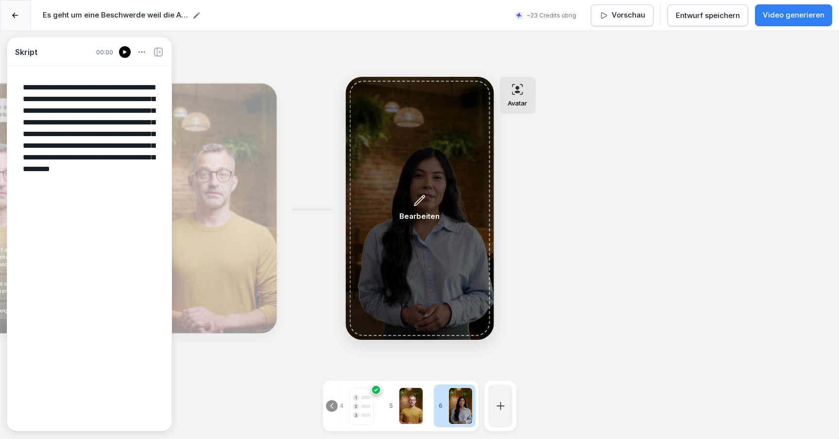
click at [419, 207] on icon at bounding box center [420, 200] width 13 height 13
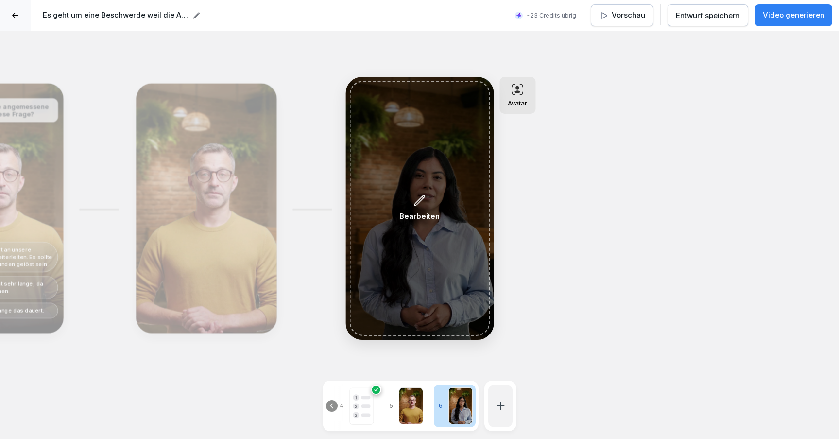
click at [407, 203] on div "Bearbeiten" at bounding box center [419, 208] width 40 height 28
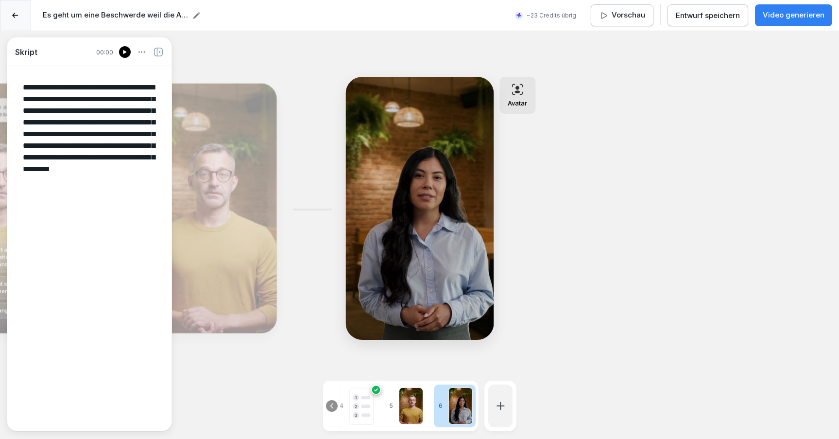
click at [566, 182] on div "**********" at bounding box center [419, 250] width 839 height 439
click at [17, 18] on icon at bounding box center [15, 16] width 6 height 6
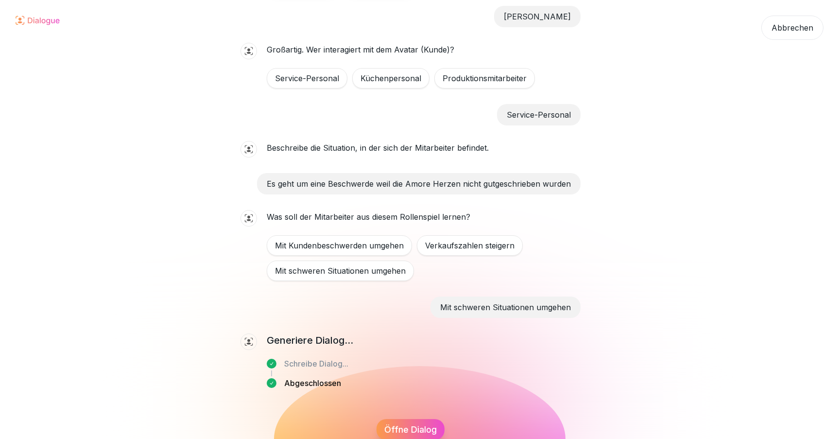
scroll to position [246, 0]
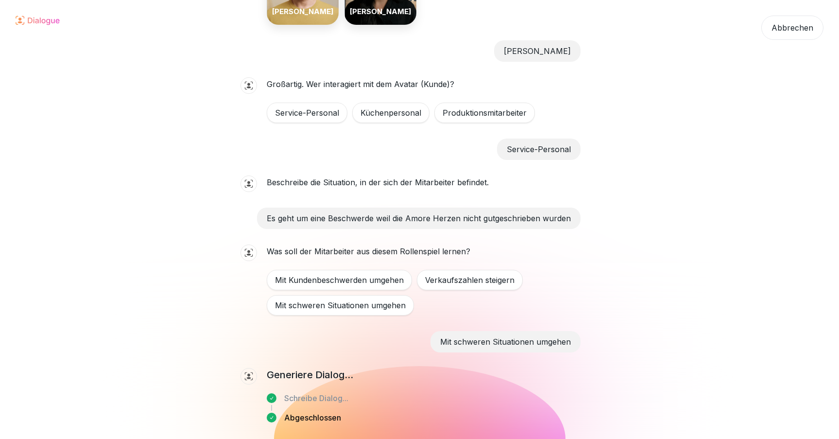
click at [799, 30] on div "Abbrechen" at bounding box center [793, 28] width 62 height 24
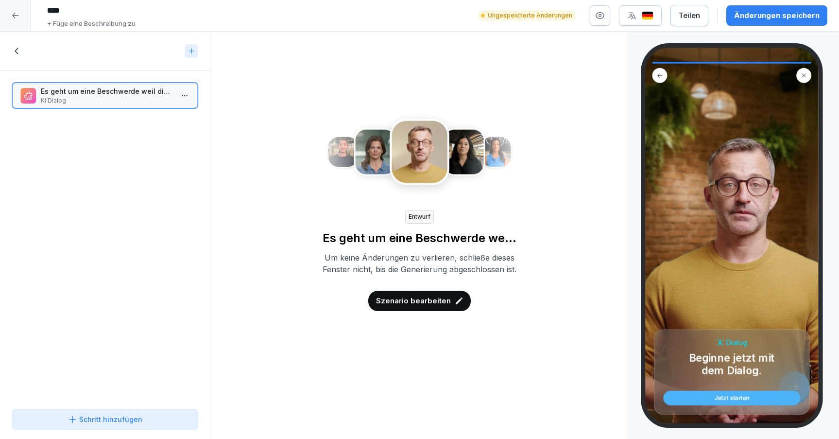
click at [19, 53] on icon at bounding box center [17, 51] width 11 height 11
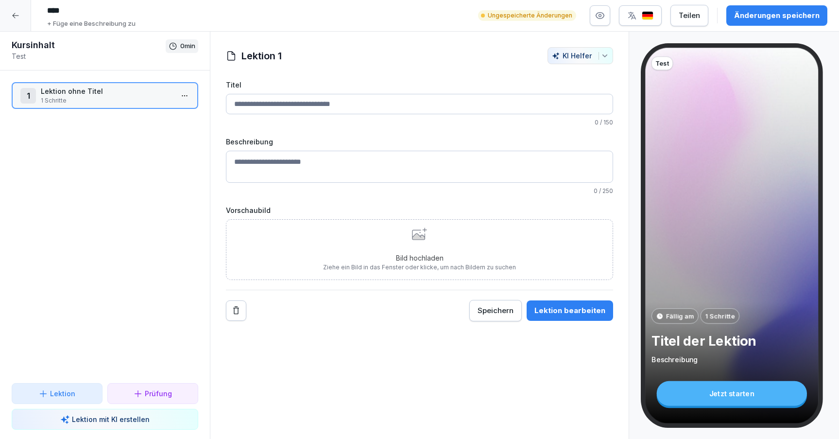
click at [11, 17] on div at bounding box center [15, 15] width 31 height 31
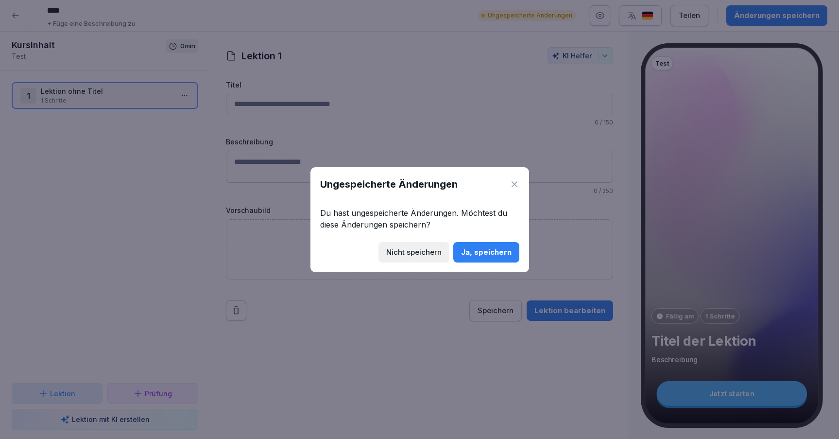
click at [416, 257] on div "Nicht speichern" at bounding box center [413, 252] width 55 height 11
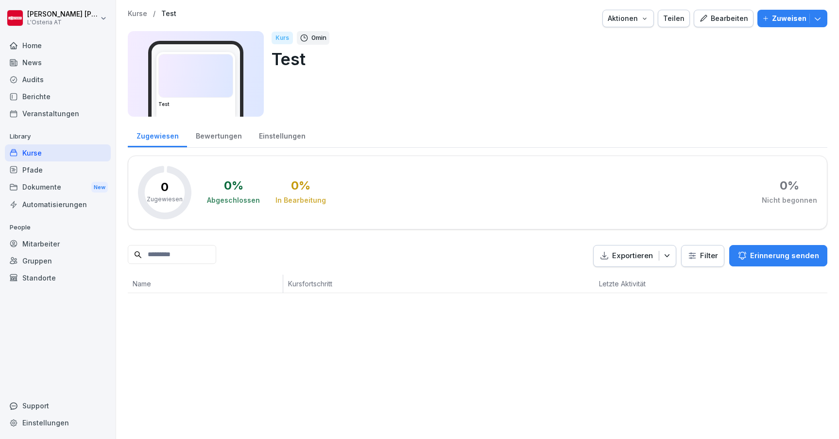
click at [230, 138] on div "Bewertungen" at bounding box center [218, 134] width 63 height 25
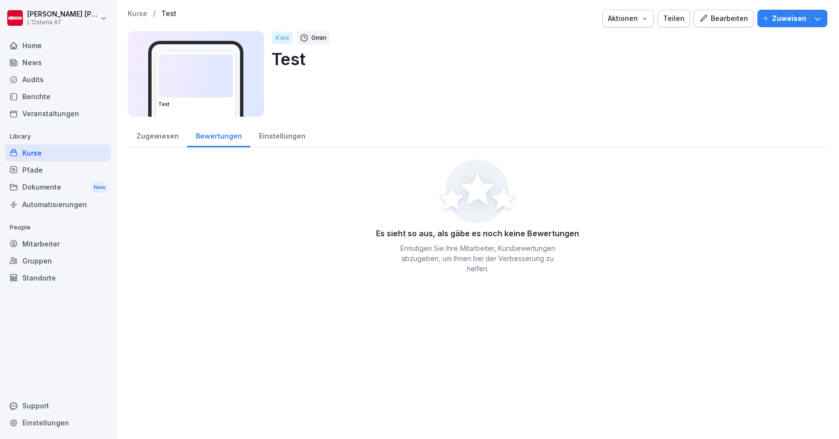
click at [269, 139] on div "Einstellungen" at bounding box center [282, 134] width 64 height 25
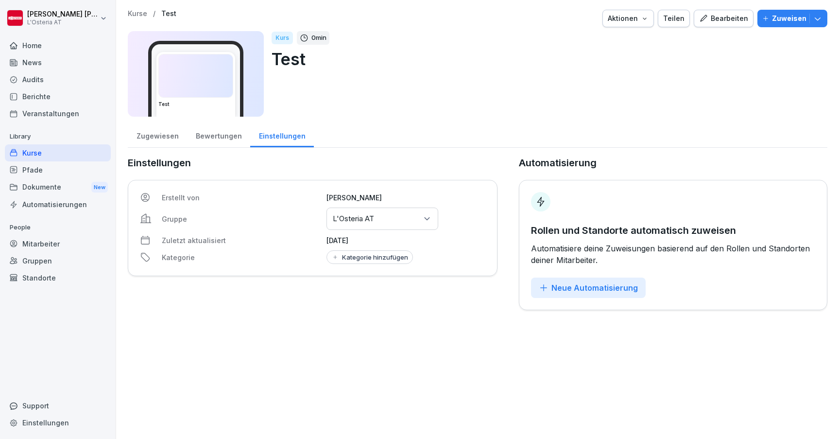
click at [63, 152] on div "Kurse" at bounding box center [58, 152] width 106 height 17
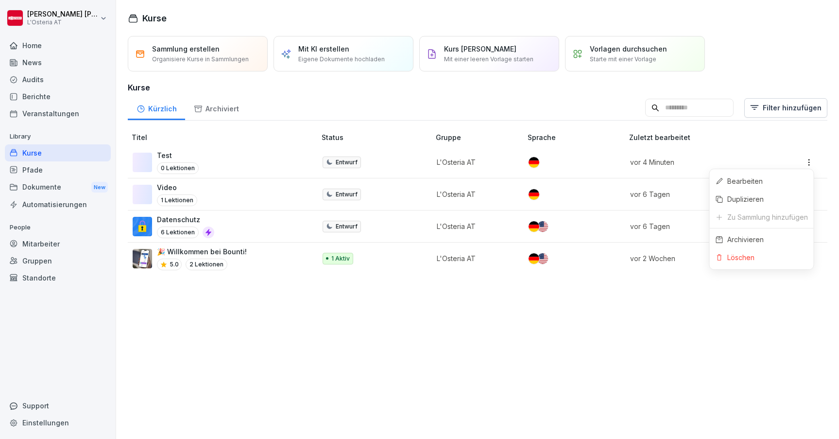
click at [814, 159] on html "[PERSON_NAME] L'Osteria AT Home News Audits Berichte Veranstaltungen Library Ku…" at bounding box center [419, 219] width 839 height 439
click at [766, 257] on div "Löschen" at bounding box center [762, 257] width 104 height 18
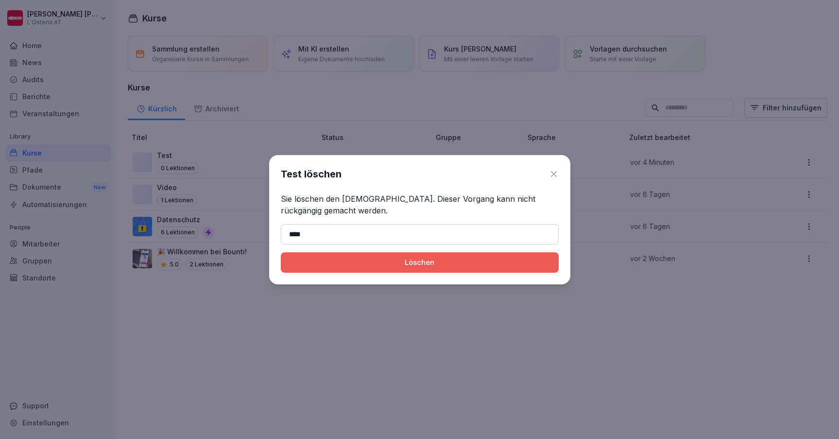
type input "****"
click at [401, 265] on div "Löschen" at bounding box center [420, 262] width 262 height 11
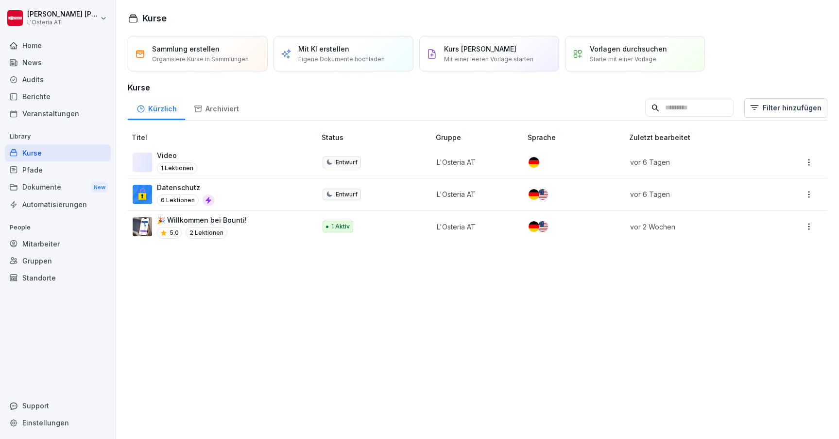
click at [39, 82] on div "Audits" at bounding box center [58, 79] width 106 height 17
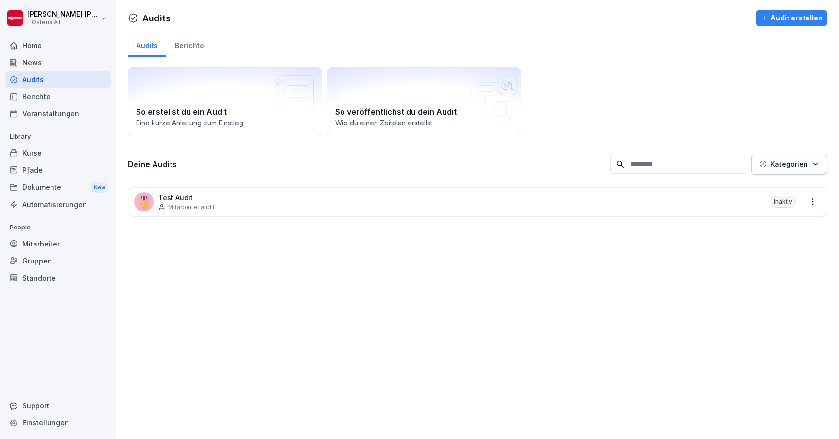
click at [789, 19] on div "Audit erstellen" at bounding box center [792, 18] width 62 height 11
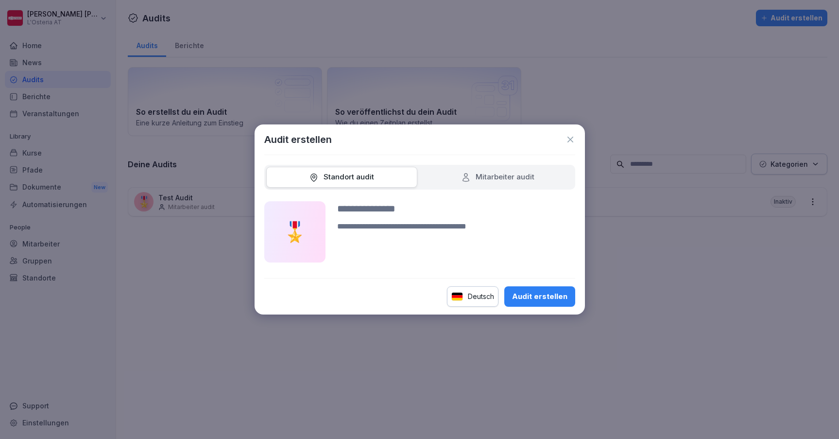
click at [492, 177] on div "Mitarbeiter audit" at bounding box center [497, 177] width 73 height 11
click at [380, 184] on div "Standort audit" at bounding box center [341, 177] width 151 height 21
click at [380, 181] on div "Standort audit" at bounding box center [341, 177] width 151 height 21
click at [363, 178] on div "Standort audit" at bounding box center [341, 177] width 65 height 11
click at [365, 205] on input at bounding box center [456, 208] width 238 height 15
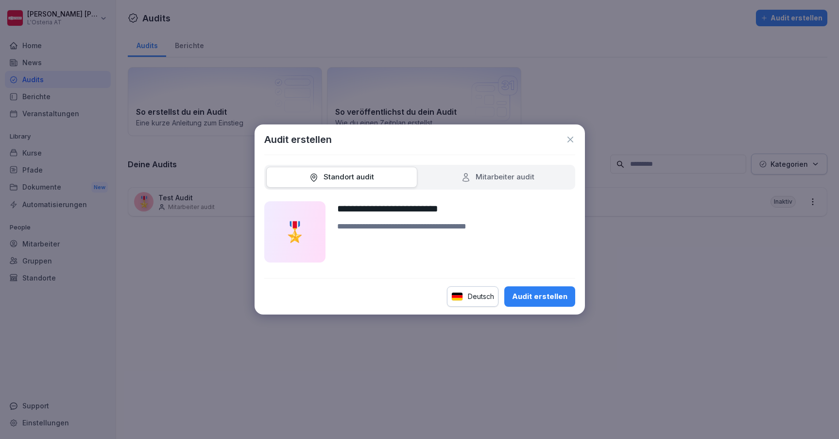
type input "**********"
click at [557, 301] on div "Audit erstellen" at bounding box center [539, 296] width 55 height 11
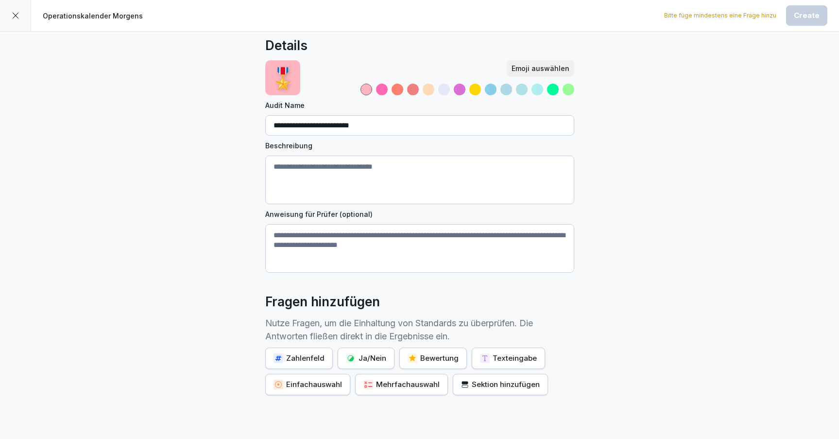
scroll to position [10, 0]
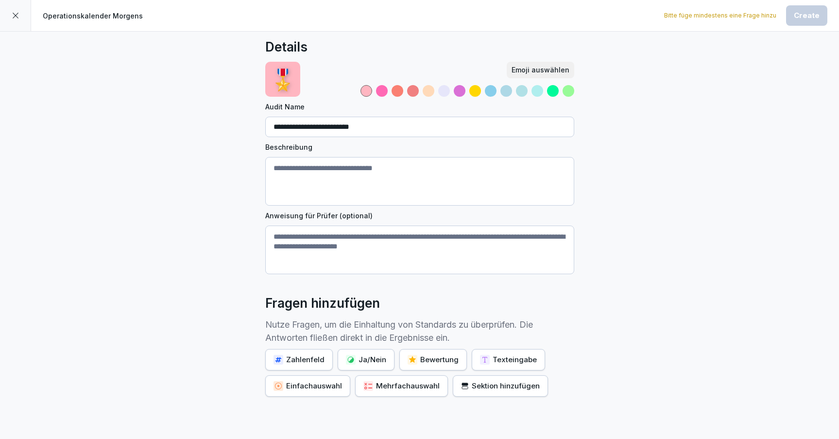
click at [380, 176] on textarea "Beschreibung" at bounding box center [419, 181] width 309 height 49
click at [286, 169] on textarea "**********" at bounding box center [419, 181] width 309 height 49
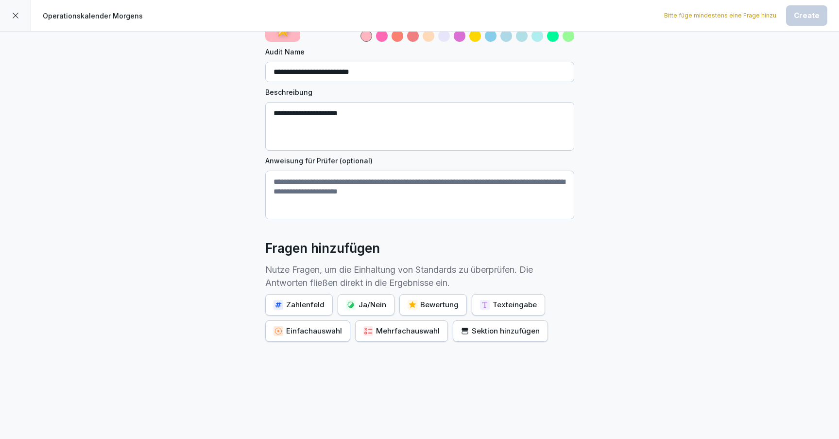
scroll to position [65, 0]
type textarea "**********"
click at [364, 306] on div "Ja/Nein" at bounding box center [366, 304] width 40 height 11
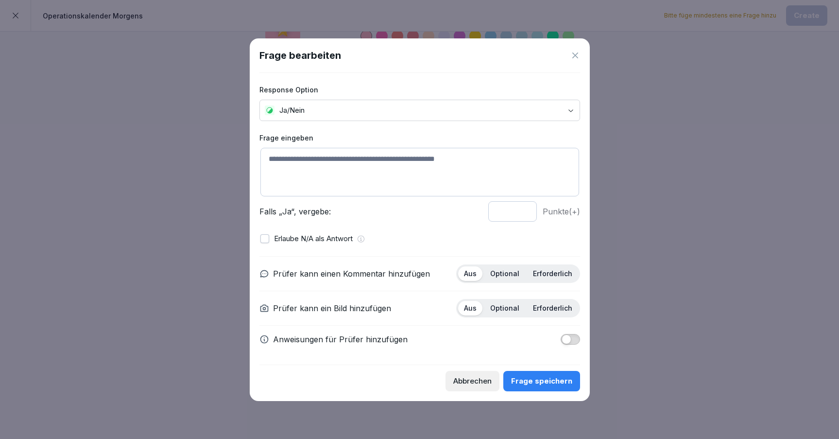
click at [541, 378] on div "Frage speichern" at bounding box center [541, 381] width 61 height 11
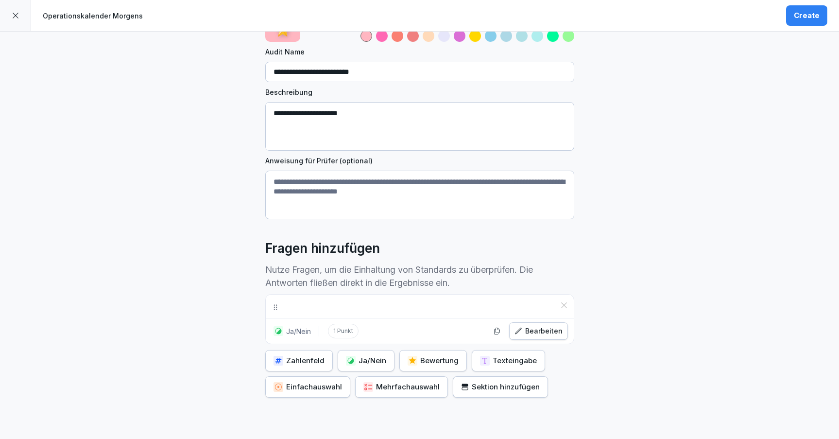
scroll to position [80, 0]
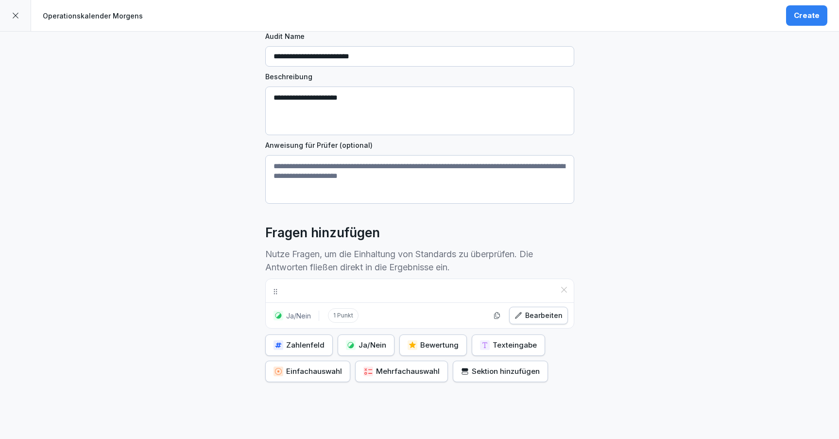
click at [813, 14] on div "Create" at bounding box center [807, 15] width 26 height 11
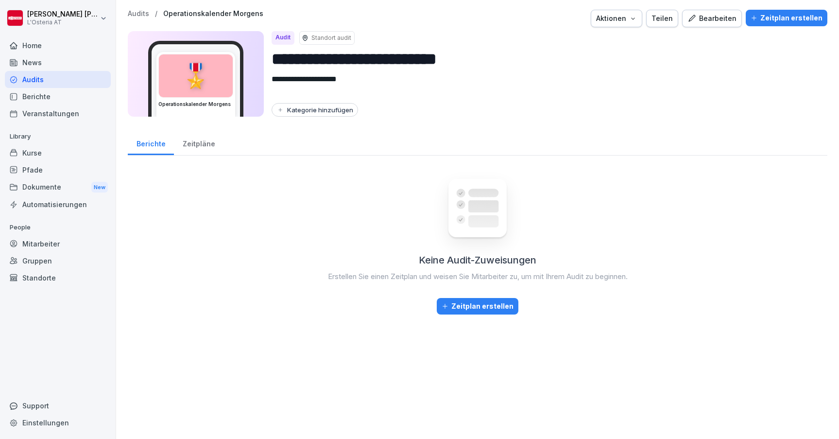
click at [476, 308] on div "Zeitplan erstellen" at bounding box center [478, 306] width 72 height 11
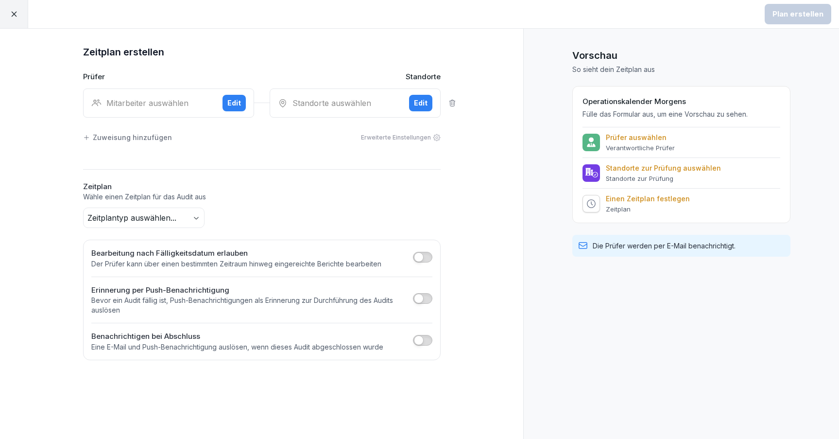
click at [166, 105] on div "Mitarbeiter auswählen" at bounding box center [152, 103] width 123 height 12
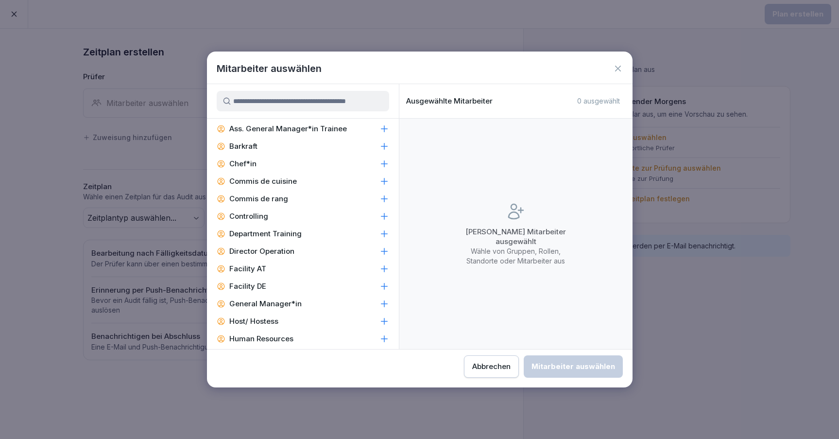
scroll to position [449, 0]
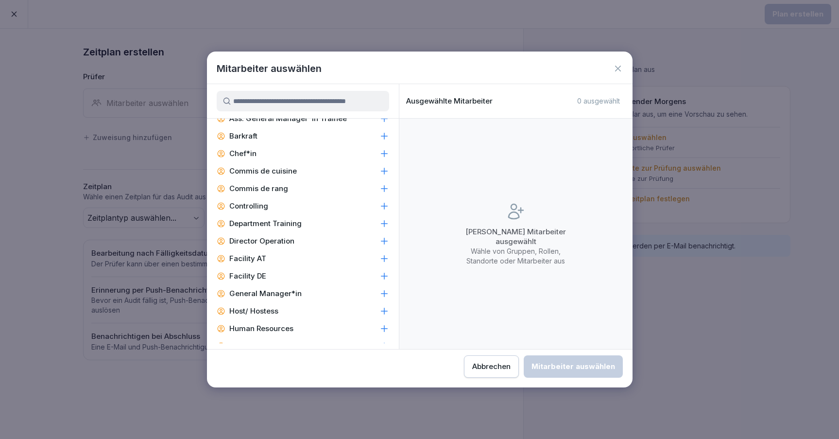
click at [616, 67] on icon at bounding box center [618, 69] width 6 height 6
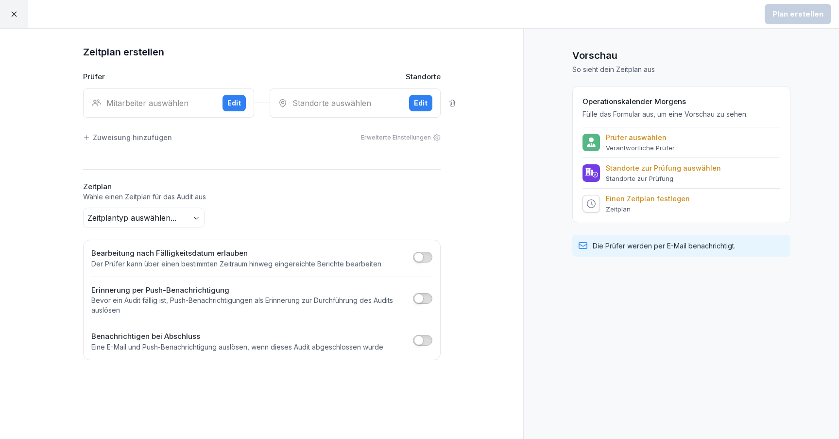
click at [419, 101] on div "Edit" at bounding box center [421, 103] width 14 height 11
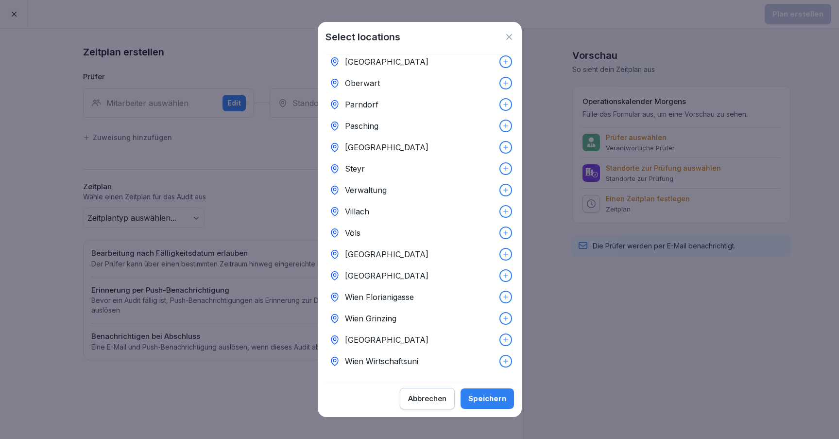
scroll to position [54, 0]
click at [427, 393] on div "Abbrechen" at bounding box center [427, 398] width 38 height 11
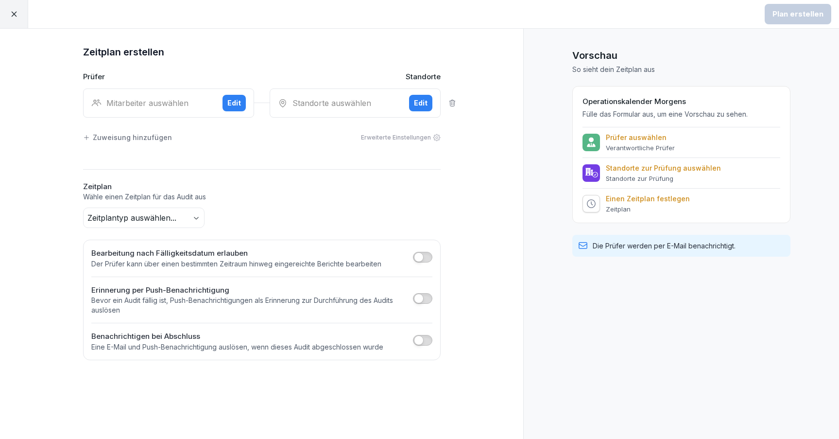
click at [406, 137] on div "Erweiterte Einstellungen" at bounding box center [401, 137] width 80 height 9
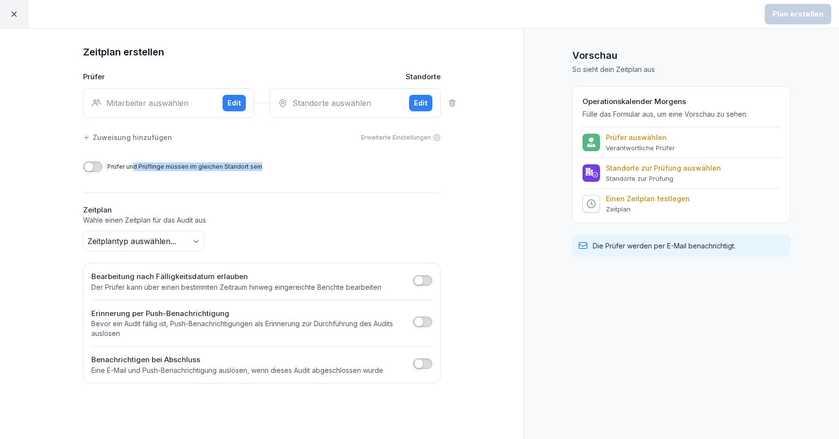
drag, startPoint x: 112, startPoint y: 170, endPoint x: 132, endPoint y: 168, distance: 20.0
click at [131, 168] on div "Prüfer und Prüflinge müssen im gleichen Standort sein" at bounding box center [262, 166] width 358 height 11
click at [207, 166] on div "Prüfer und Prüflinge müssen im gleichen Standort sein" at bounding box center [262, 166] width 358 height 11
click at [401, 137] on div "Erweiterte Einstellungen" at bounding box center [401, 137] width 80 height 9
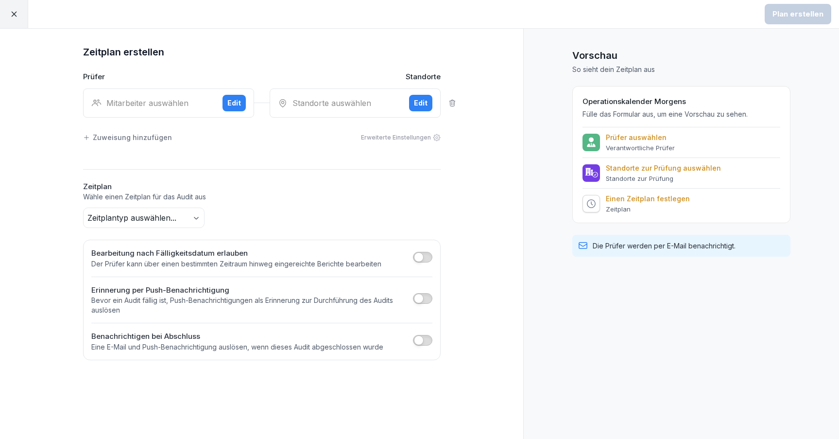
click at [417, 102] on div "Edit" at bounding box center [421, 103] width 14 height 11
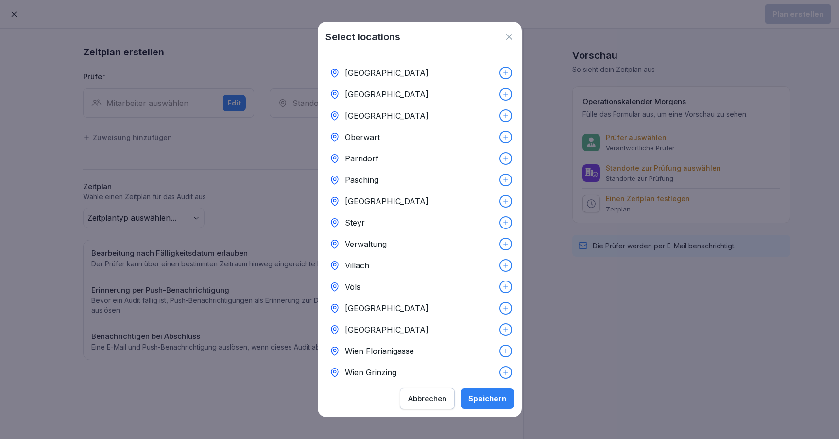
scroll to position [0, 0]
click at [503, 243] on icon at bounding box center [506, 244] width 7 height 7
click at [477, 400] on div "Speichern" at bounding box center [487, 398] width 38 height 11
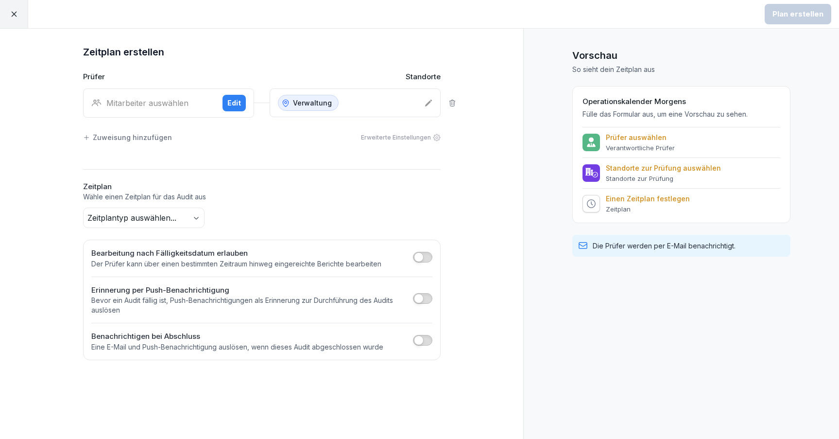
click at [234, 101] on div "Edit" at bounding box center [234, 103] width 14 height 11
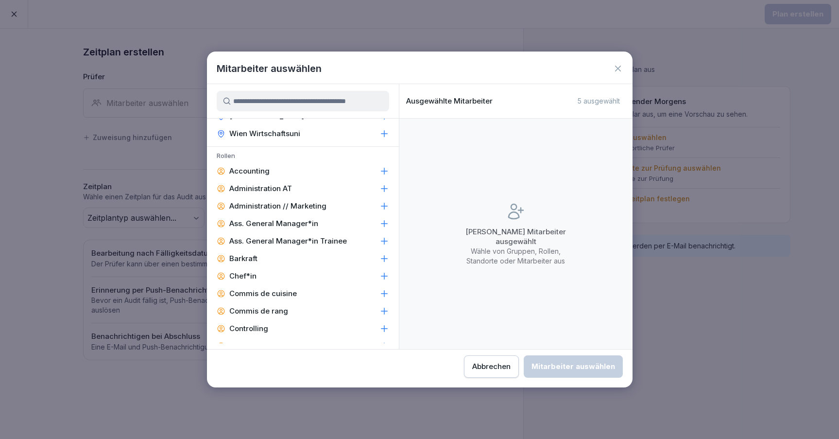
scroll to position [326, 0]
click at [382, 225] on icon at bounding box center [385, 224] width 10 height 10
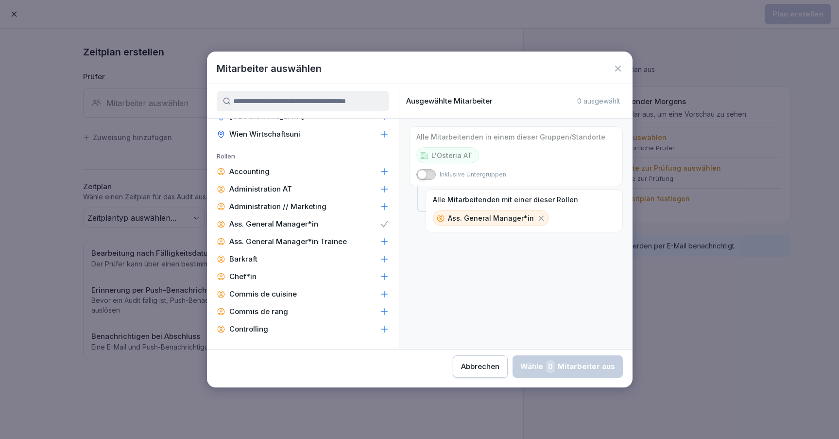
click at [384, 243] on icon at bounding box center [384, 242] width 6 height 6
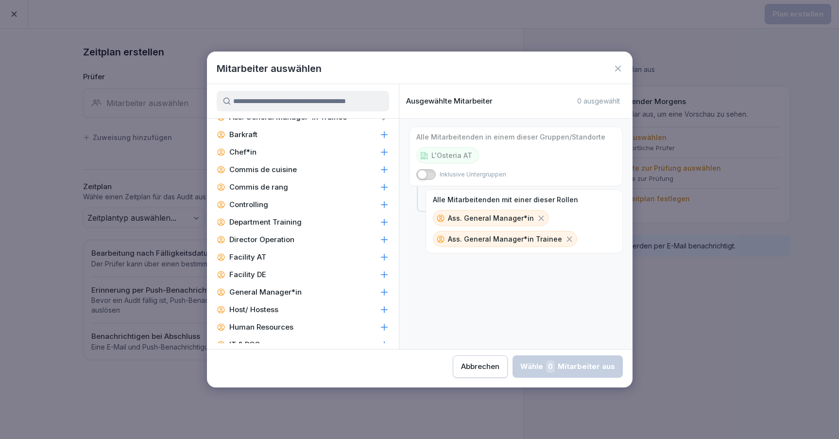
scroll to position [450, 0]
click at [385, 293] on icon at bounding box center [384, 293] width 6 height 6
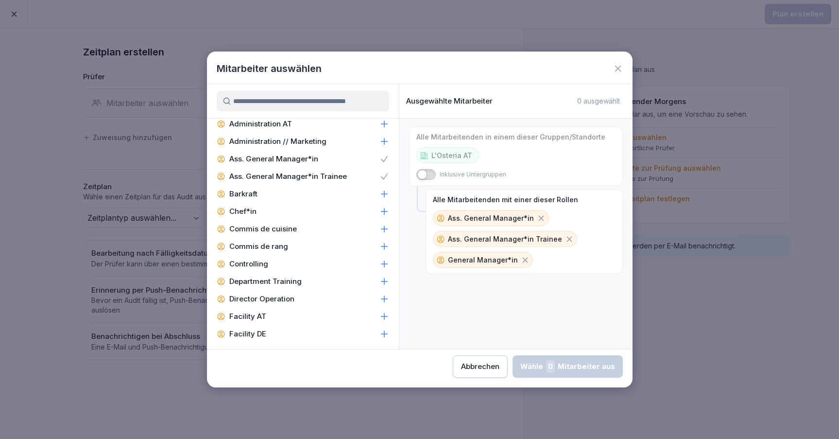
scroll to position [388, 0]
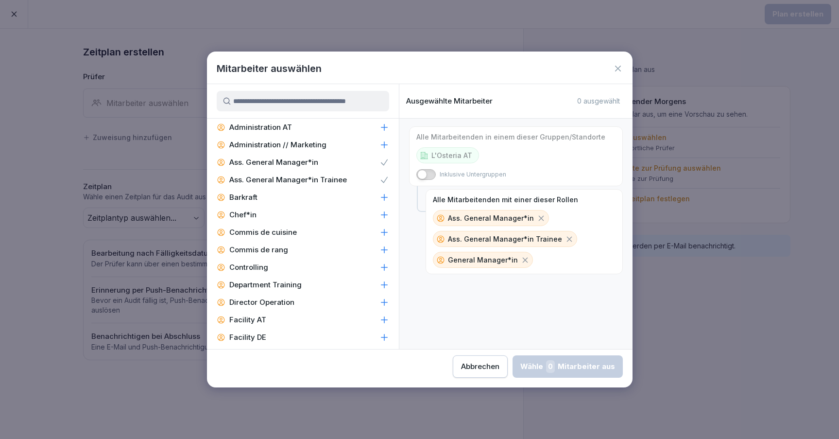
click at [382, 214] on icon at bounding box center [385, 215] width 10 height 10
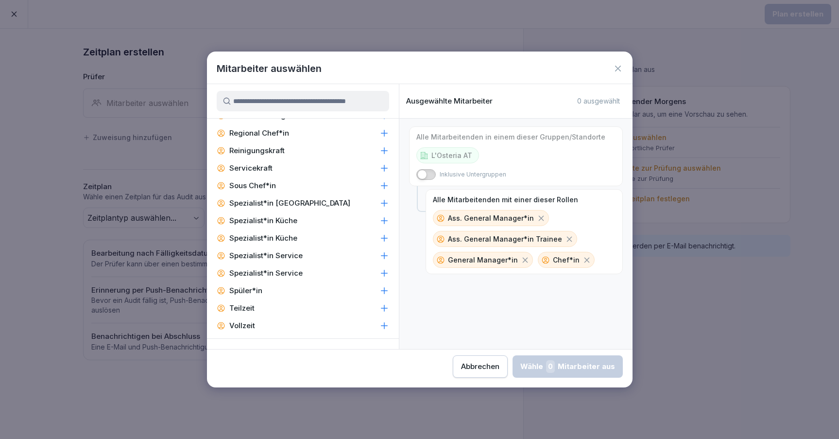
scroll to position [831, 0]
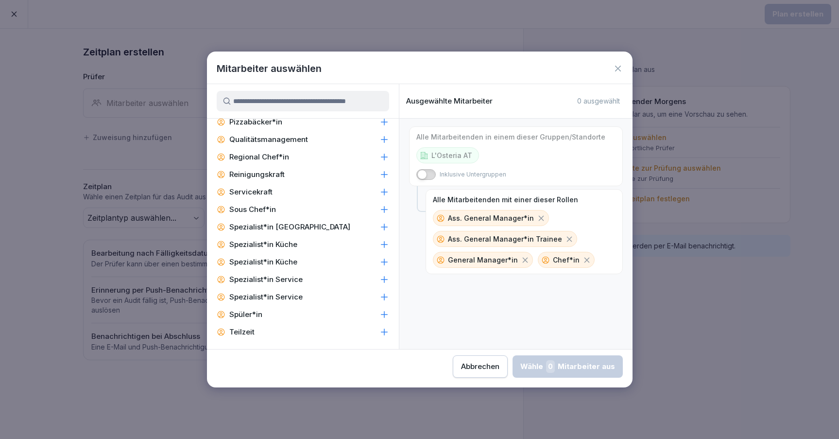
click at [424, 174] on span "button" at bounding box center [422, 175] width 10 height 10
click at [424, 174] on button "button" at bounding box center [425, 174] width 19 height 11
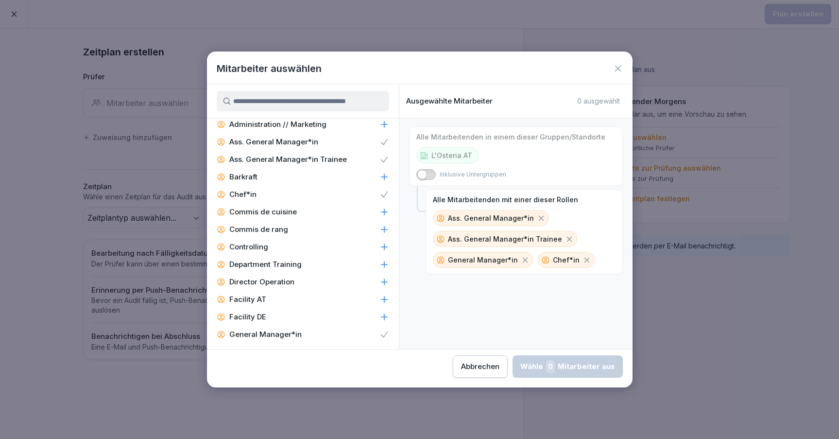
scroll to position [407, 0]
click at [461, 369] on div "Abbrechen" at bounding box center [480, 366] width 38 height 11
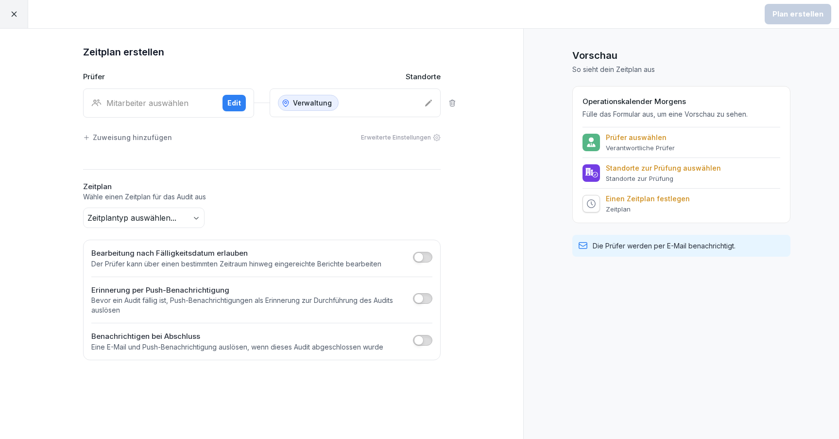
click at [190, 217] on body "Plan erstellen Zeitplan erstellen Prüfer Standorte Mitarbeiter auswählen Edit V…" at bounding box center [419, 219] width 839 height 439
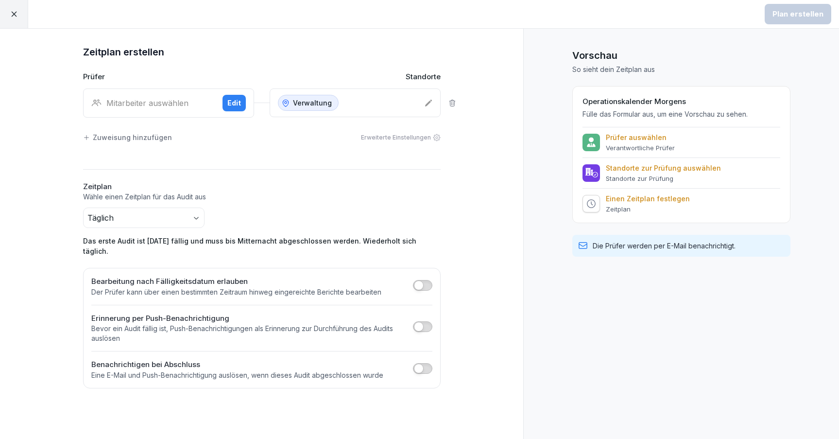
click at [181, 219] on body "Plan erstellen Zeitplan erstellen Prüfer Standorte Mitarbeiter auswählen Edit V…" at bounding box center [419, 219] width 839 height 439
click at [277, 205] on html "Plan erstellen Zeitplan erstellen Prüfer Standorte Mitarbeiter auswählen Edit V…" at bounding box center [419, 219] width 839 height 439
click at [153, 215] on body "Plan erstellen Zeitplan erstellen Prüfer Standorte Mitarbeiter auswählen Edit V…" at bounding box center [419, 219] width 839 height 439
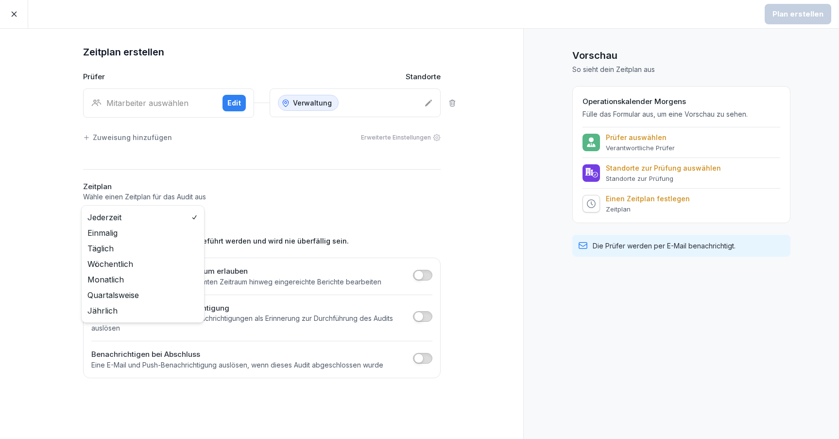
click at [193, 219] on body "Plan erstellen Zeitplan erstellen Prüfer Standorte Mitarbeiter auswählen Edit V…" at bounding box center [419, 219] width 839 height 439
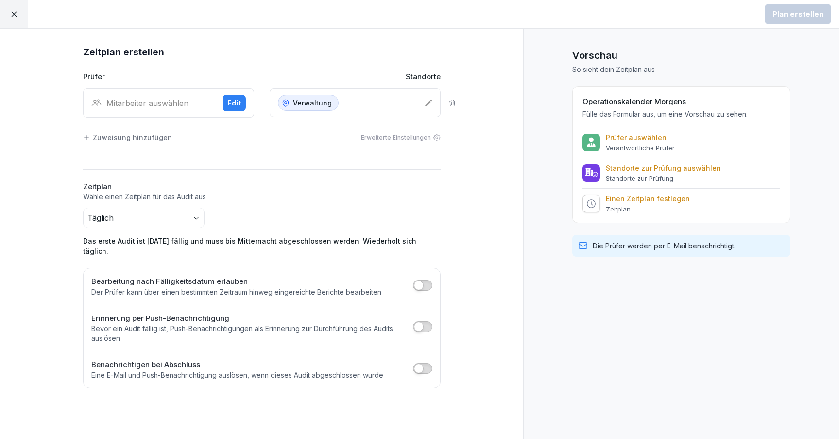
click at [422, 280] on span "button" at bounding box center [419, 285] width 10 height 10
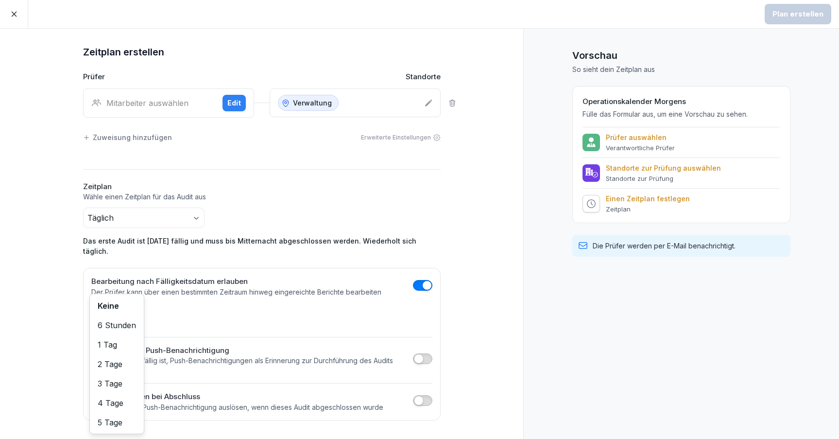
click at [101, 305] on body "Plan erstellen Zeitplan erstellen Prüfer Standorte Mitarbeiter auswählen Edit V…" at bounding box center [419, 219] width 839 height 439
click at [199, 312] on html "Plan erstellen Zeitplan erstellen Prüfer Standorte Mitarbeiter auswählen Edit V…" at bounding box center [419, 219] width 839 height 439
click at [416, 280] on button "button" at bounding box center [422, 285] width 19 height 11
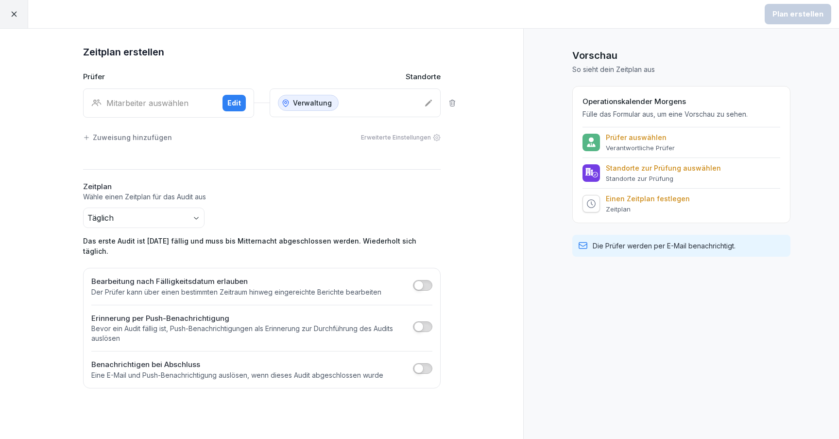
click at [15, 15] on icon at bounding box center [13, 14] width 5 height 5
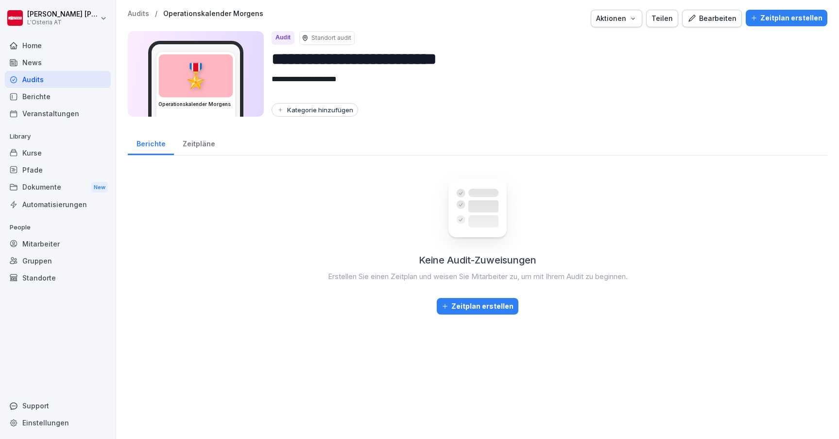
click at [135, 12] on p "Audits" at bounding box center [138, 14] width 21 height 8
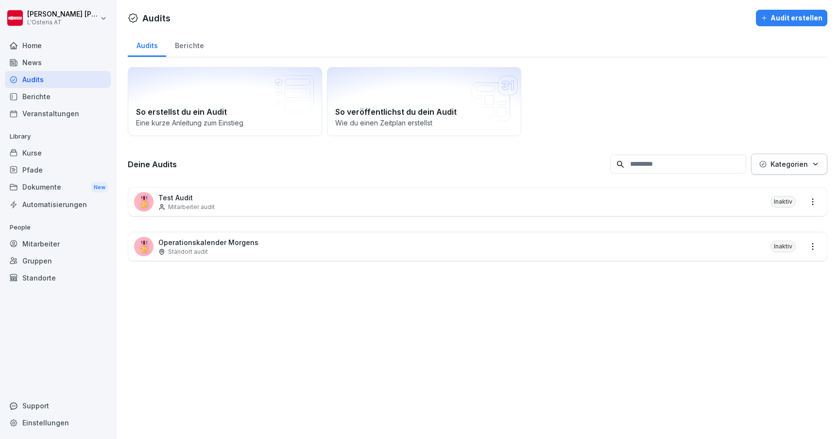
click at [813, 243] on html "[PERSON_NAME] L'Osteria AT Home News Audits Berichte Veranstaltungen Library Ku…" at bounding box center [419, 219] width 839 height 439
click at [634, 265] on html "[PERSON_NAME] L'Osteria AT Home News Audits Berichte Veranstaltungen Library Ku…" at bounding box center [419, 219] width 839 height 439
click at [40, 244] on div "Mitarbeiter" at bounding box center [58, 243] width 106 height 17
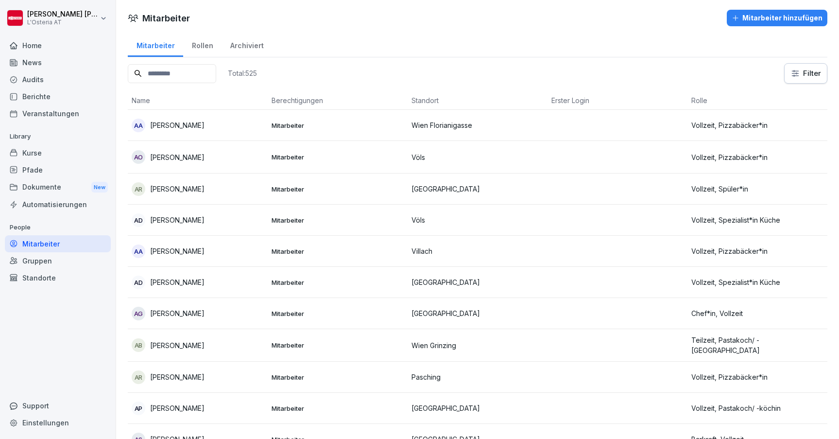
click at [187, 73] on input at bounding box center [172, 73] width 88 height 19
type input "*******"
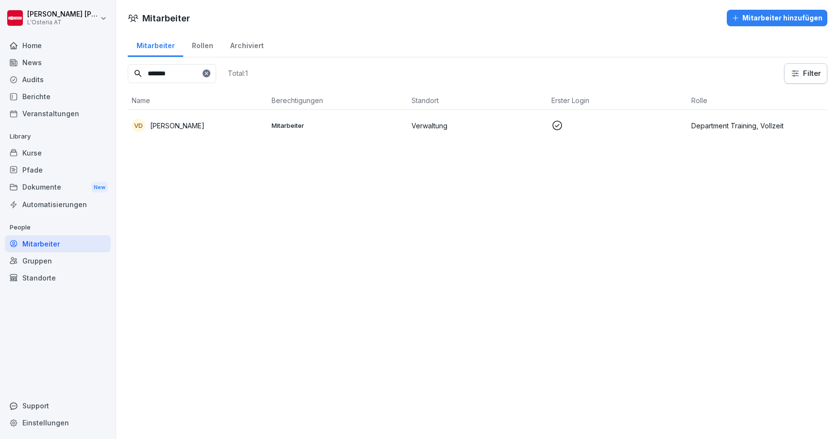
click at [193, 126] on p "[PERSON_NAME]" at bounding box center [177, 126] width 54 height 10
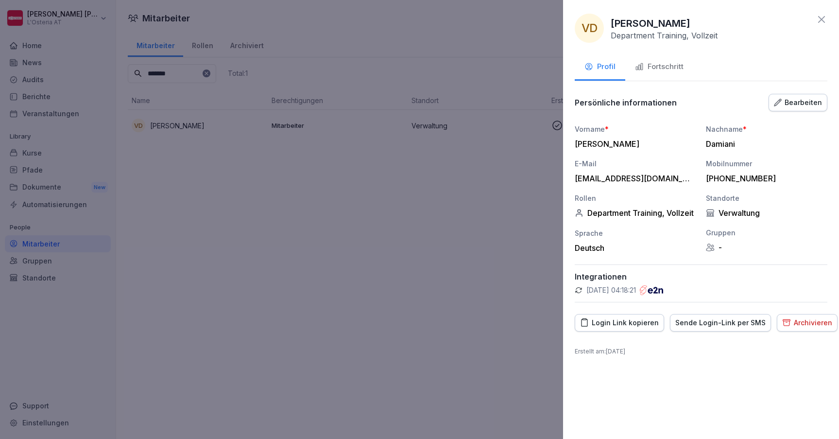
click at [794, 102] on div "Bearbeiten" at bounding box center [798, 102] width 48 height 11
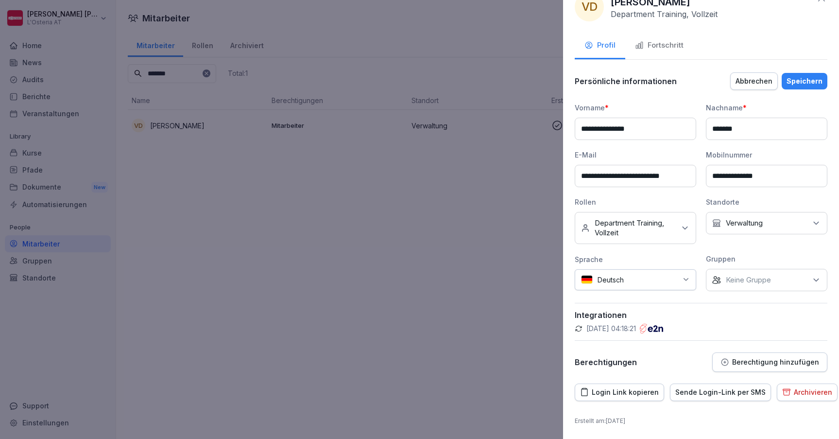
scroll to position [21, 0]
click at [756, 362] on p "Berechtigung hinzufügen" at bounding box center [775, 363] width 87 height 8
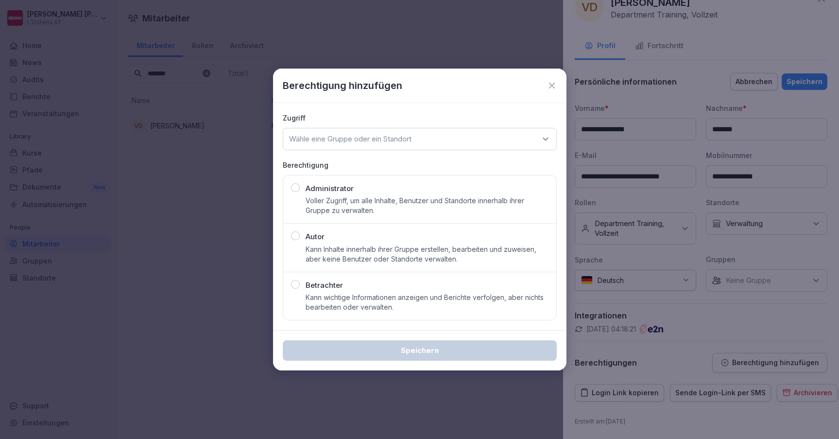
click at [371, 245] on p "Kann Inhalte innerhalb ihrer Gruppe erstellen, bearbeiten und zuweisen, aber ke…" at bounding box center [427, 253] width 243 height 19
click at [370, 130] on div "Wähle eine Gruppe oder ein Standort" at bounding box center [420, 139] width 274 height 22
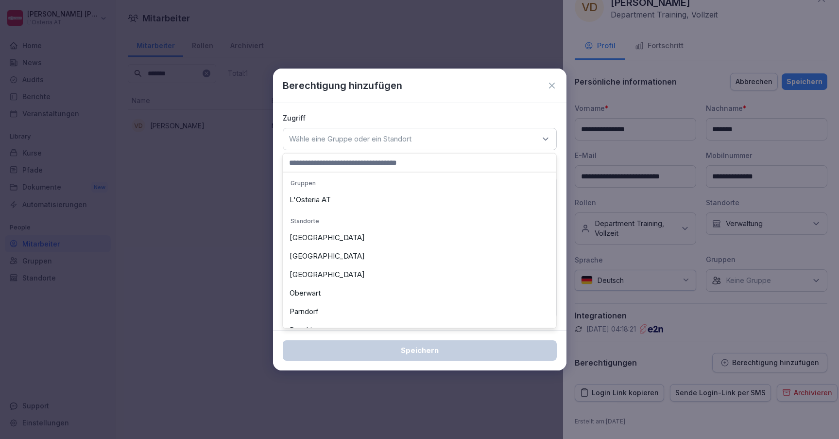
click at [344, 202] on div "L'Osteria AT" at bounding box center [420, 200] width 268 height 18
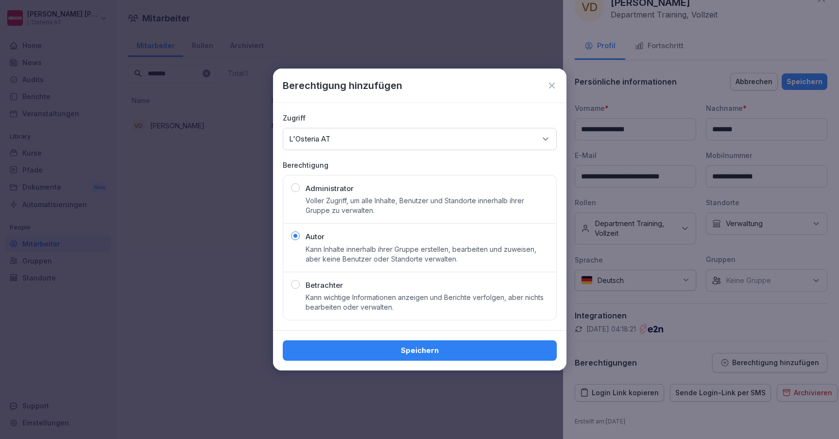
click at [397, 352] on div "Speichern" at bounding box center [420, 350] width 259 height 11
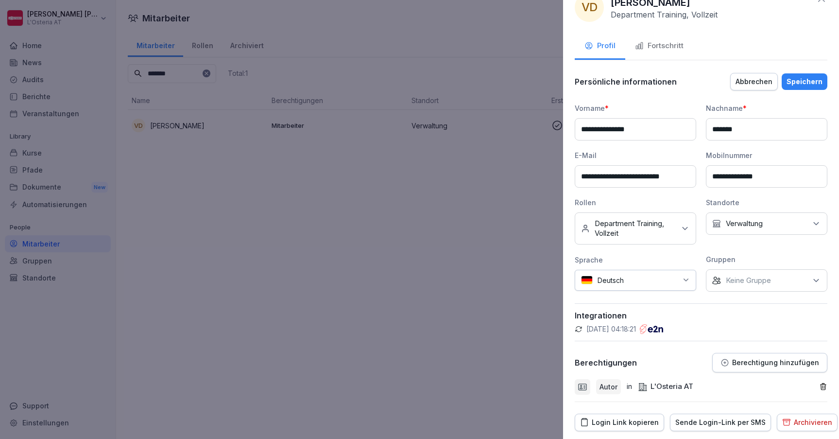
click at [801, 79] on div "Speichern" at bounding box center [805, 81] width 36 height 11
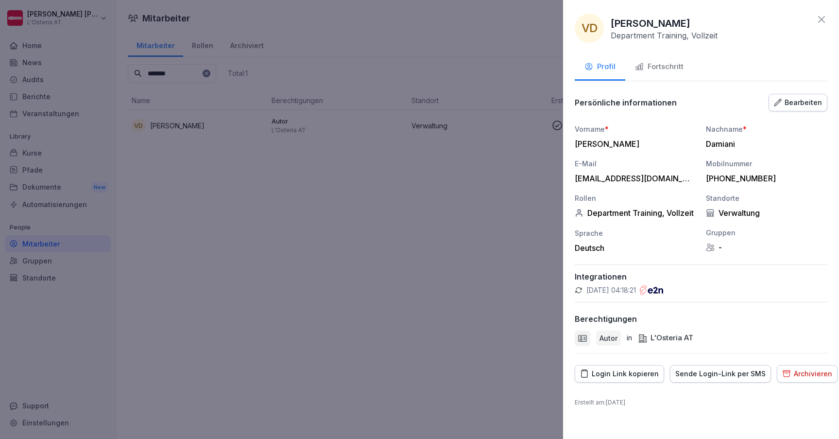
scroll to position [0, 0]
click at [820, 20] on icon at bounding box center [822, 20] width 12 height 12
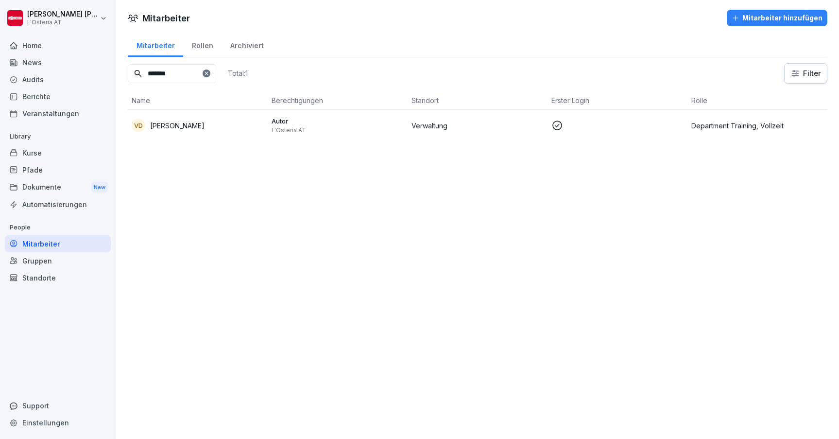
click at [209, 73] on icon at bounding box center [207, 73] width 6 height 6
click at [205, 74] on input at bounding box center [172, 73] width 88 height 19
type input "*****"
click at [201, 121] on div "KS [PERSON_NAME]" at bounding box center [198, 126] width 132 height 14
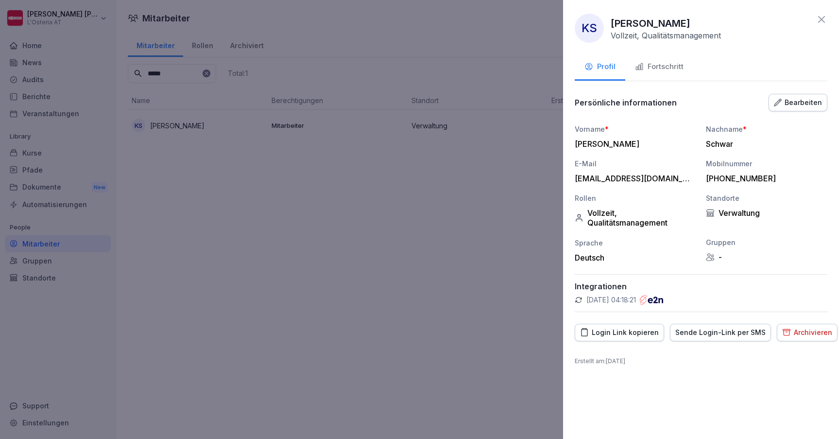
click at [808, 104] on div "Bearbeiten" at bounding box center [798, 102] width 48 height 11
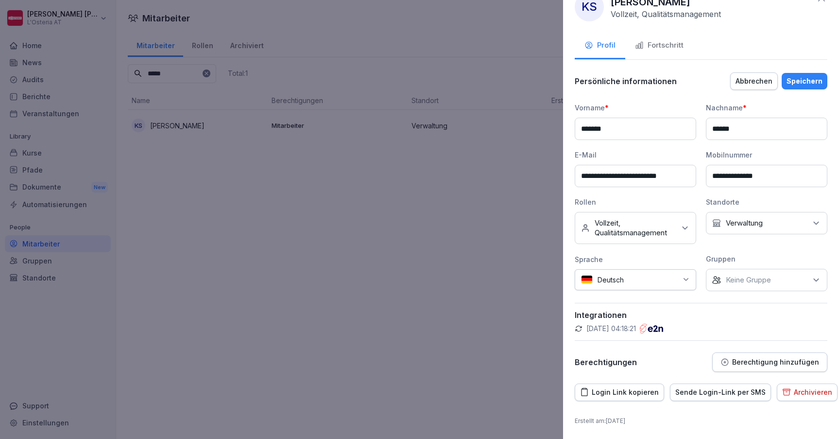
scroll to position [21, 0]
click at [743, 359] on p "Berechtigung hinzufügen" at bounding box center [775, 363] width 87 height 8
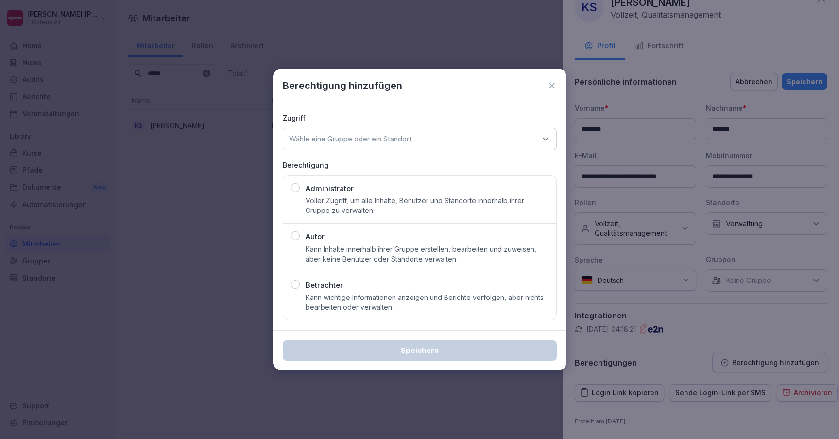
click at [343, 234] on div "Autor Kann Inhalte innerhalb ihrer Gruppe erstellen, bearbeiten und zuweisen, a…" at bounding box center [427, 247] width 243 height 33
click at [363, 139] on p "Wähle eine Gruppe oder ein Standort" at bounding box center [350, 139] width 122 height 10
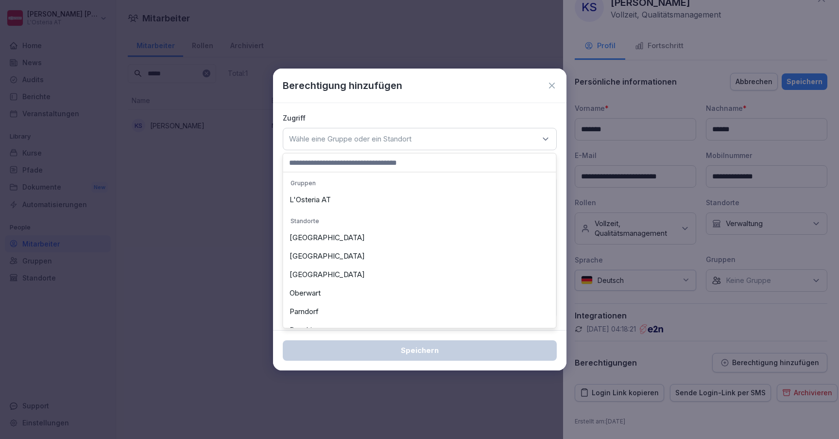
click at [312, 200] on div "L'Osteria AT" at bounding box center [420, 200] width 268 height 18
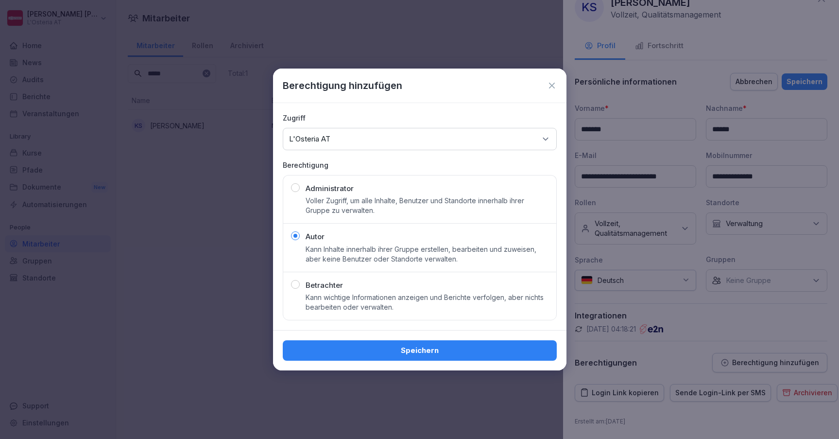
click at [433, 356] on button "Speichern" at bounding box center [420, 350] width 274 height 20
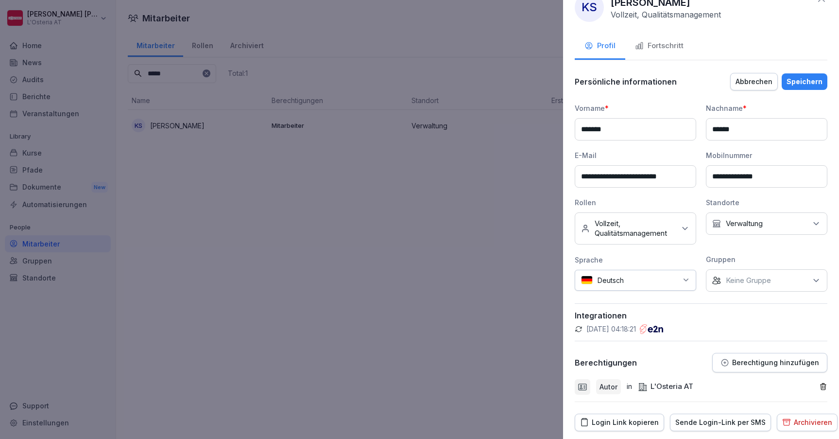
click at [743, 280] on p "Keine Gruppe" at bounding box center [748, 281] width 45 height 10
click at [771, 250] on div "**********" at bounding box center [701, 197] width 253 height 189
click at [806, 79] on div "Speichern" at bounding box center [805, 81] width 36 height 11
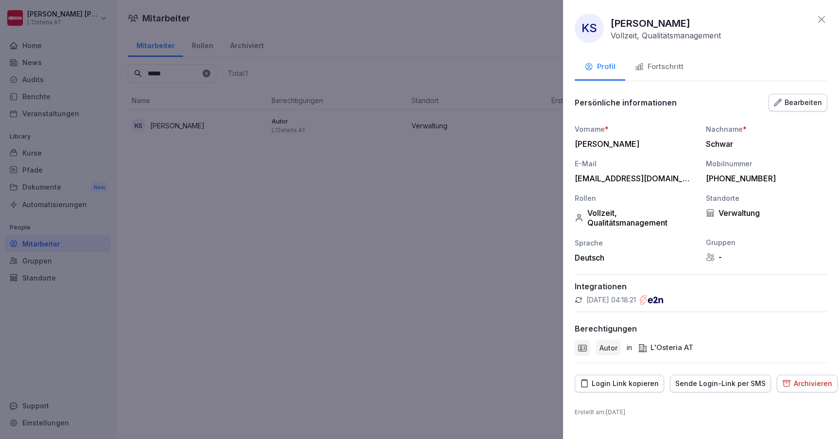
scroll to position [0, 0]
click at [802, 105] on div "Bearbeiten" at bounding box center [798, 102] width 48 height 11
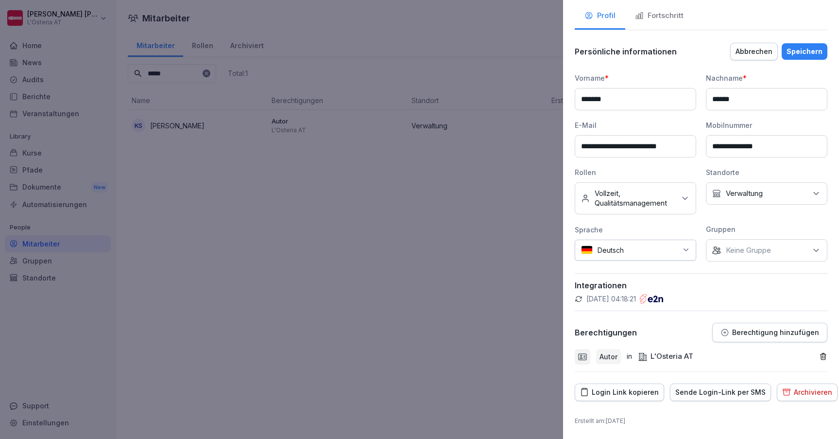
scroll to position [51, 0]
click at [799, 51] on div "Speichern" at bounding box center [805, 52] width 36 height 11
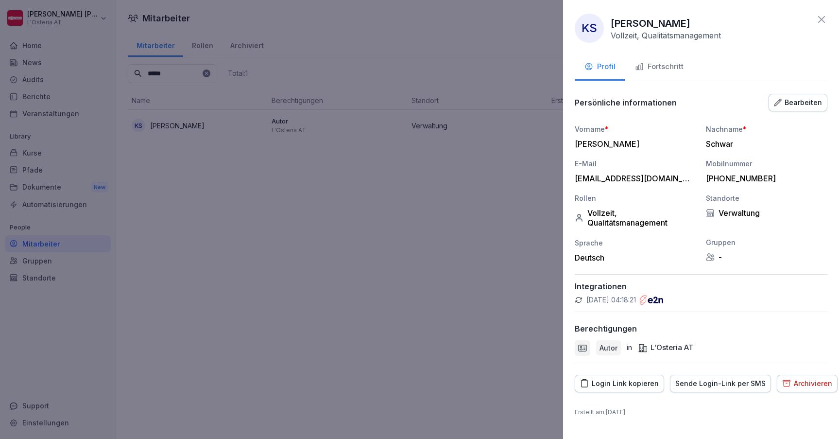
scroll to position [0, 0]
click at [503, 258] on div at bounding box center [419, 219] width 839 height 439
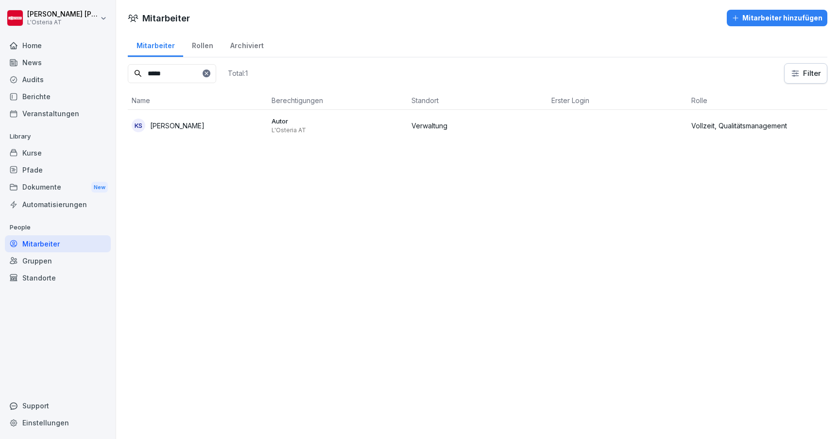
click at [241, 129] on div "KS [PERSON_NAME]" at bounding box center [198, 126] width 132 height 14
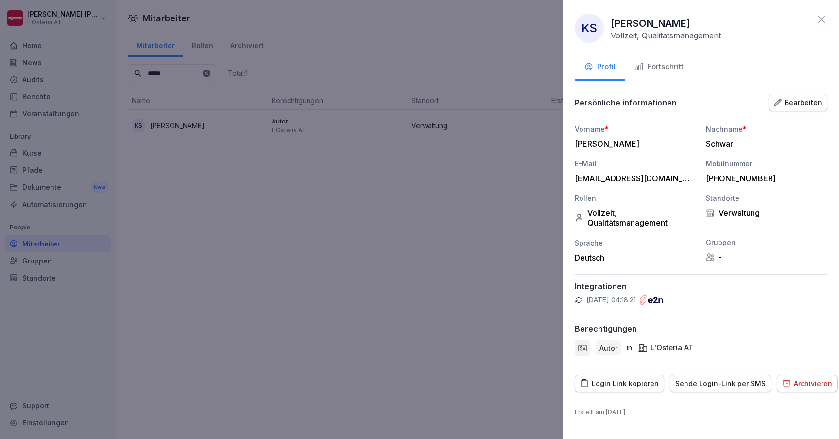
click at [819, 15] on icon at bounding box center [822, 20] width 12 height 12
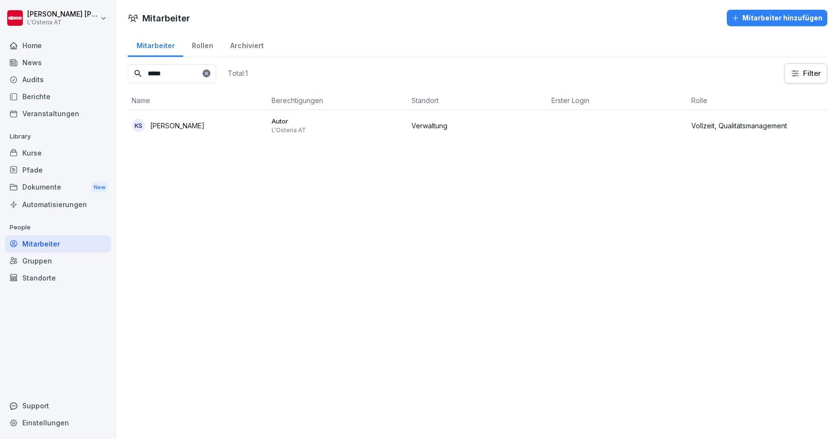
click at [57, 263] on div "Gruppen" at bounding box center [58, 260] width 106 height 17
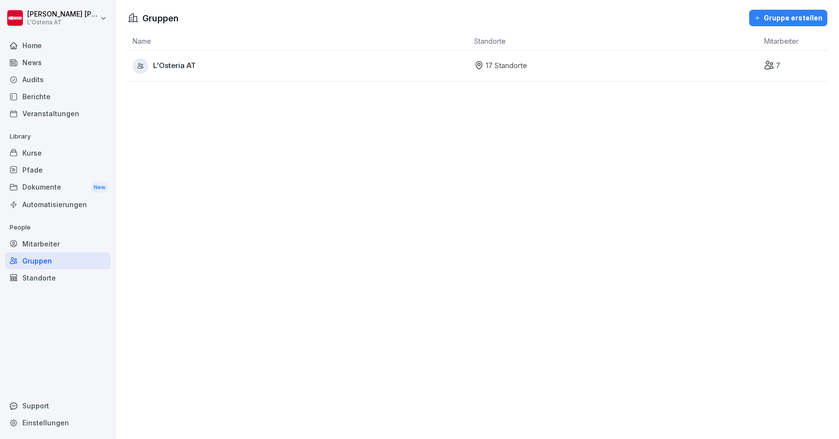
click at [56, 280] on div "Standorte" at bounding box center [58, 277] width 106 height 17
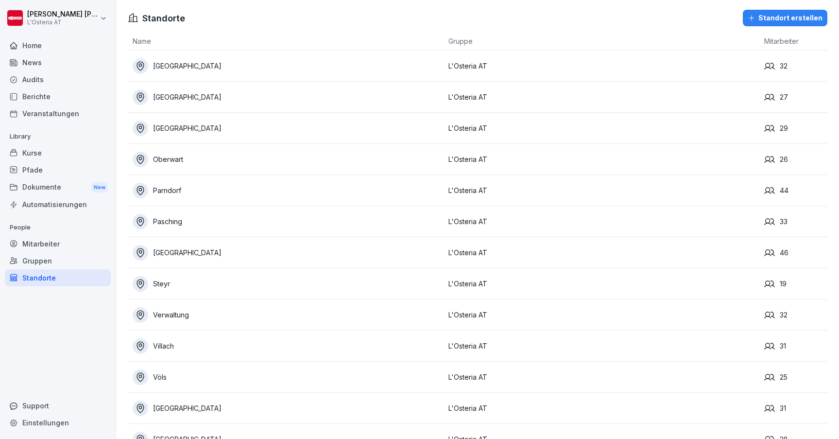
click at [52, 246] on div "Mitarbeiter" at bounding box center [58, 243] width 106 height 17
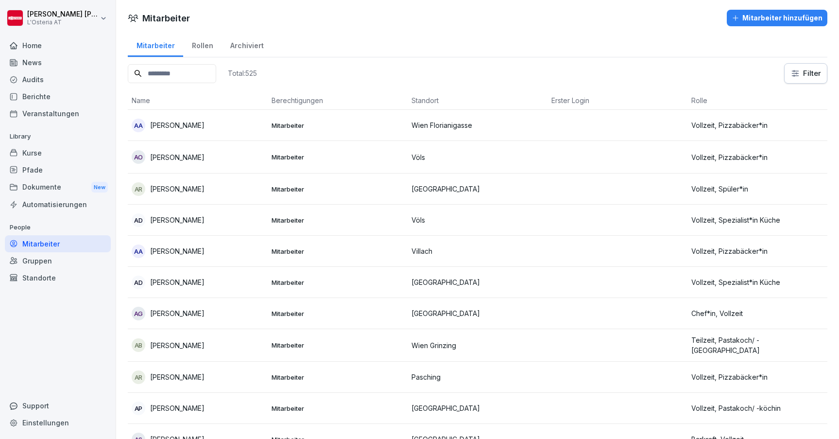
click at [182, 69] on input at bounding box center [172, 73] width 88 height 19
type input "*******"
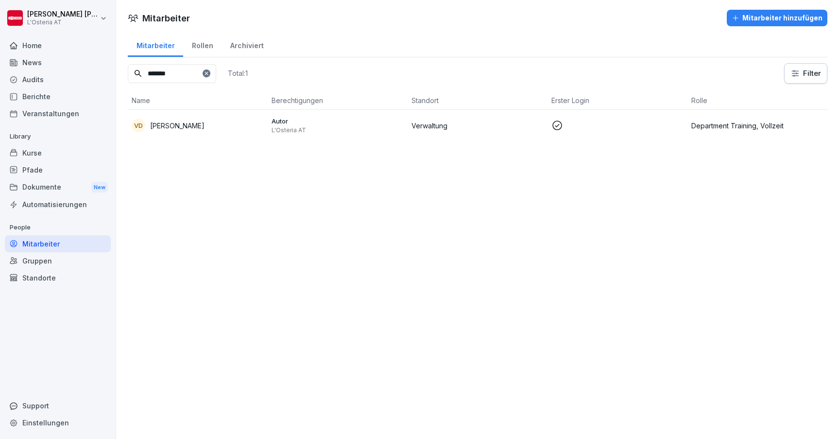
click at [205, 119] on div "VD [PERSON_NAME]" at bounding box center [198, 126] width 132 height 14
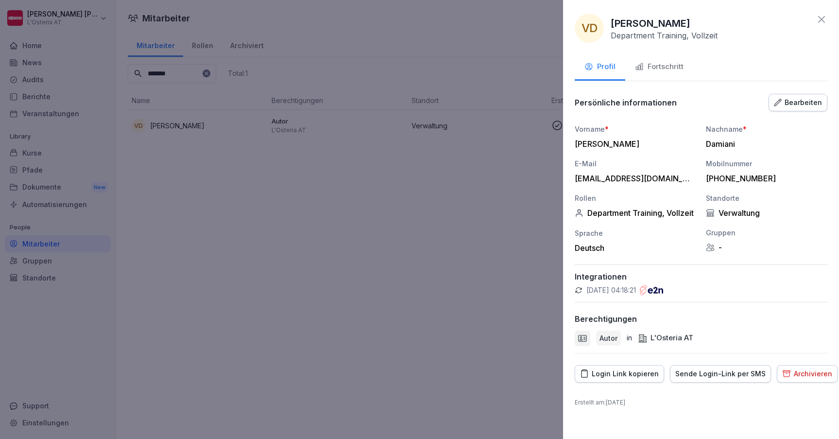
click at [823, 18] on icon at bounding box center [821, 19] width 7 height 7
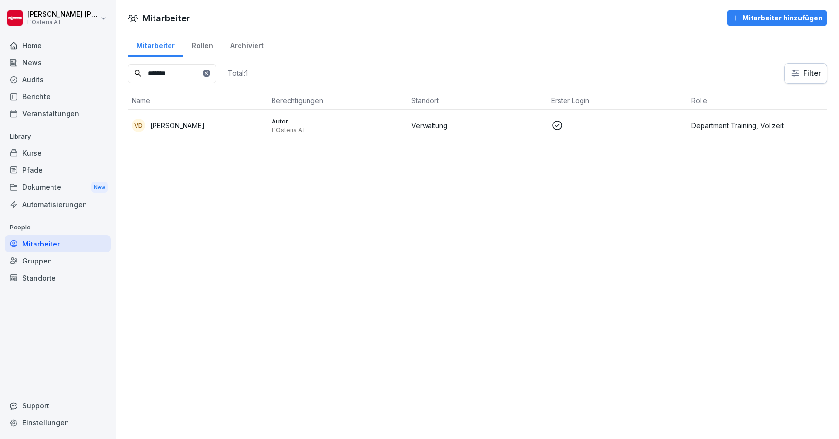
click at [54, 259] on div "Gruppen" at bounding box center [58, 260] width 106 height 17
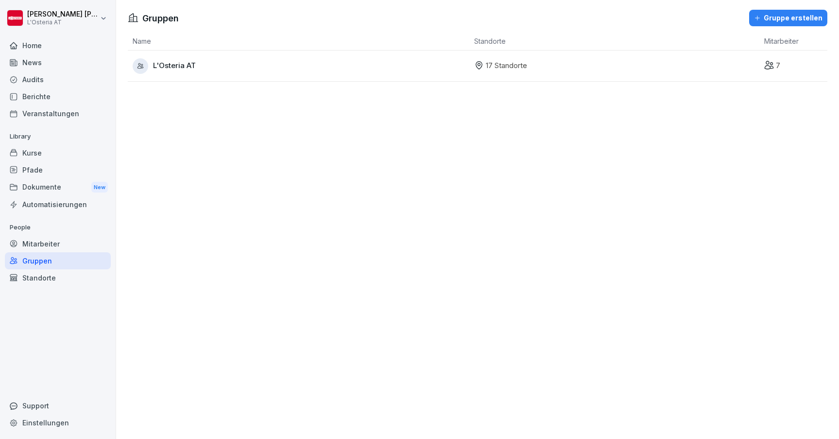
click at [58, 277] on div "Standorte" at bounding box center [58, 277] width 106 height 17
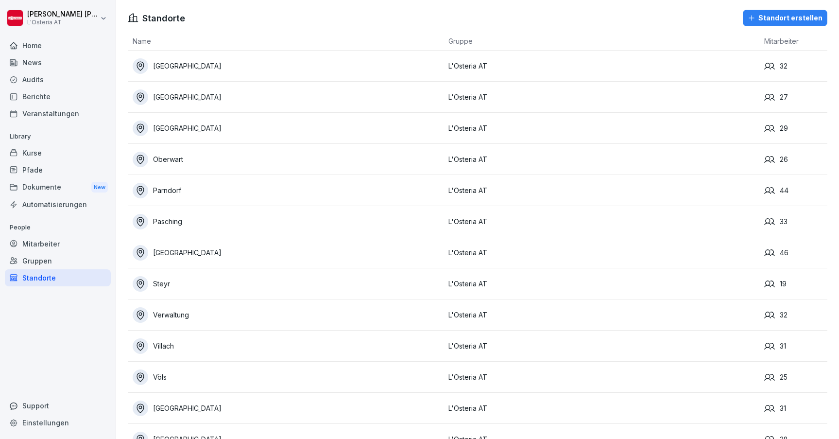
click at [50, 261] on div "Gruppen" at bounding box center [58, 260] width 106 height 17
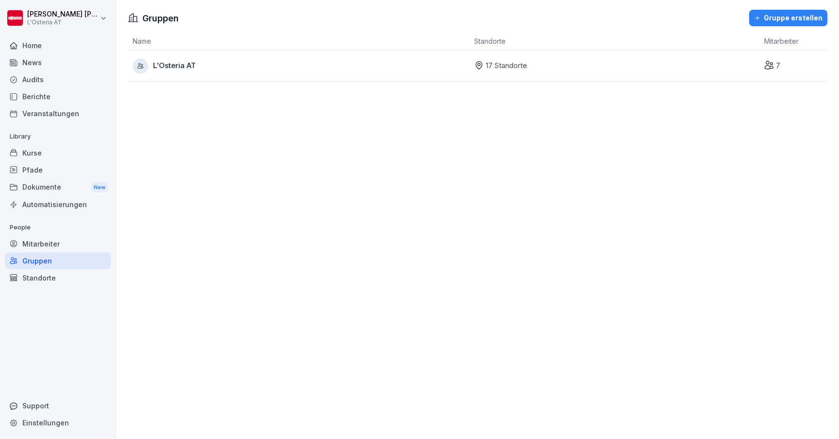
click at [53, 240] on div "Mitarbeiter" at bounding box center [58, 243] width 106 height 17
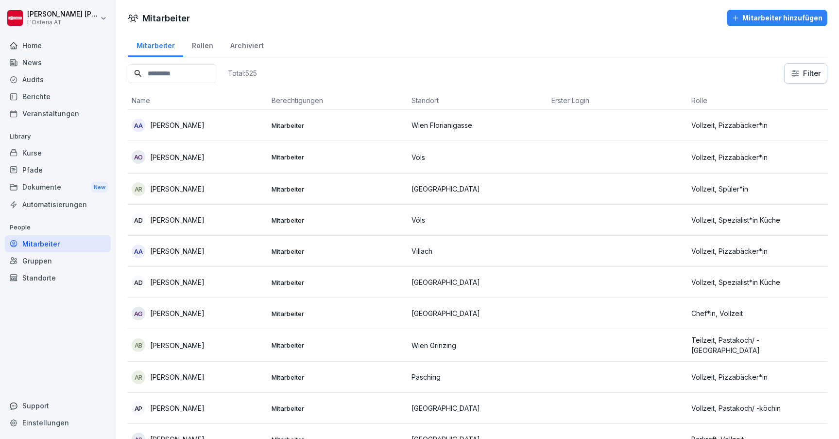
click at [192, 79] on input at bounding box center [172, 73] width 88 height 19
type input "*******"
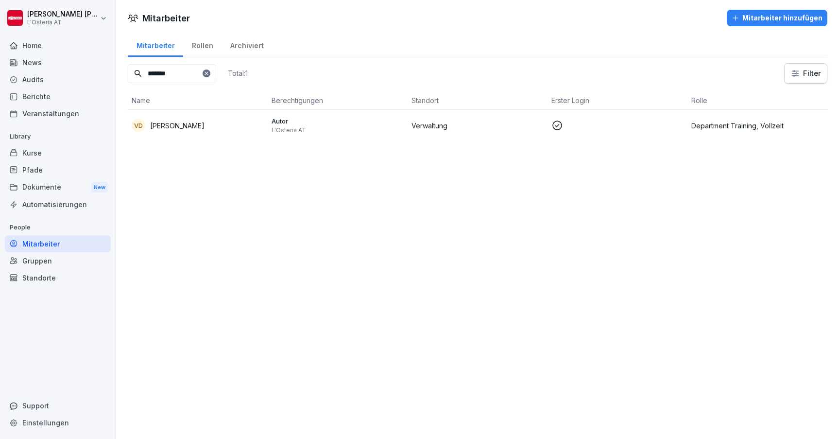
click at [205, 126] on p "[PERSON_NAME]" at bounding box center [177, 126] width 54 height 10
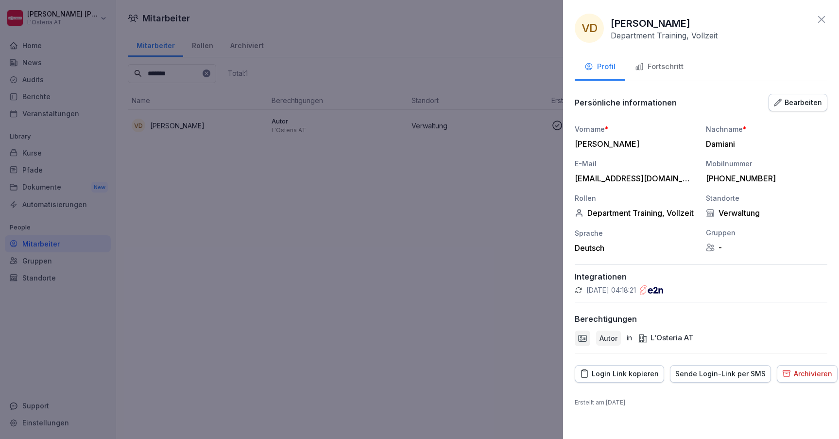
click at [789, 106] on div "Bearbeiten" at bounding box center [798, 102] width 48 height 11
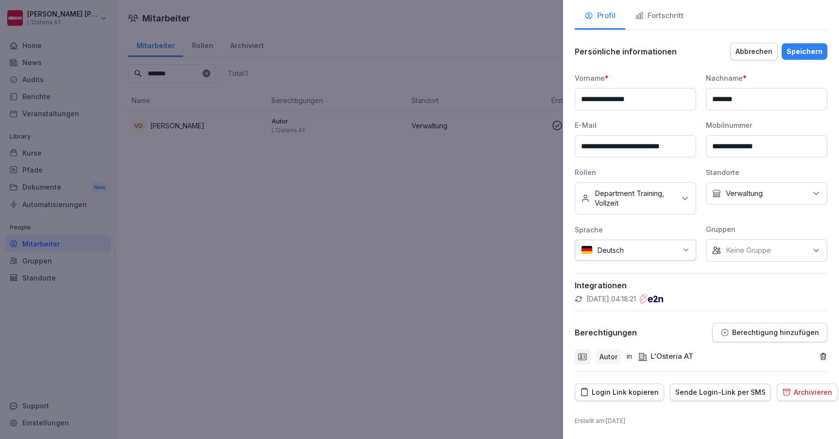
scroll to position [51, 0]
click at [759, 337] on button "Berechtigung hinzufügen" at bounding box center [769, 332] width 115 height 19
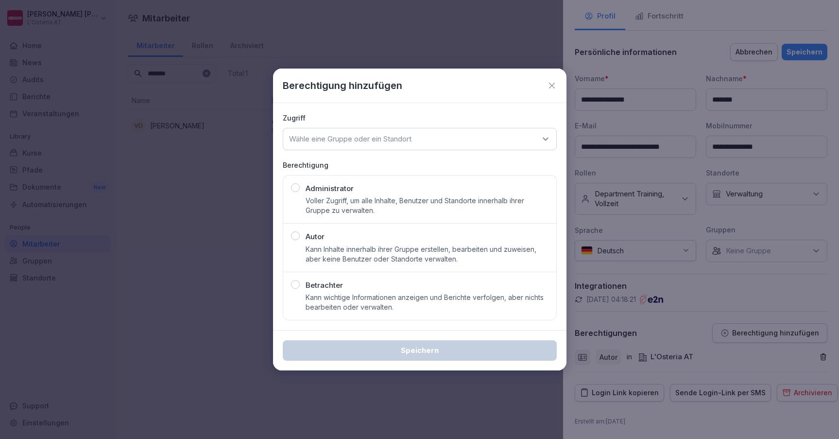
click at [553, 88] on icon at bounding box center [552, 86] width 10 height 10
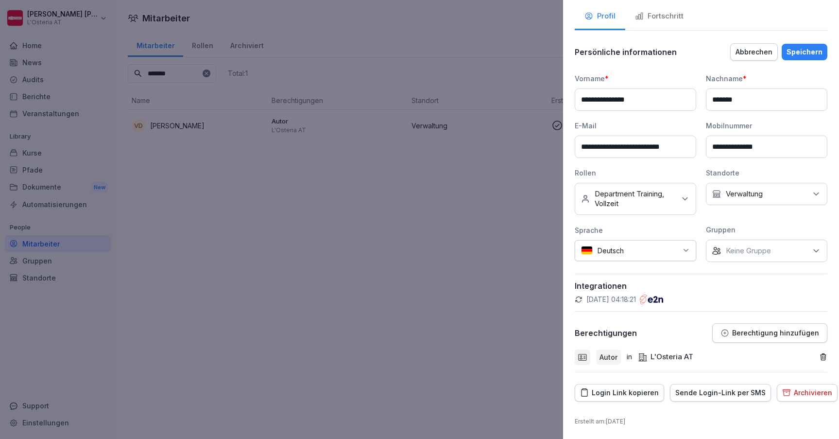
click at [756, 56] on div "Abbrechen" at bounding box center [754, 52] width 37 height 11
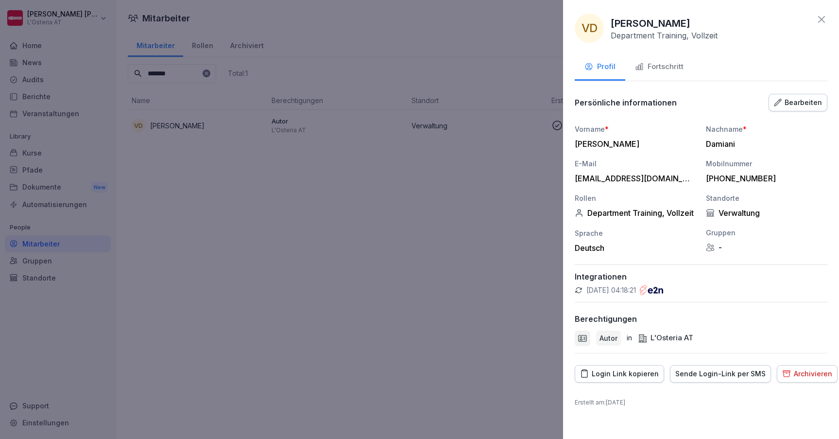
click at [820, 19] on icon at bounding box center [822, 20] width 12 height 12
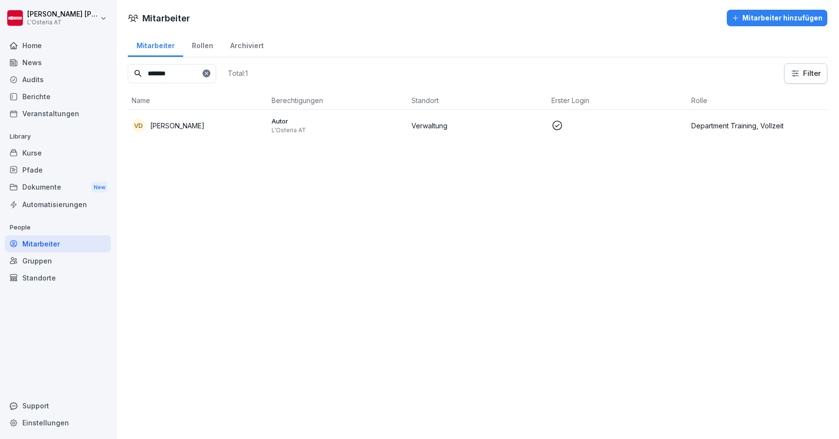
click at [209, 75] on icon at bounding box center [207, 73] width 6 height 6
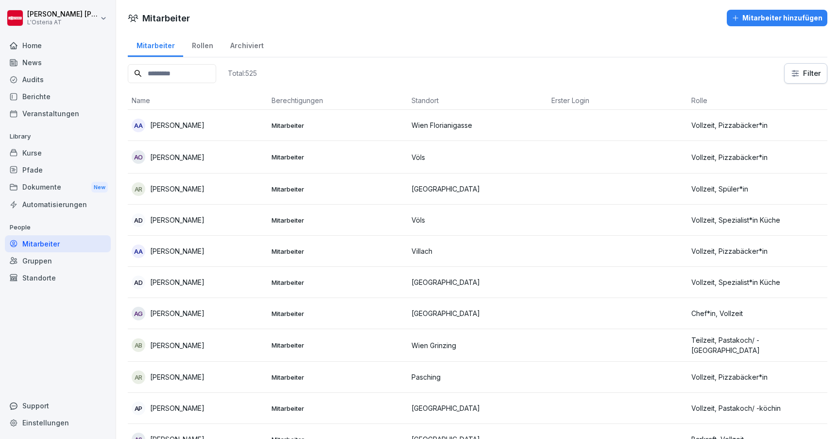
click at [412, 25] on div "Mitarbeiter Mitarbeiter hinzufügen" at bounding box center [477, 18] width 723 height 17
click at [45, 49] on div "Home" at bounding box center [58, 45] width 106 height 17
